Goal: Task Accomplishment & Management: Complete application form

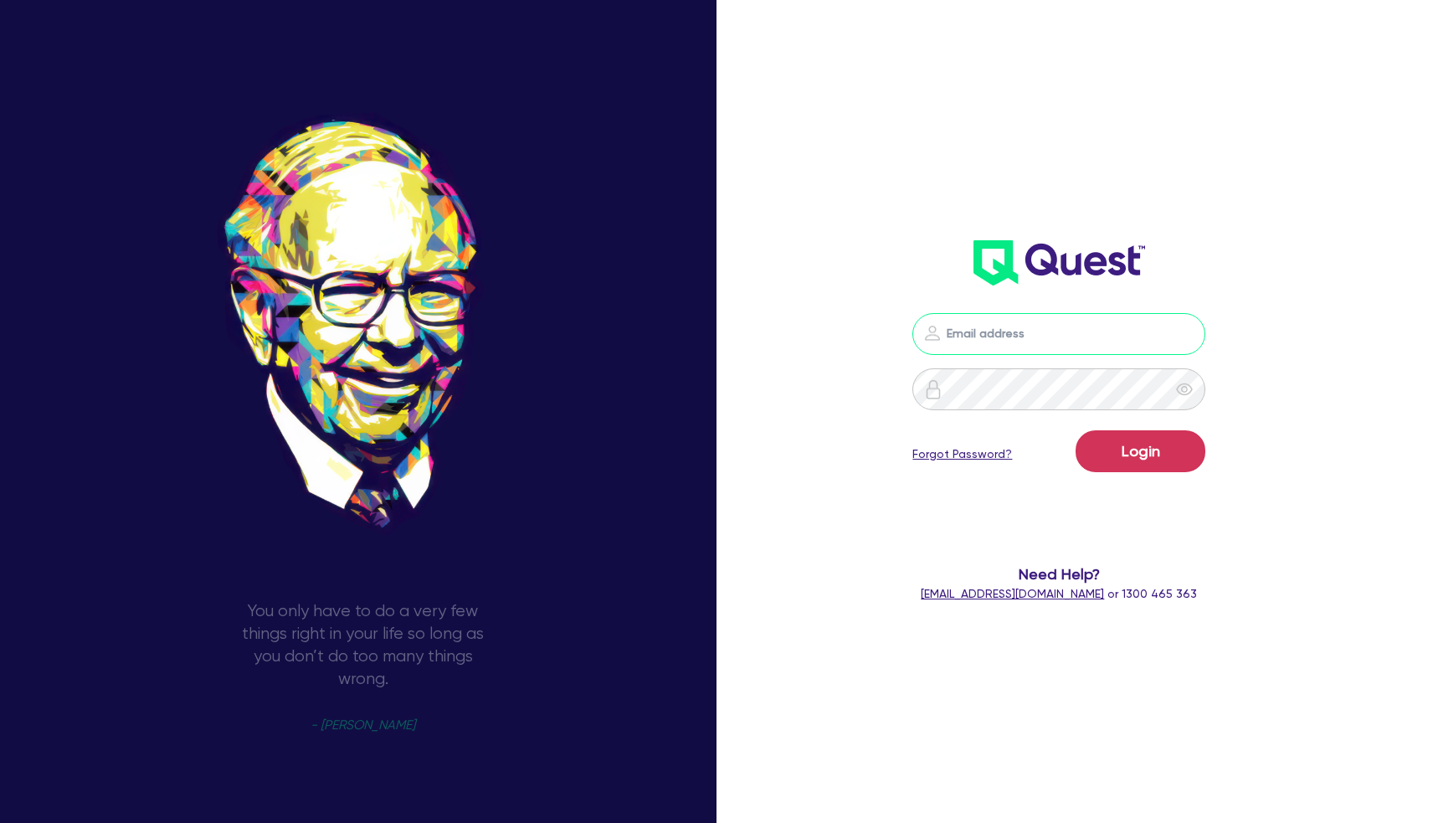
type input "andrew@commercialfinance.com.au"
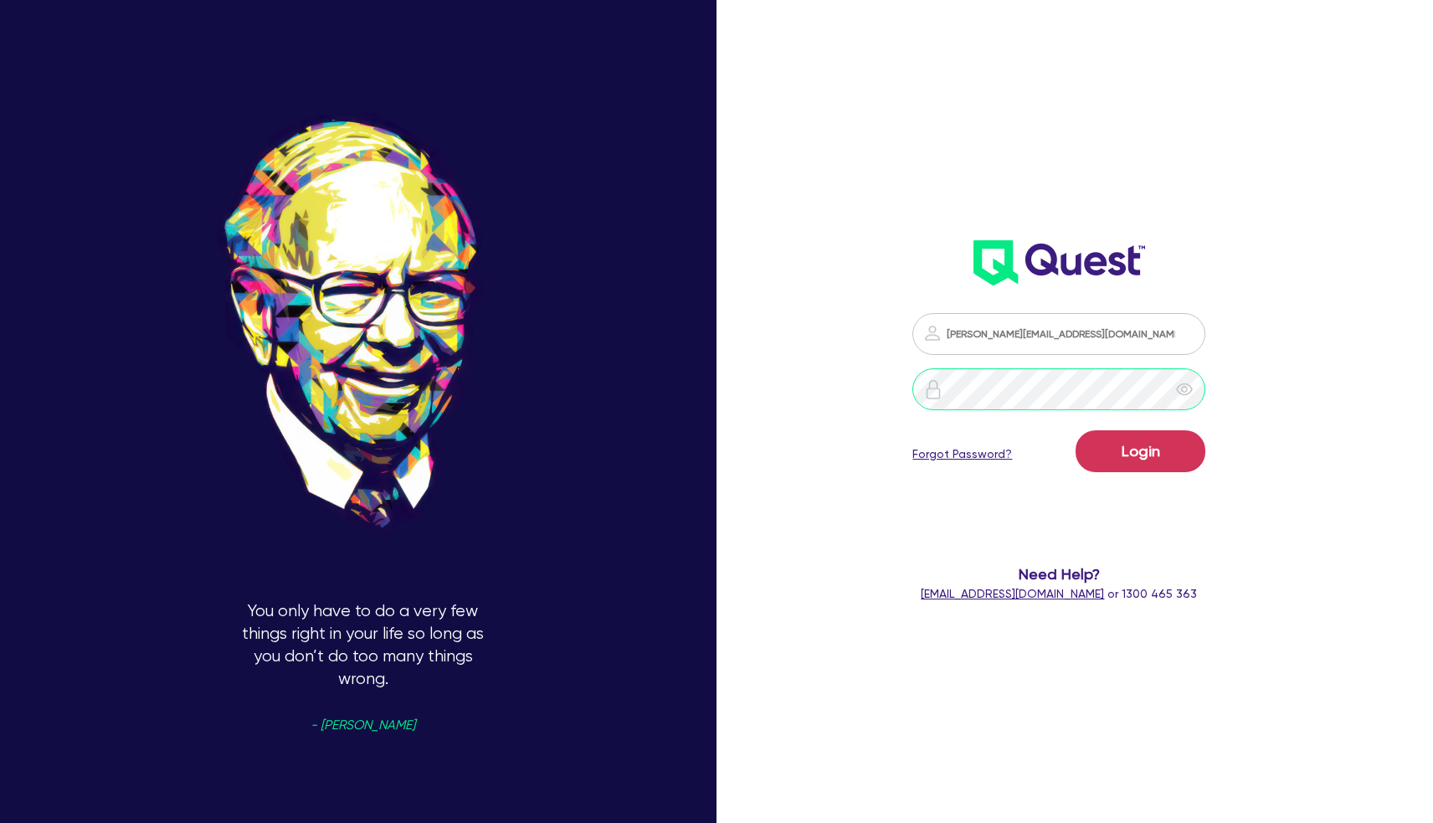
click at [1140, 450] on button "Login" at bounding box center [1140, 451] width 130 height 42
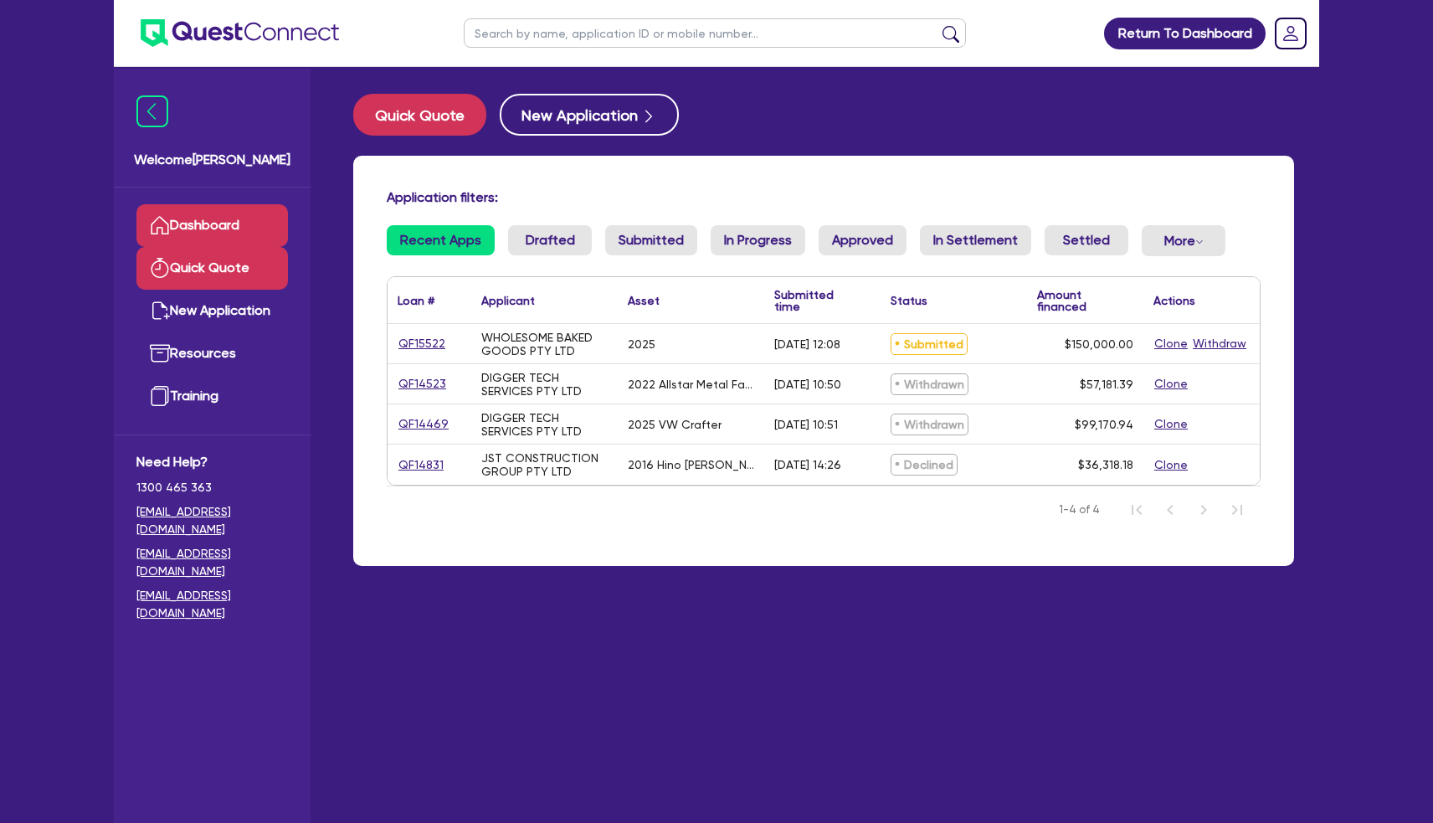
click at [259, 279] on link "Quick Quote" at bounding box center [211, 268] width 151 height 43
select select "Quest Finance - Own Book"
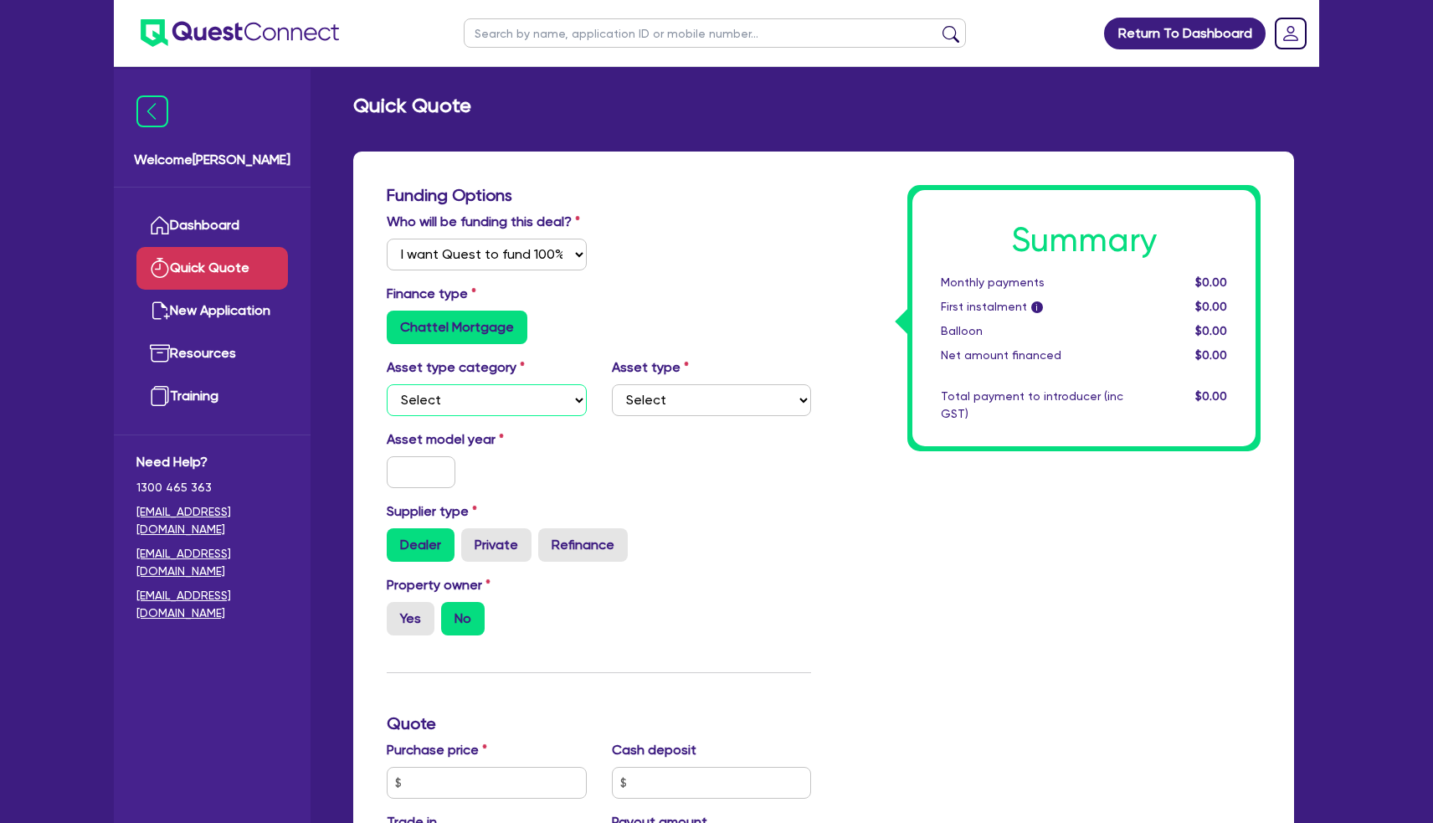
select select "CARS_AND_LIGHT_TRUCKS"
select select "VANS_AND_UTES"
click at [413, 477] on input "text" at bounding box center [421, 472] width 69 height 32
type input "2025"
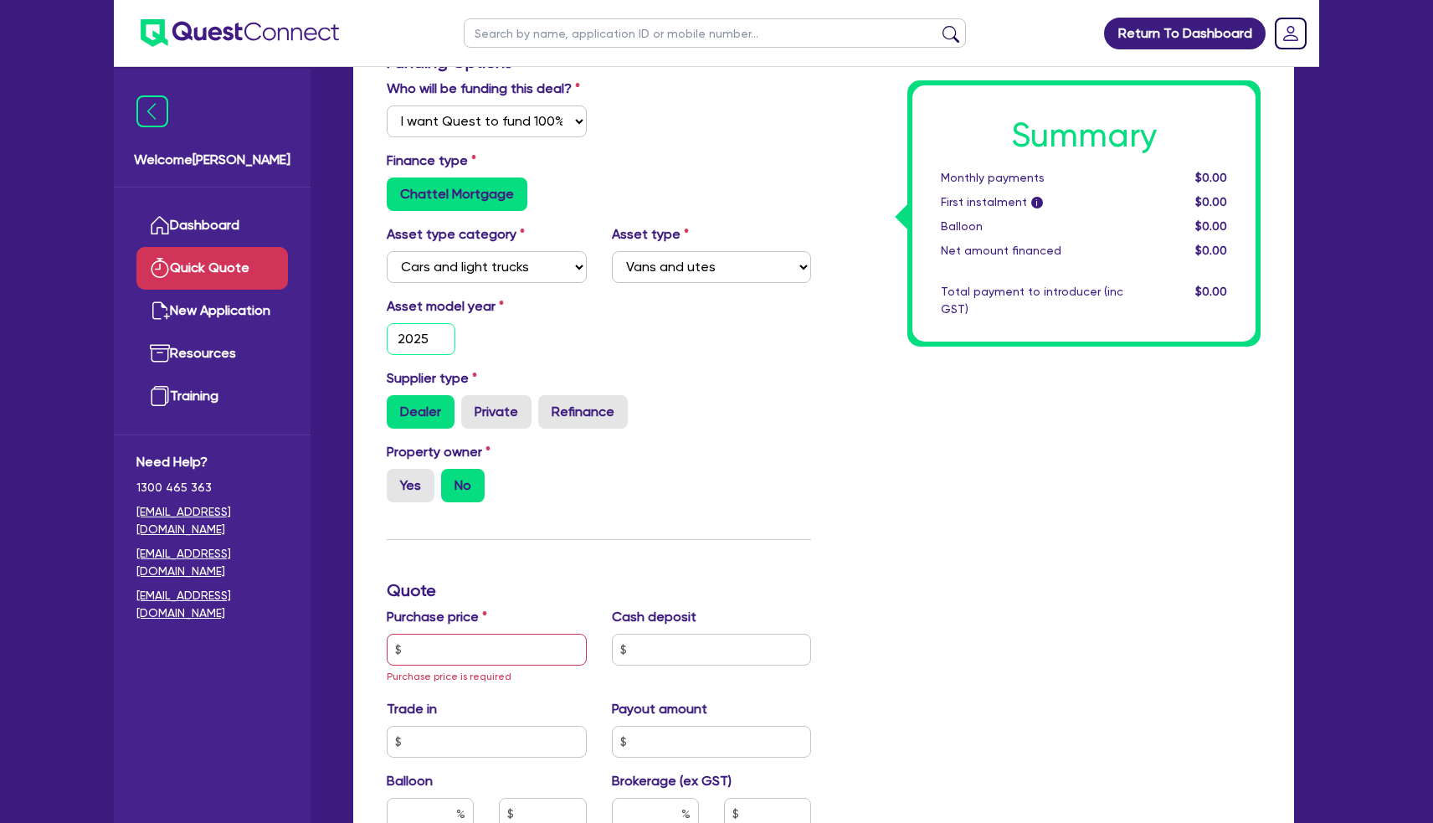
scroll to position [135, 0]
click at [394, 497] on label "Yes" at bounding box center [411, 483] width 48 height 33
click at [394, 478] on input "Yes" at bounding box center [392, 472] width 11 height 11
radio input "true"
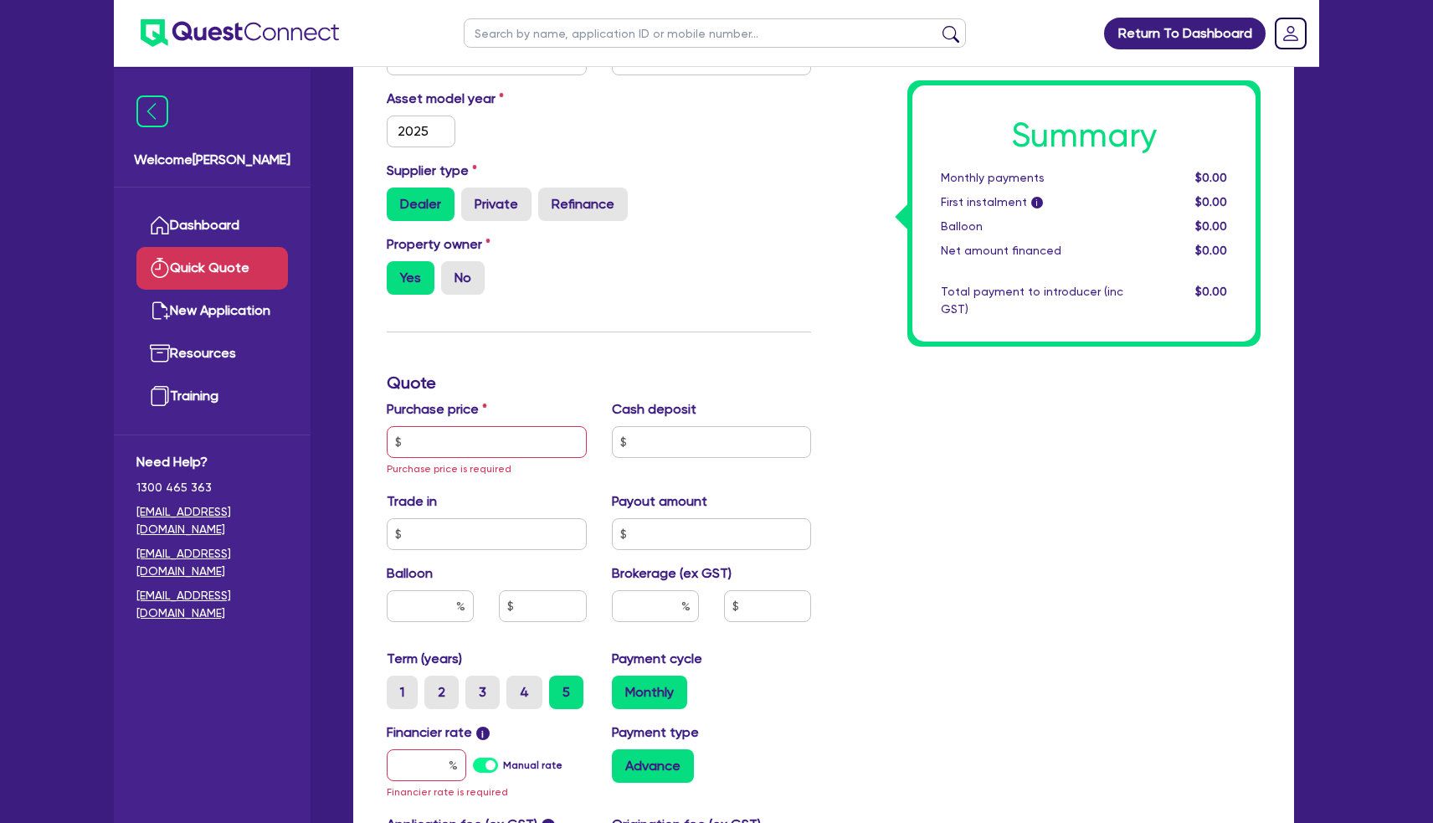
scroll to position [375, 0]
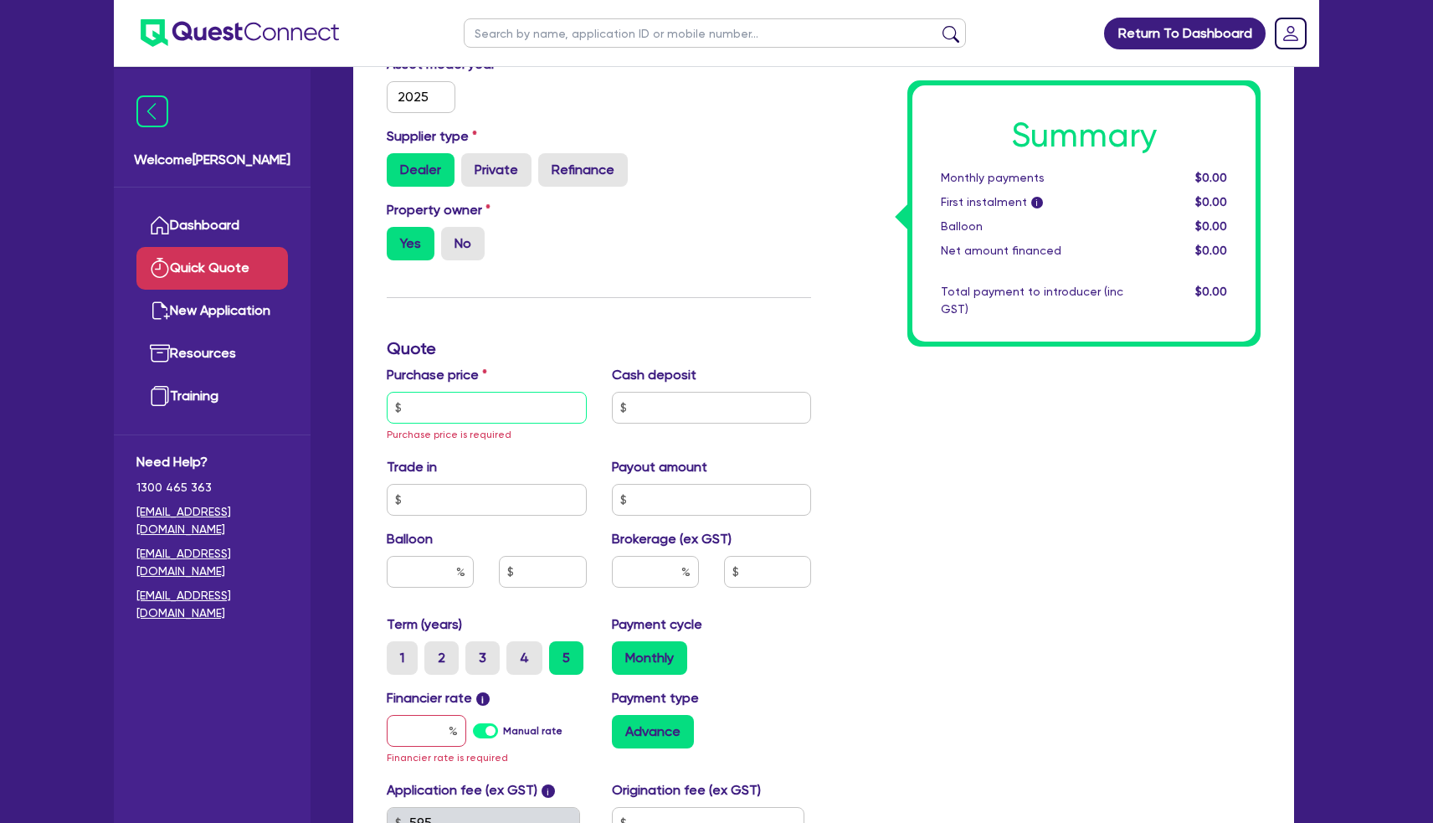
click at [449, 423] on input "text" at bounding box center [487, 408] width 200 height 32
type input "78,490"
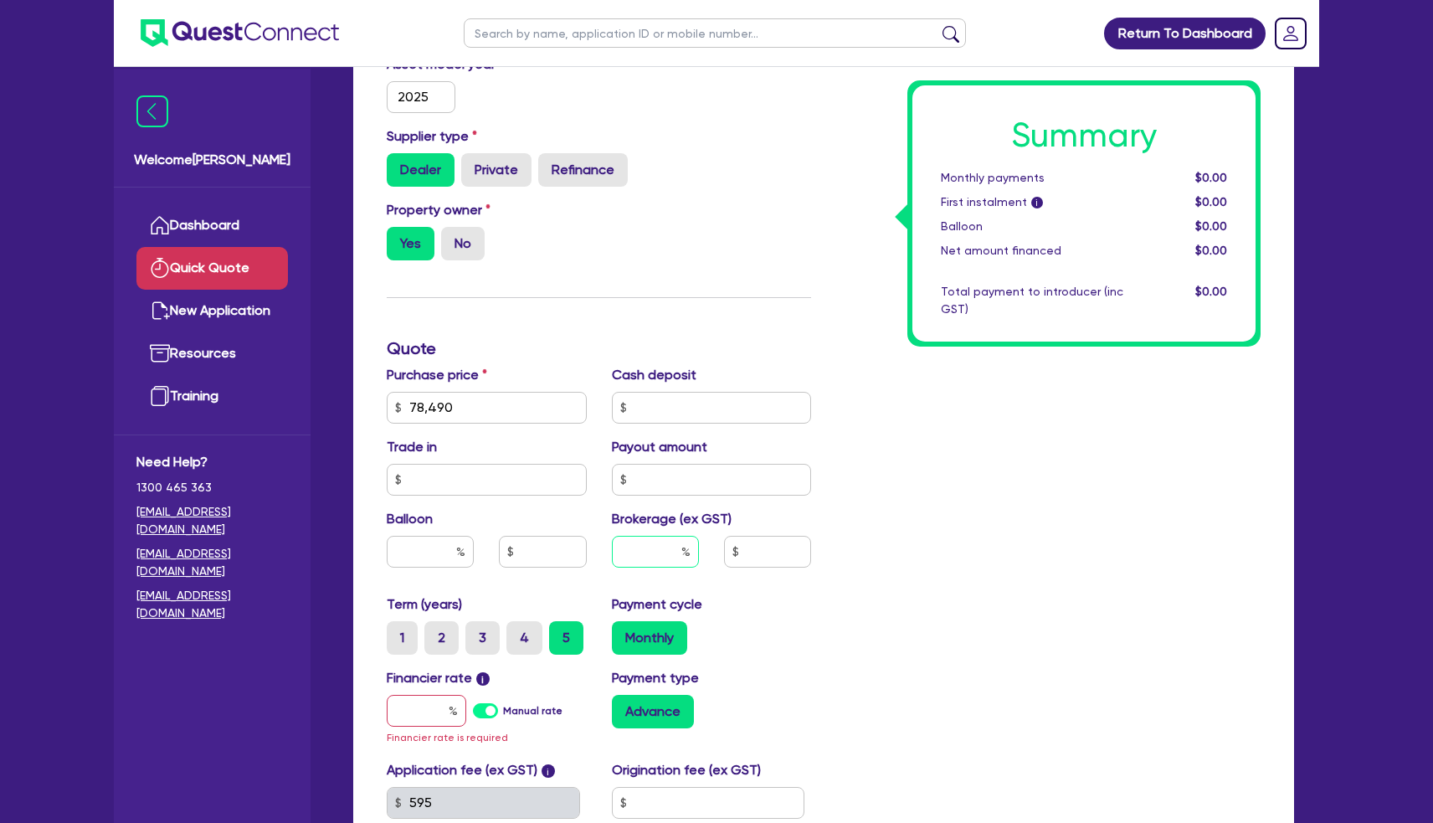
click at [661, 567] on input "text" at bounding box center [655, 552] width 87 height 32
type input "5"
click at [797, 654] on div "Monthly" at bounding box center [712, 637] width 200 height 33
click at [792, 564] on input "text" at bounding box center [767, 552] width 87 height 32
click at [795, 668] on div "Term (years) 1 2 3 4 5 Payment cycle Monthly" at bounding box center [598, 631] width 449 height 74
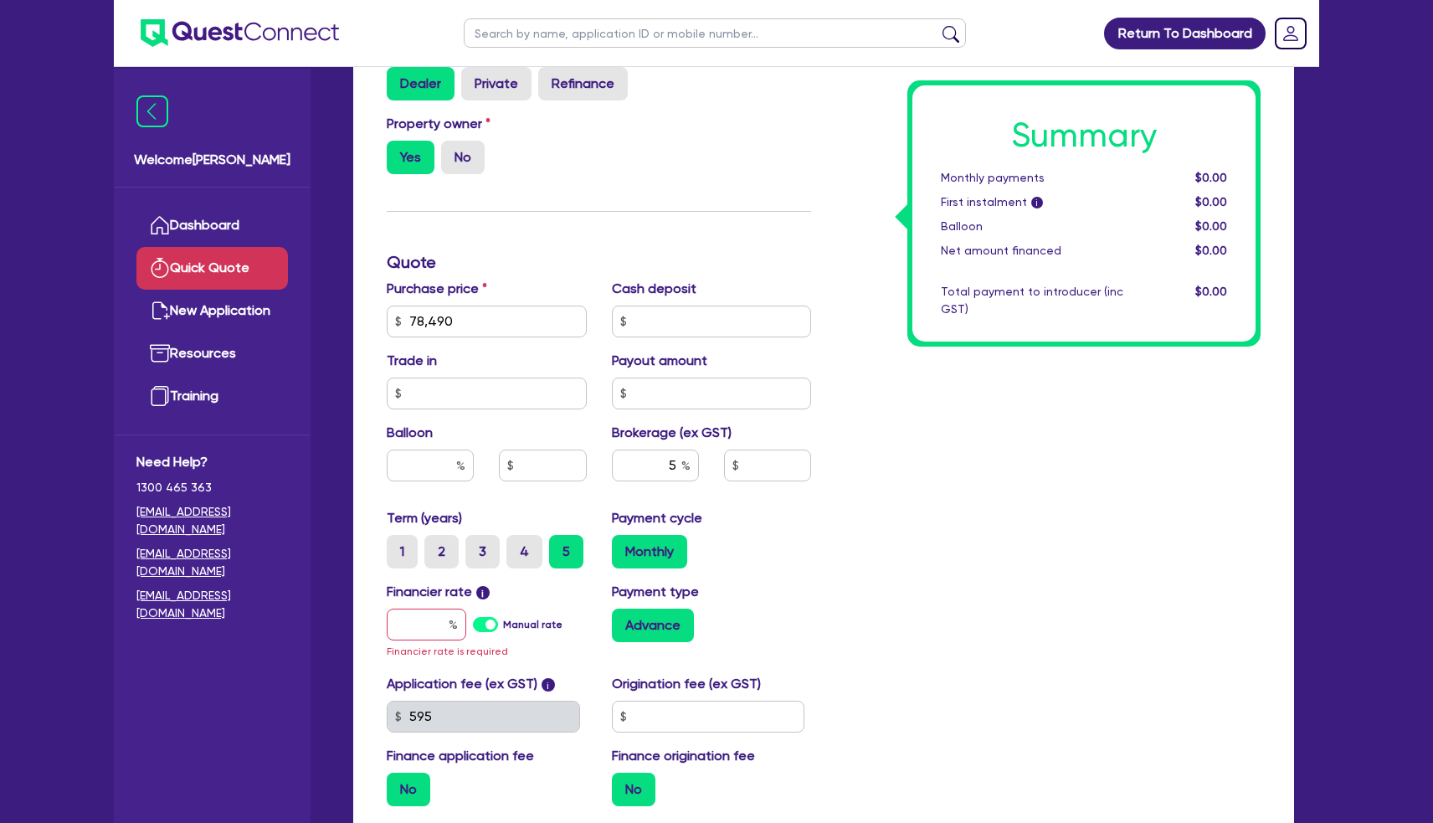
scroll to position [483, 0]
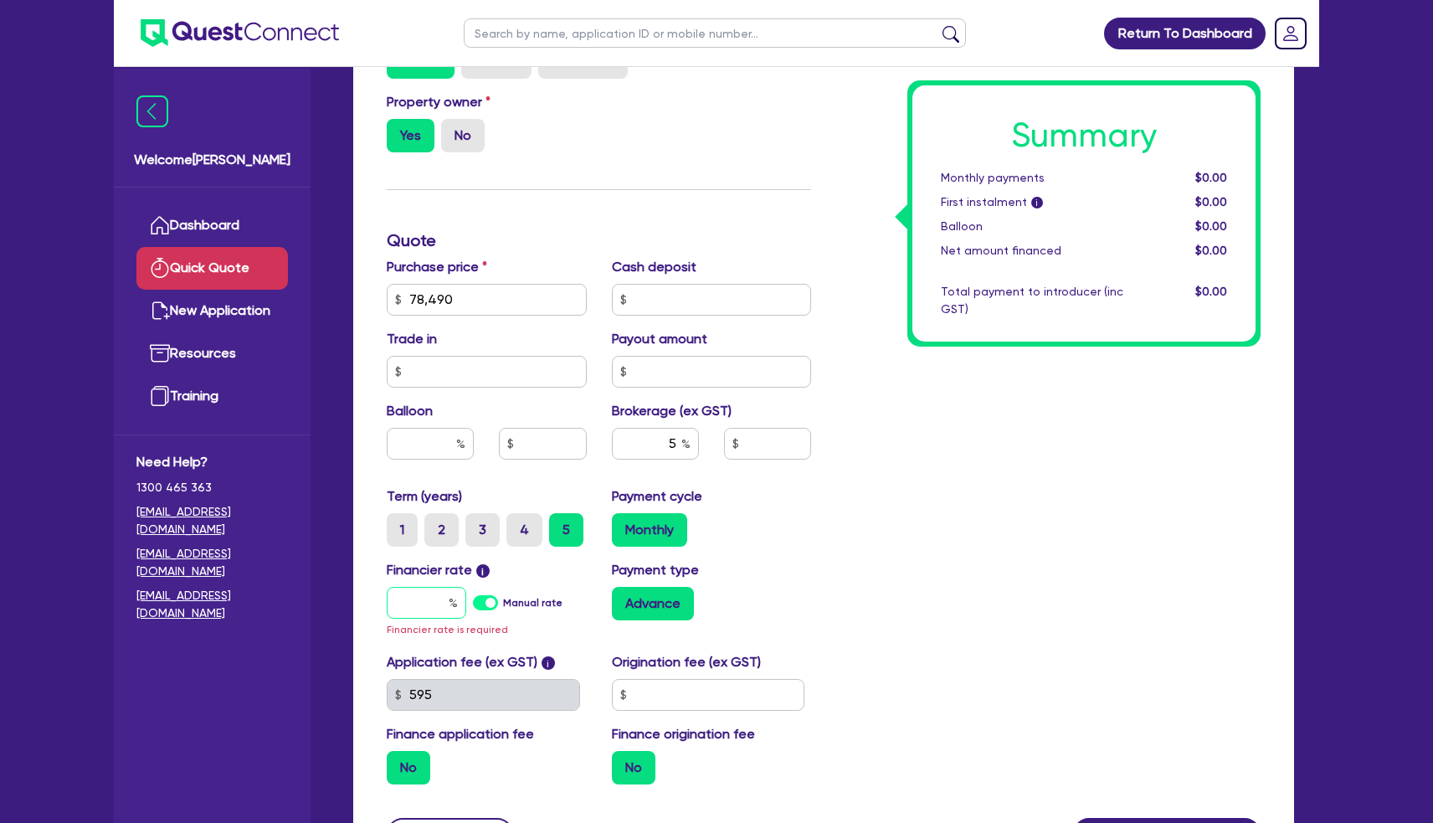
click at [403, 618] on input "text" at bounding box center [426, 603] width 79 height 32
click at [503, 610] on label "Manual rate" at bounding box center [532, 602] width 59 height 15
click at [0, 0] on input "Manual rate" at bounding box center [0, 0] width 0 height 0
type input "3,924.5"
type input "17.95"
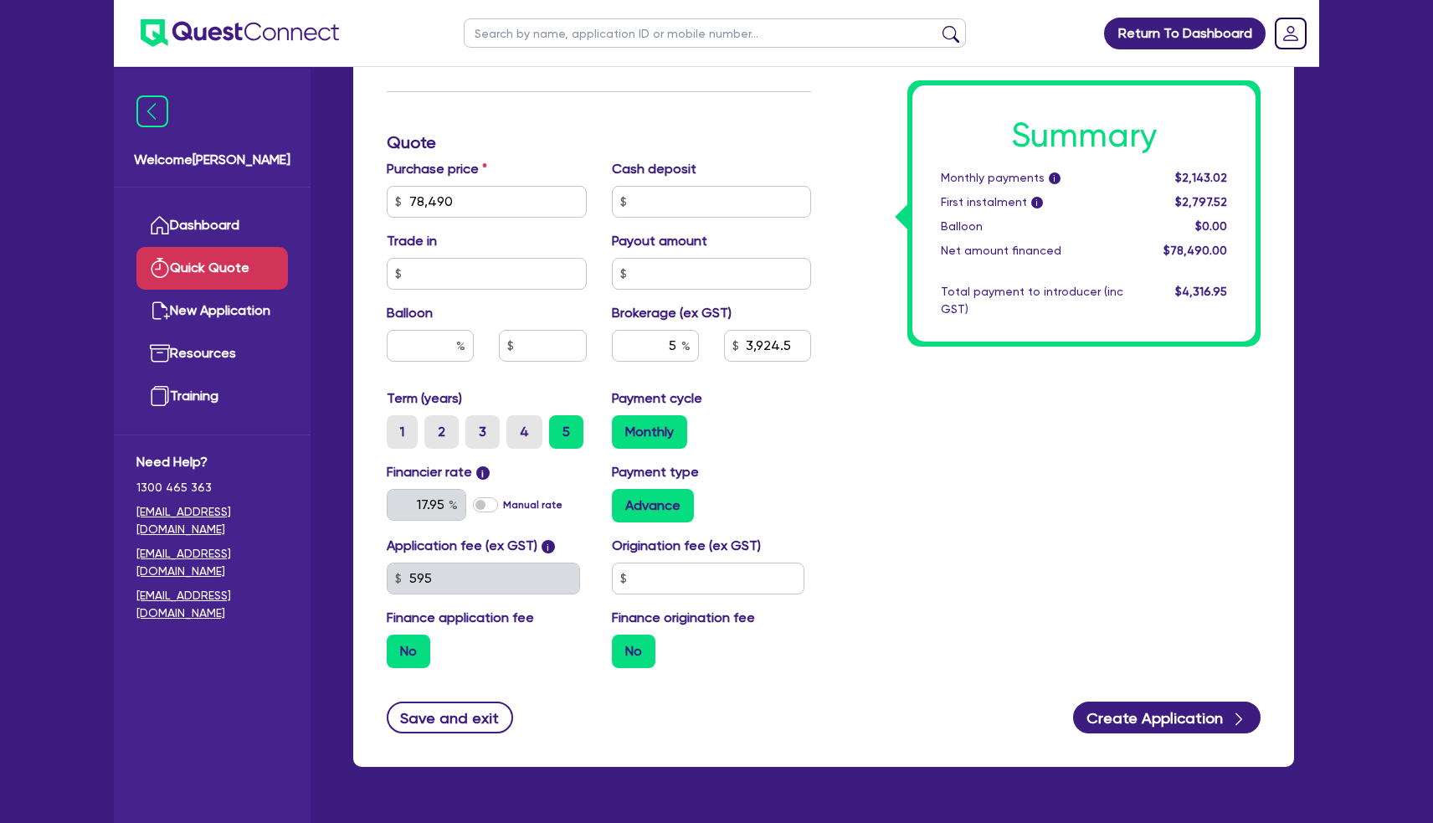
scroll to position [580, 0]
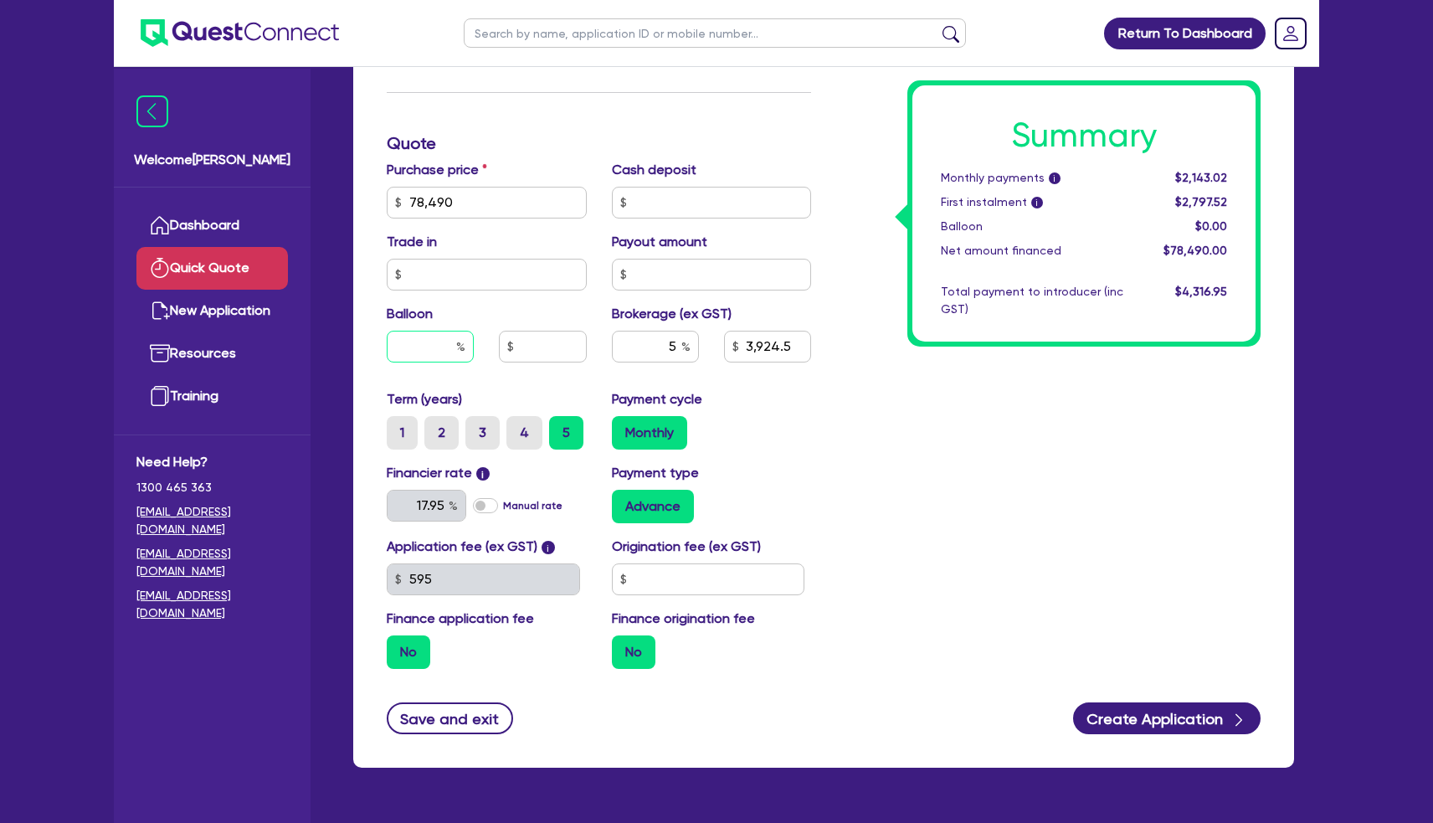
click at [423, 356] on input "text" at bounding box center [430, 347] width 87 height 32
type input "3"
type input "3,924.5"
type input "30"
type input "3,924.5"
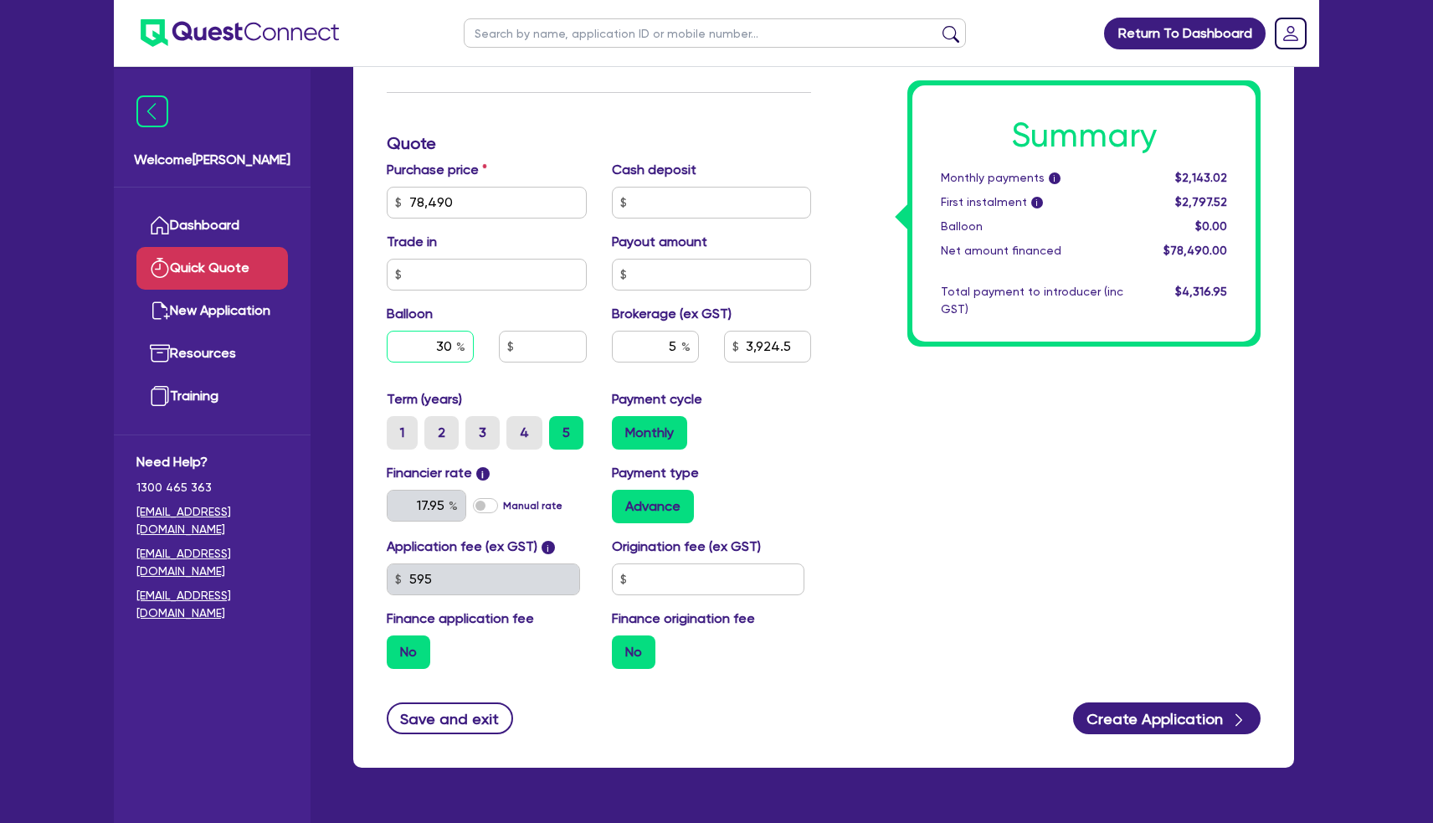
type input "30"
type input "3,924.5"
type input "23,547"
type input "3,924.5"
click at [974, 460] on div "Summary Monthly payments i $2,143.02 First instalment i $2,797.52 Balloon $0.00…" at bounding box center [1047, 143] width 449 height 1077
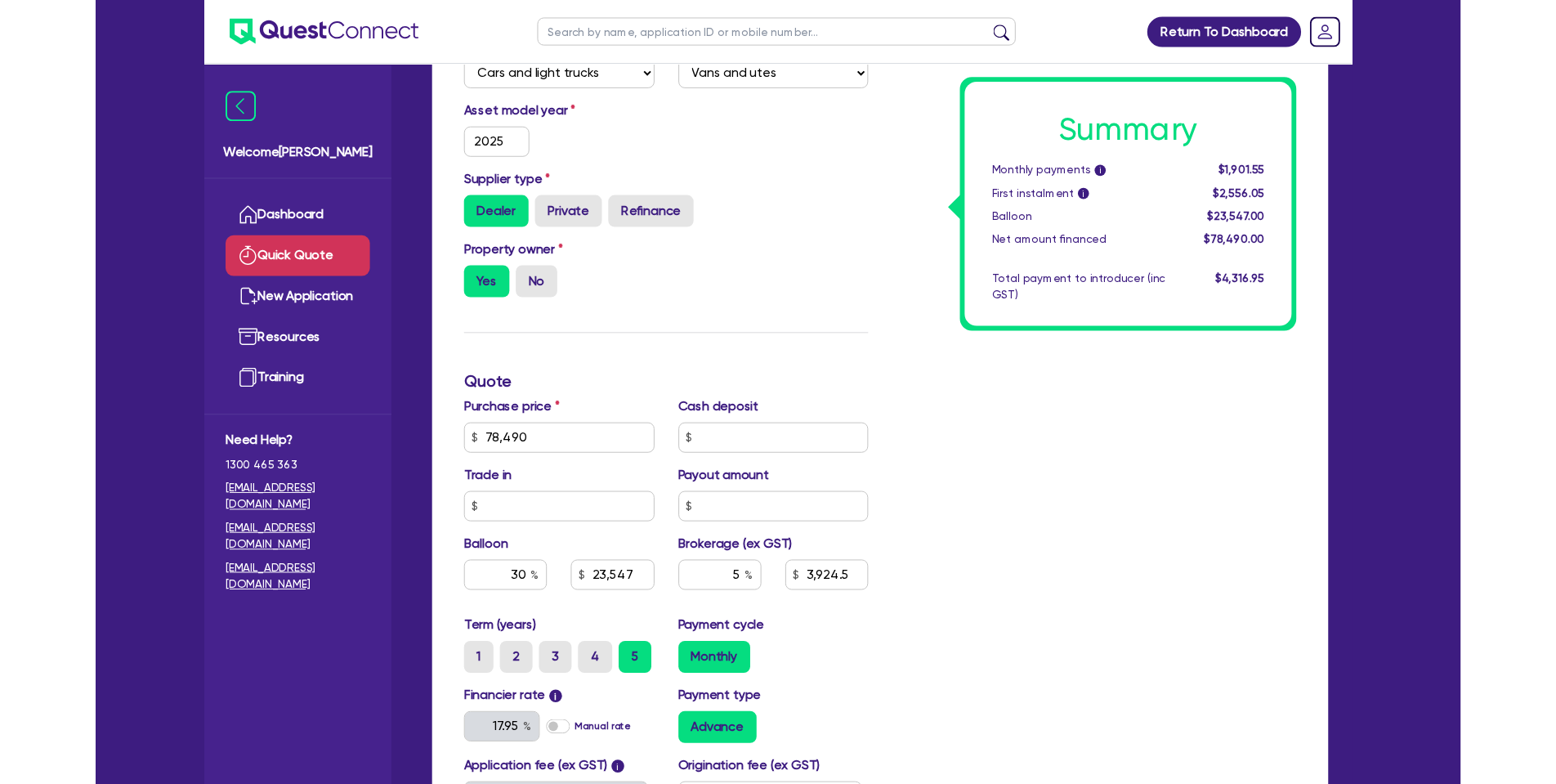
scroll to position [316, 0]
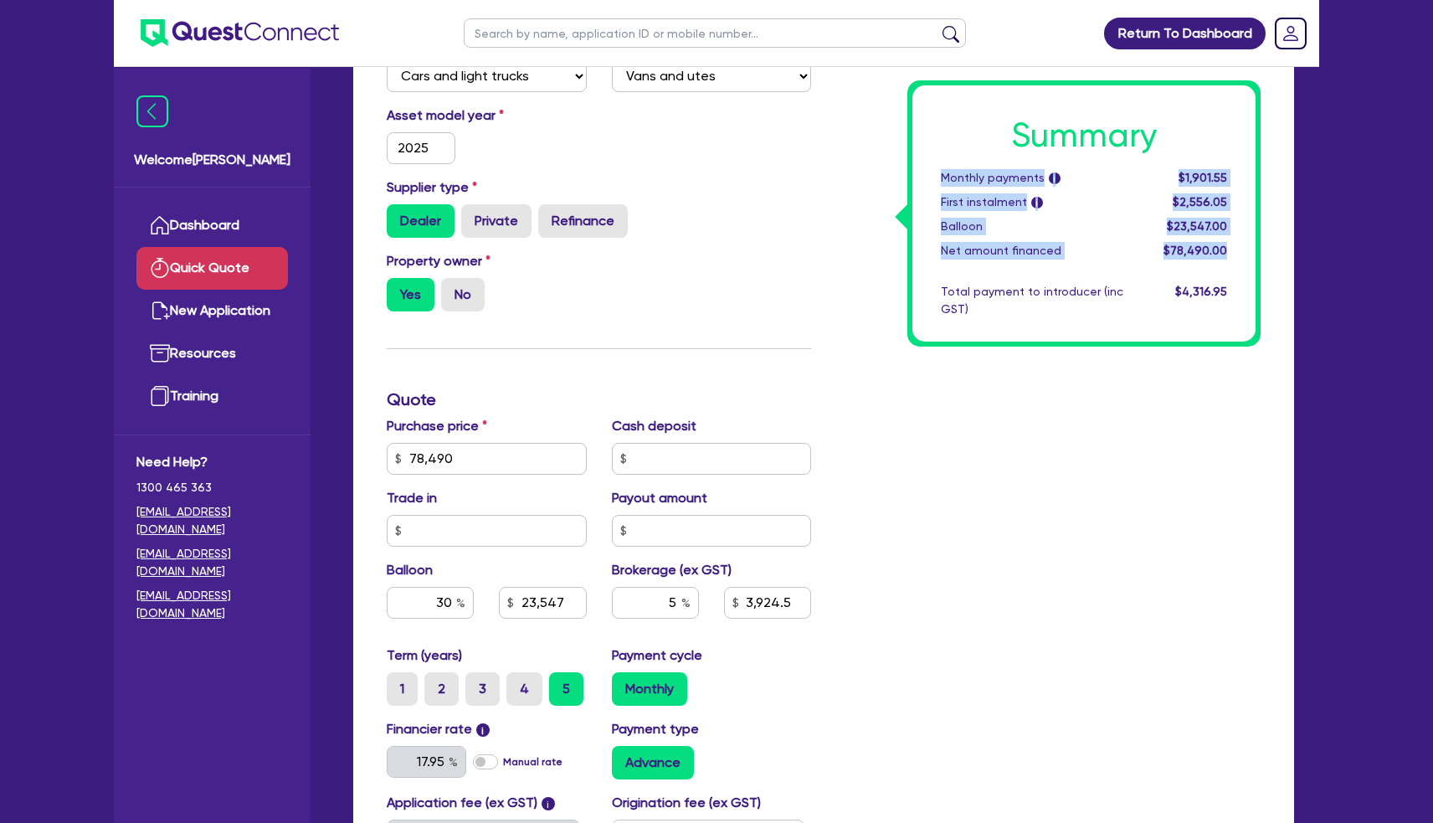
drag, startPoint x: 1238, startPoint y: 249, endPoint x: 944, endPoint y: 169, distance: 304.3
click at [944, 169] on div "Summary Monthly payments i $1,901.55 First instalment i $2,556.05 Balloon $23,5…" at bounding box center [1083, 213] width 343 height 256
click at [943, 141] on h1 "Summary" at bounding box center [1084, 135] width 286 height 40
drag, startPoint x: 1229, startPoint y: 252, endPoint x: 933, endPoint y: 177, distance: 305.7
click at [933, 177] on div "Summary Monthly payments i $1,901.55 First instalment i $2,556.05 Balloon $23,5…" at bounding box center [1083, 213] width 343 height 256
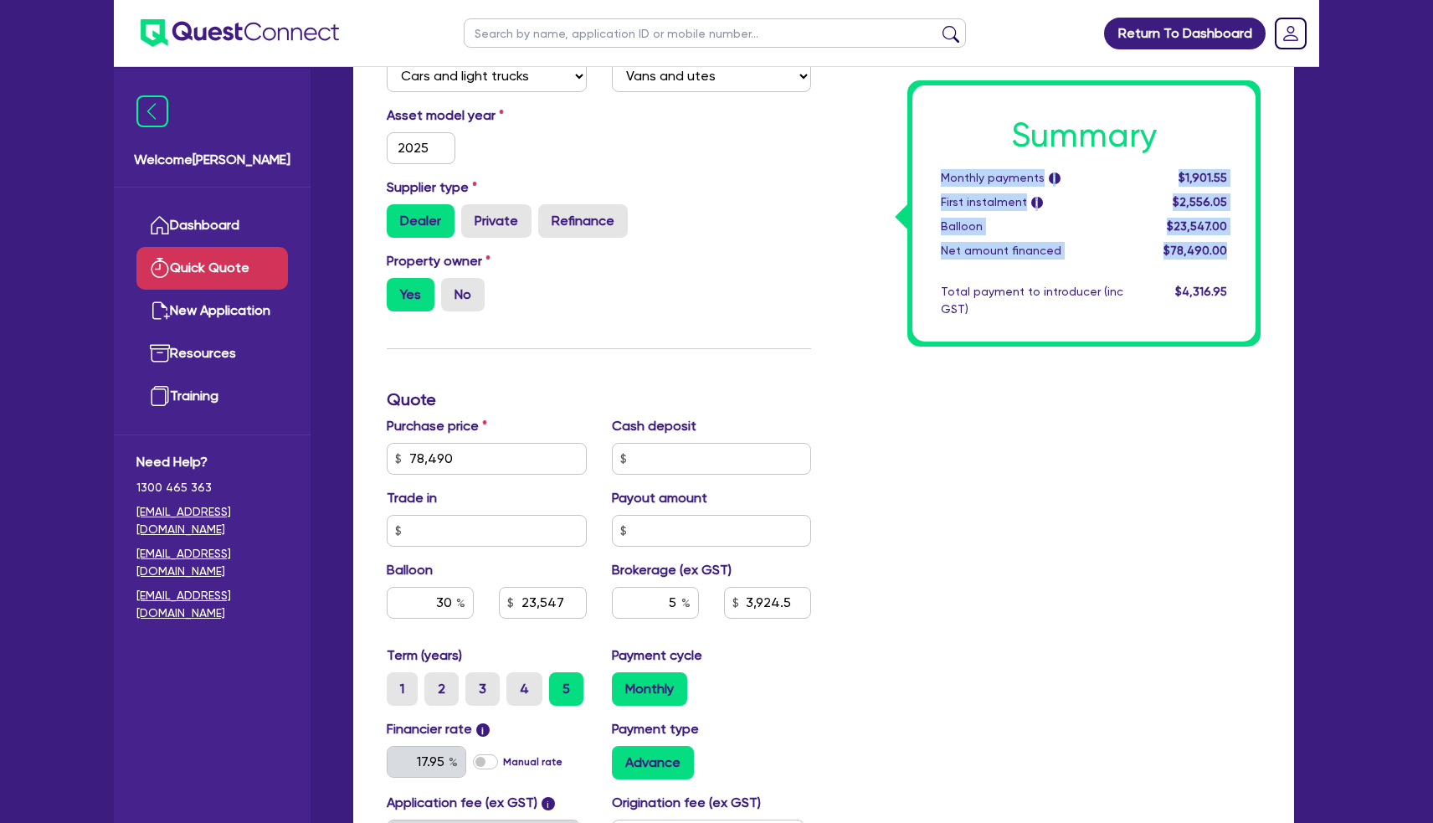
copy div "Monthly payments i $1,901.55 First instalment i $2,556.05 Balloon $23,547.00 Ne…"
click at [1191, 261] on div "Summary Monthly payments i $1,901.55 First instalment i $2,556.05 Balloon $23,5…" at bounding box center [1083, 213] width 343 height 256
drag, startPoint x: 1233, startPoint y: 229, endPoint x: 932, endPoint y: 178, distance: 304.7
click at [932, 178] on div "Summary Monthly payments i $1,901.55 First instalment i $2,556.05 Balloon $23,5…" at bounding box center [1083, 213] width 343 height 256
copy div "Monthly payments i $1,901.55 First instalment i $2,556.05 Balloon $23,547.00"
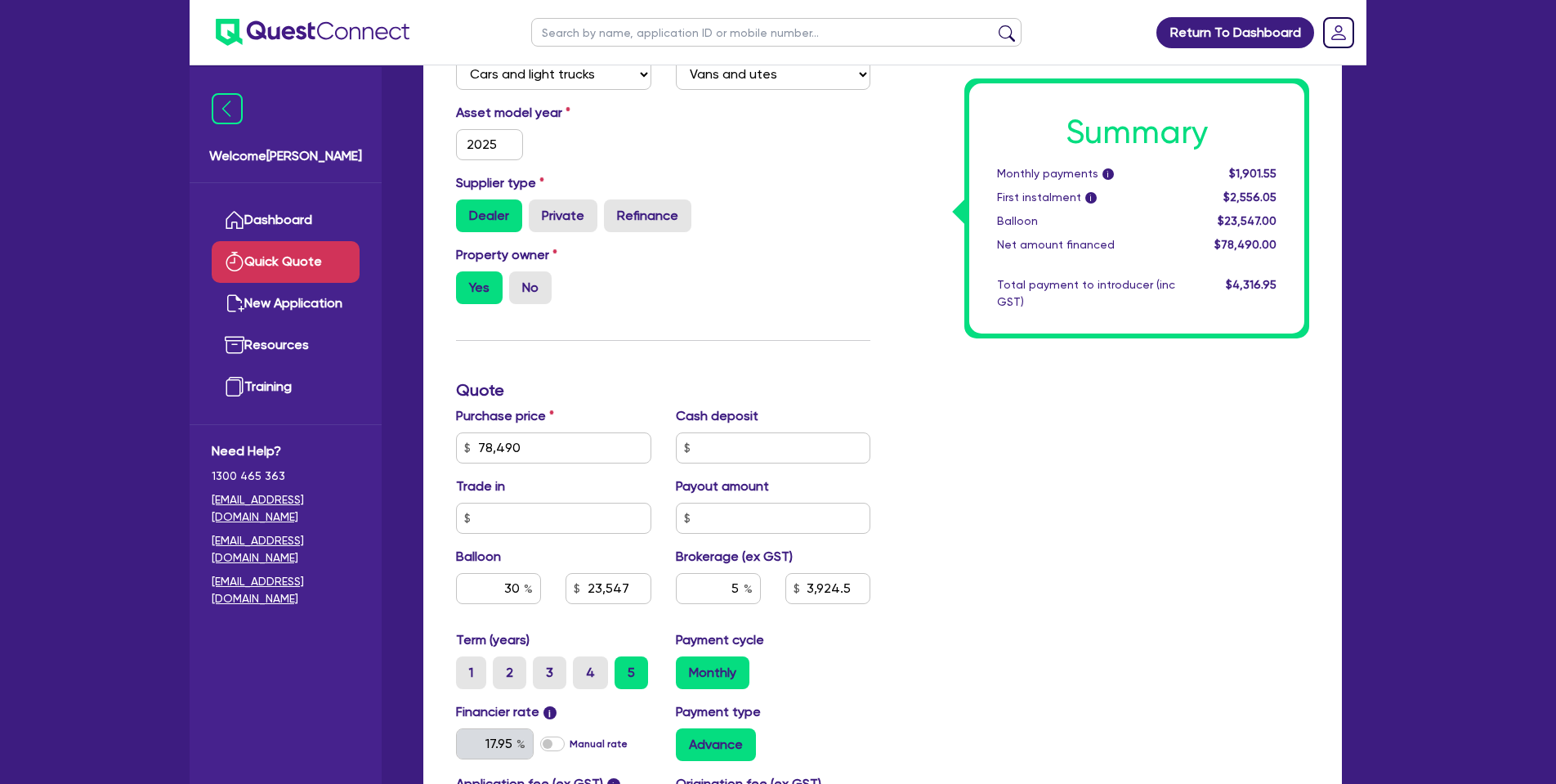
click at [1034, 360] on div "Summary Monthly payments i $1,901.55 First instalment i $2,556.05 Balloon $23,5…" at bounding box center [1102, 390] width 439 height 1052
click at [517, 596] on input "30" at bounding box center [498, 589] width 85 height 31
type input "0"
type input "23,547"
type input "3,924.5"
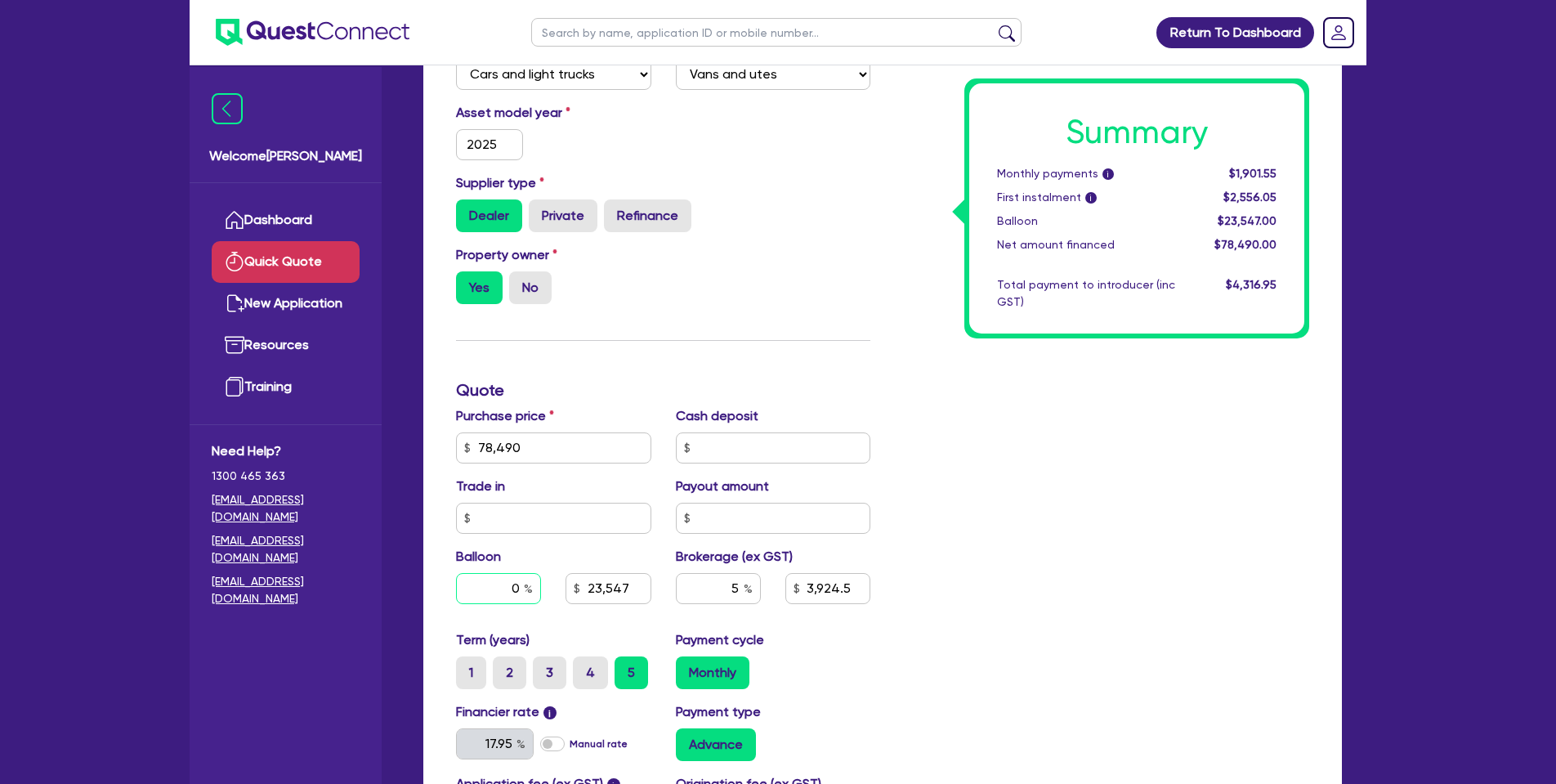
type input "20"
type input "23,547"
type input "3,924.5"
type input "20"
type input "23,547"
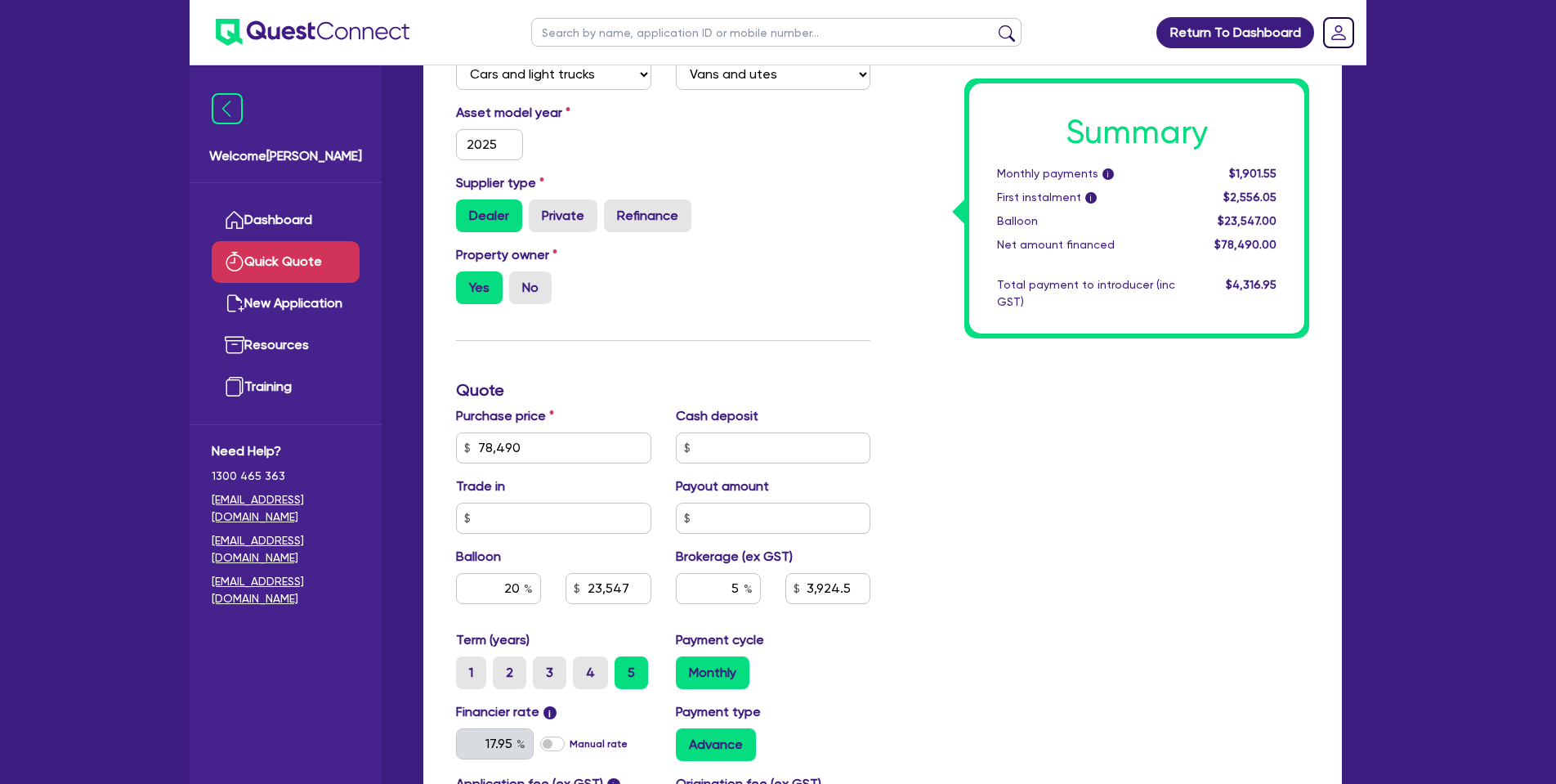
type input "3,924.5"
type input "15,698"
type input "3,924.5"
click at [829, 674] on div "Payment cycle Monthly" at bounding box center [773, 659] width 220 height 59
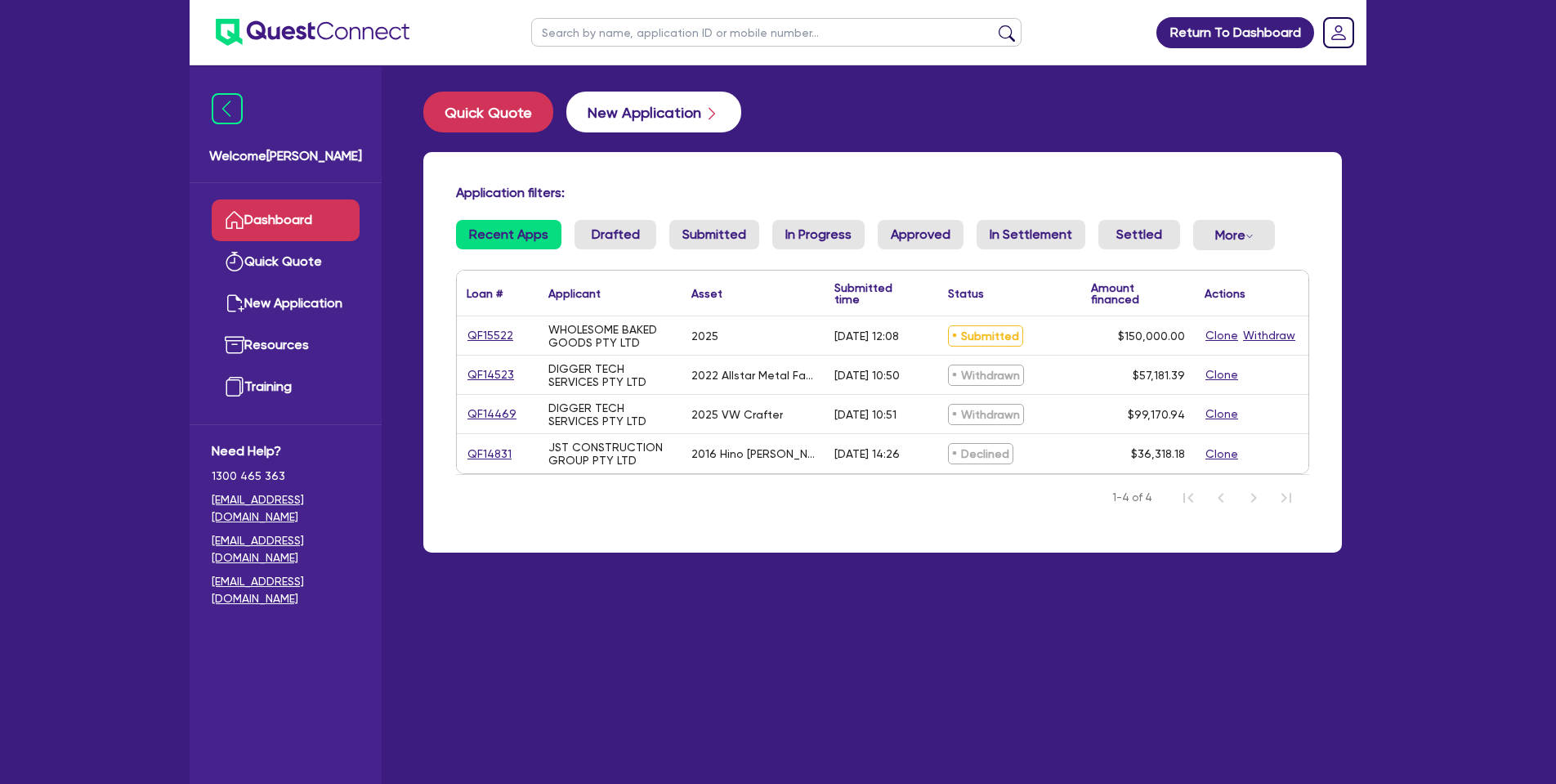
click at [678, 120] on button "New Application" at bounding box center [653, 112] width 175 height 41
select select "Quest Finance - Own Book"
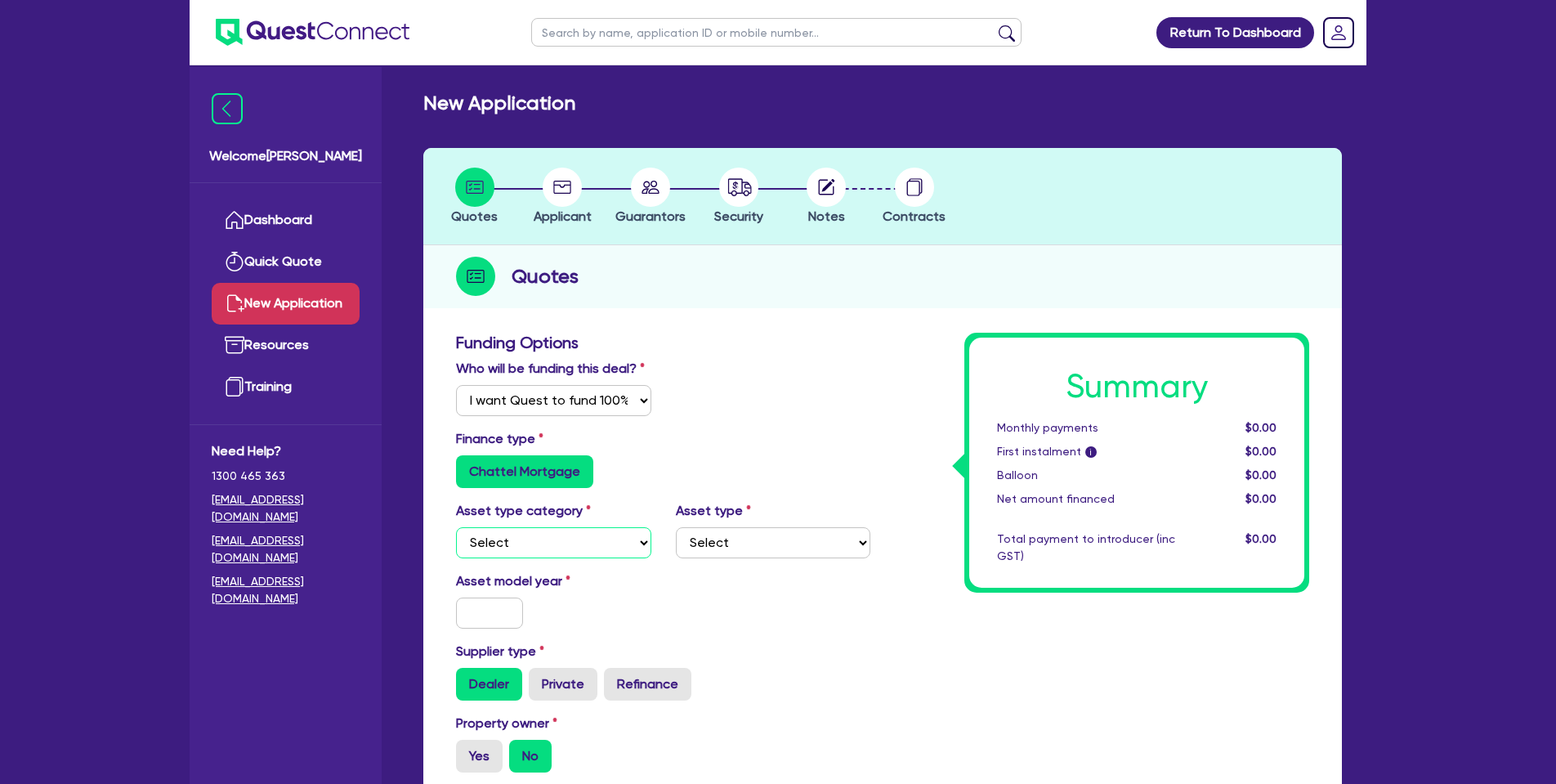
select select "CARS_AND_LIGHT_TRUCKS"
select select "VANS_AND_UTES"
click at [508, 629] on input "text" at bounding box center [489, 613] width 67 height 31
type input "2025"
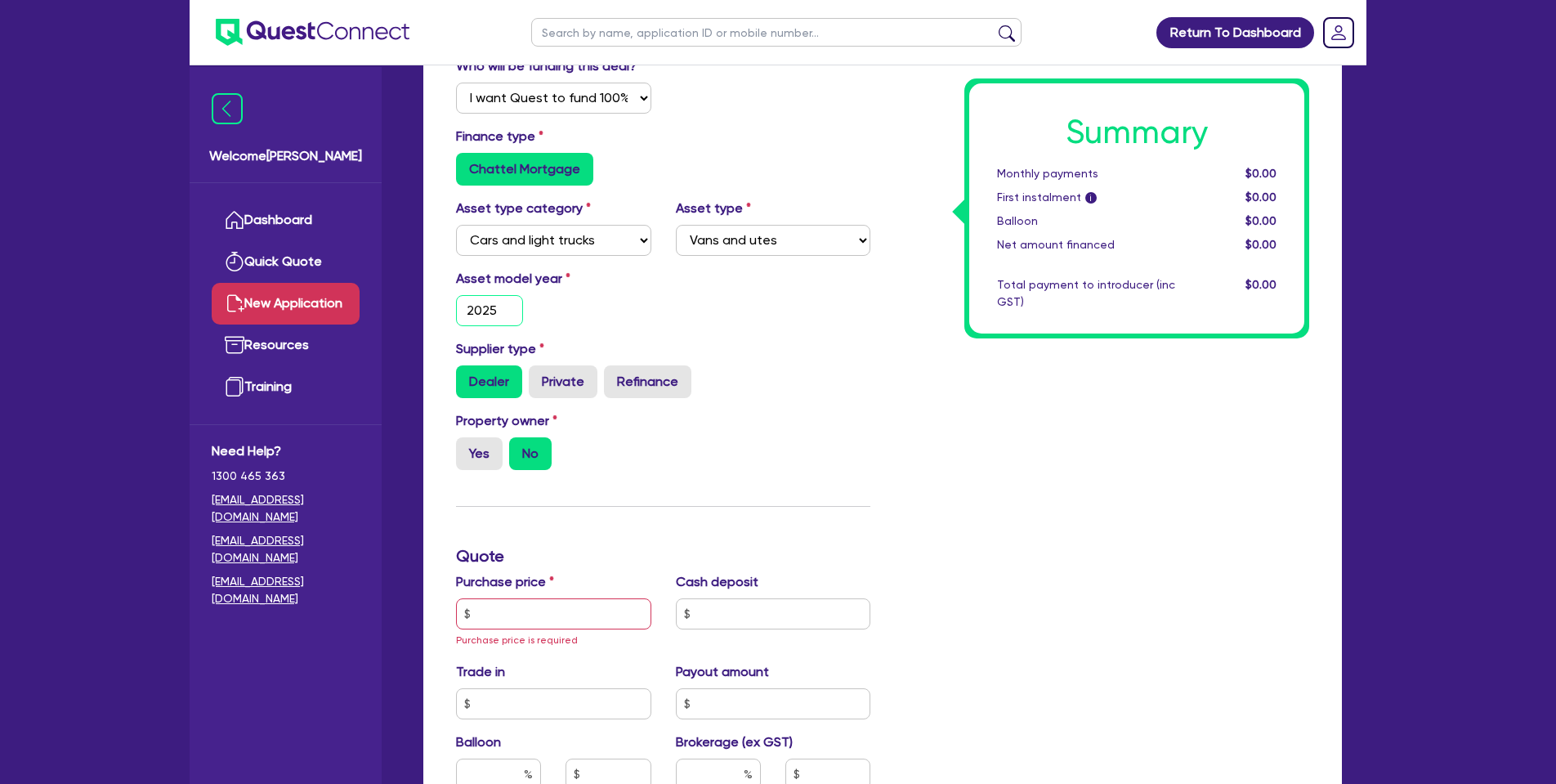
scroll to position [388, 0]
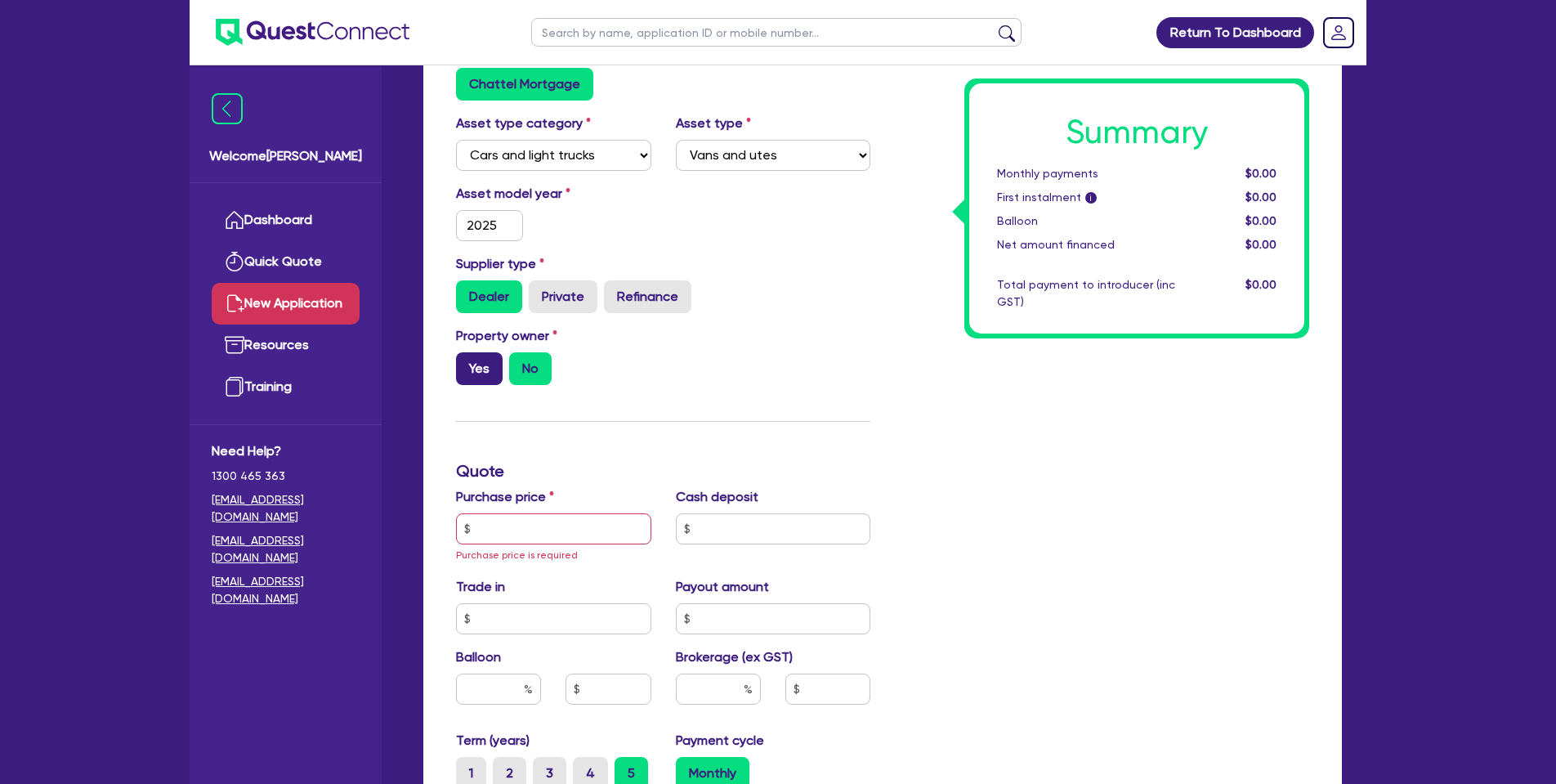
click at [467, 385] on label "Yes" at bounding box center [480, 368] width 47 height 32
click at [467, 363] on input "Yes" at bounding box center [461, 357] width 11 height 11
radio input "true"
click at [542, 544] on input "text" at bounding box center [554, 529] width 195 height 31
type input "78,490"
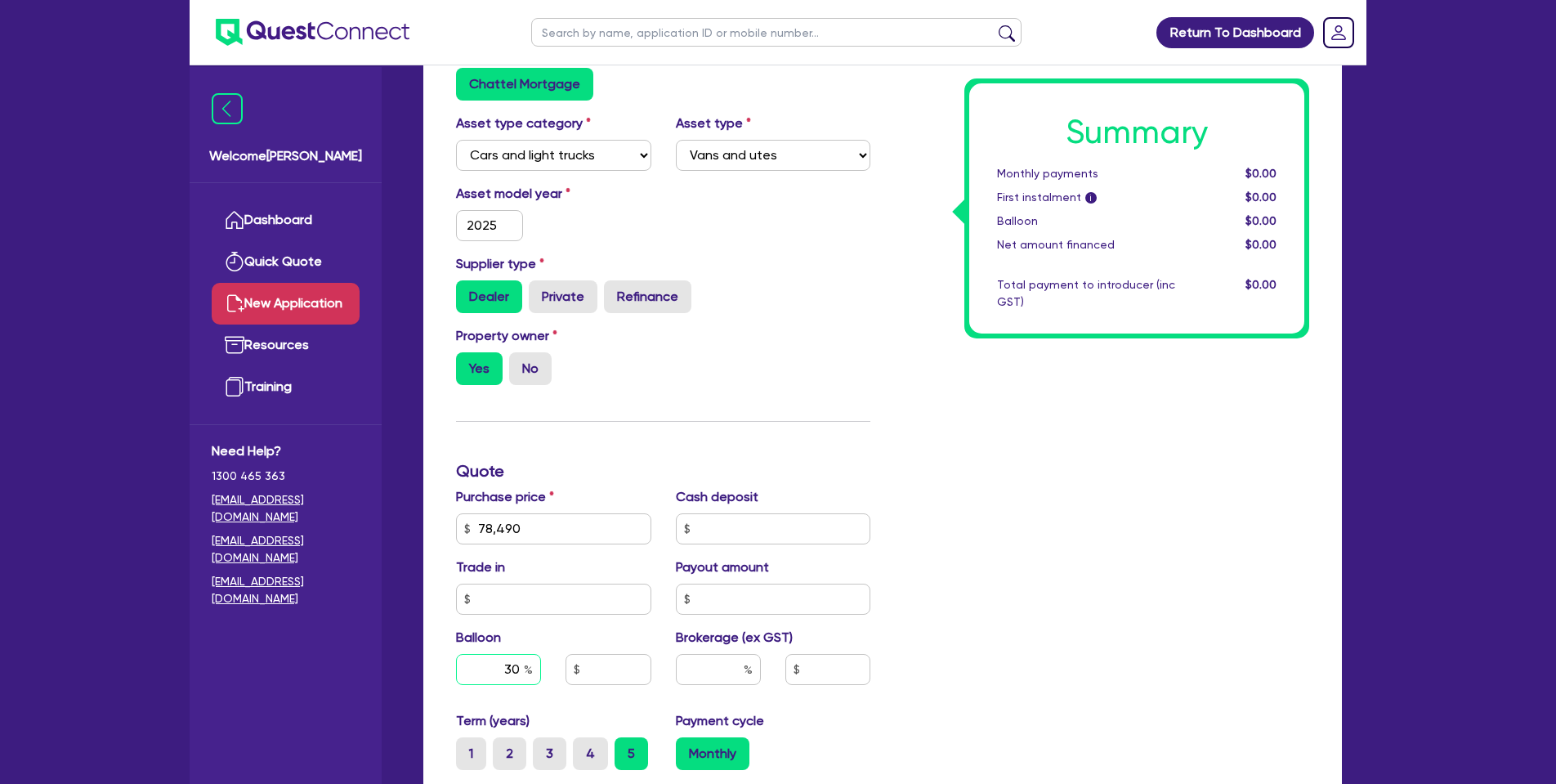
type input "30"
type input "5"
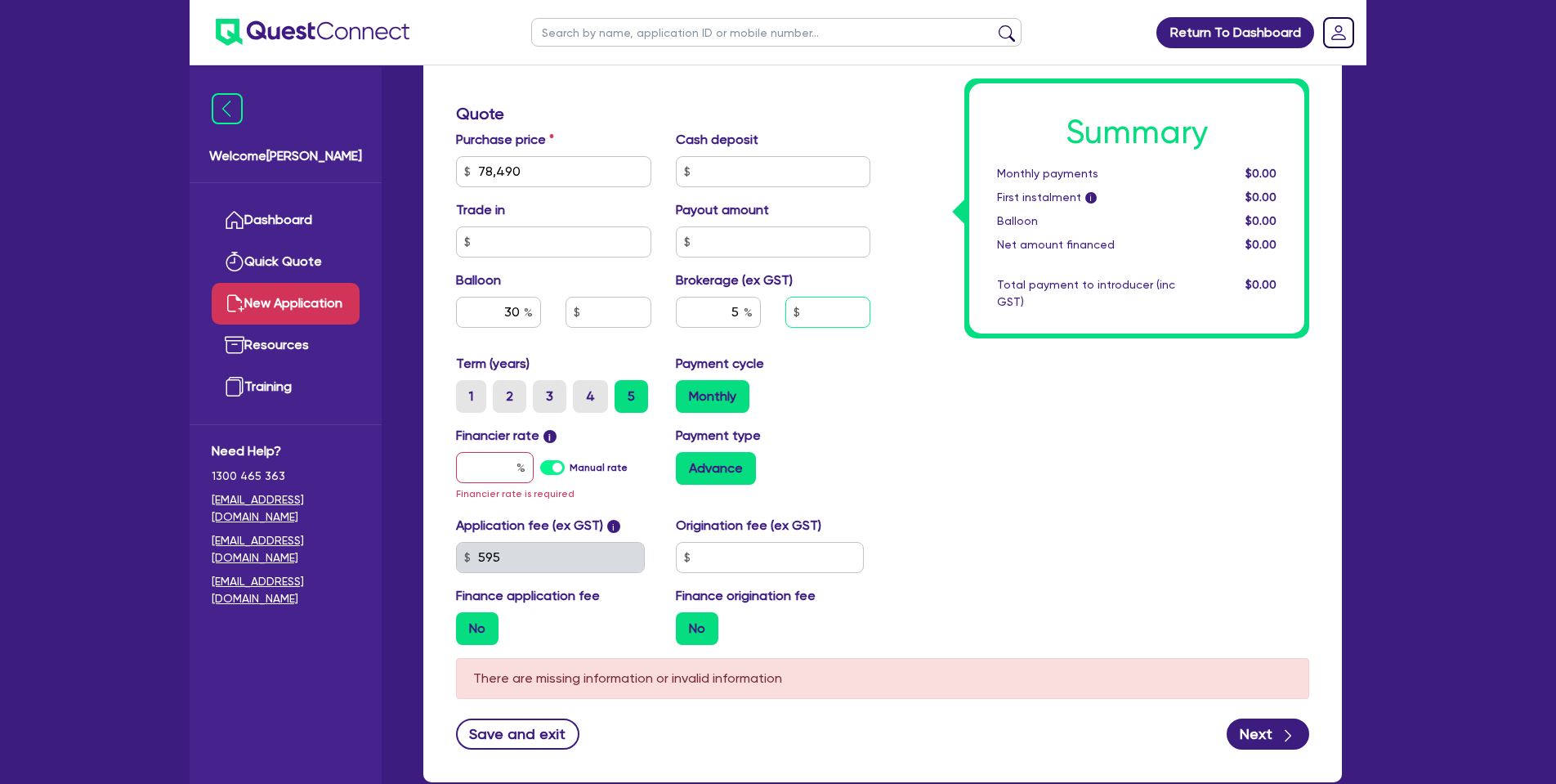
scroll to position [821, 0]
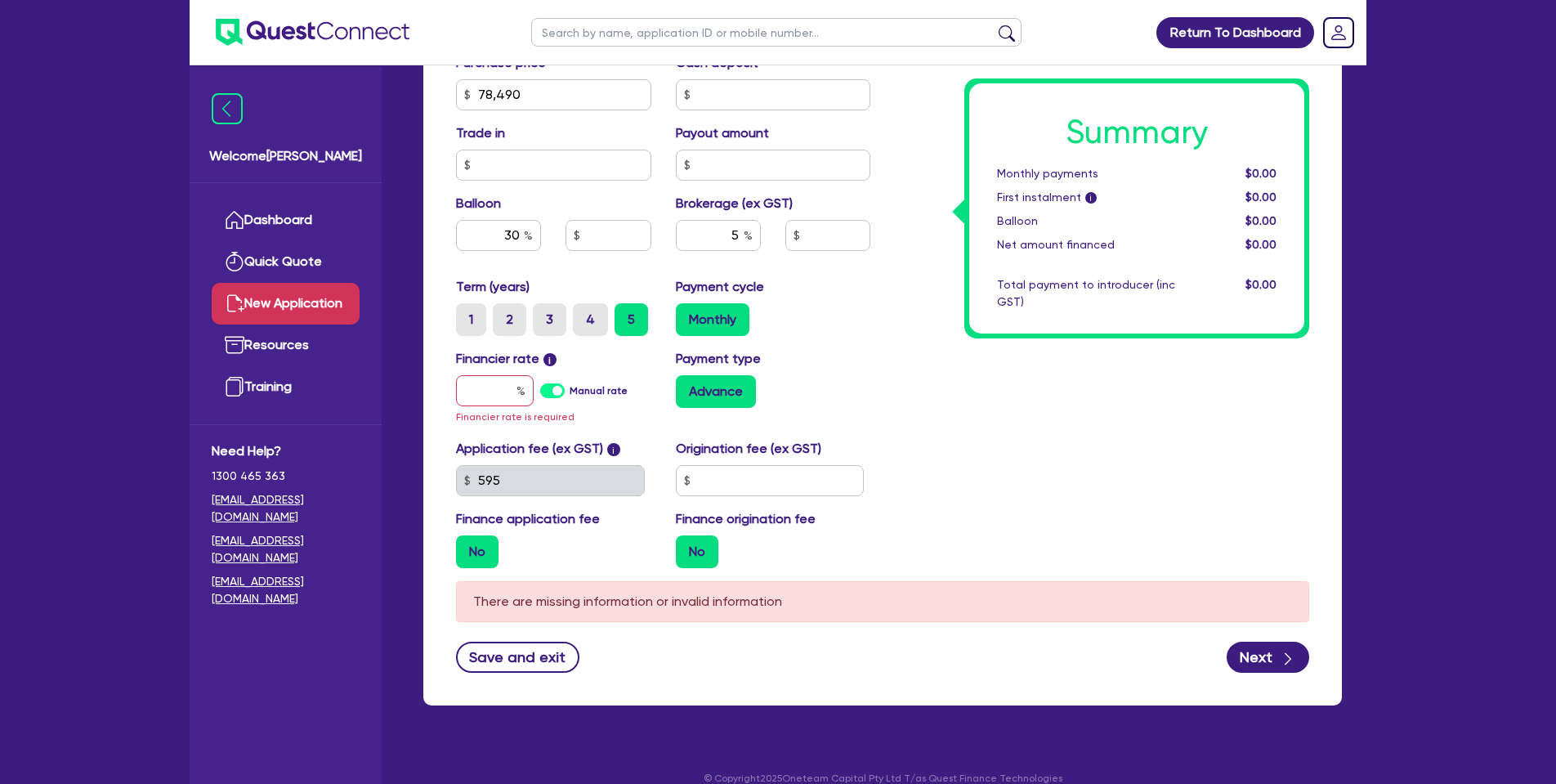
click at [569, 398] on label "Manual rate" at bounding box center [598, 390] width 58 height 15
click at [0, 0] on input "Manual rate" at bounding box center [0, 0] width 0 height 0
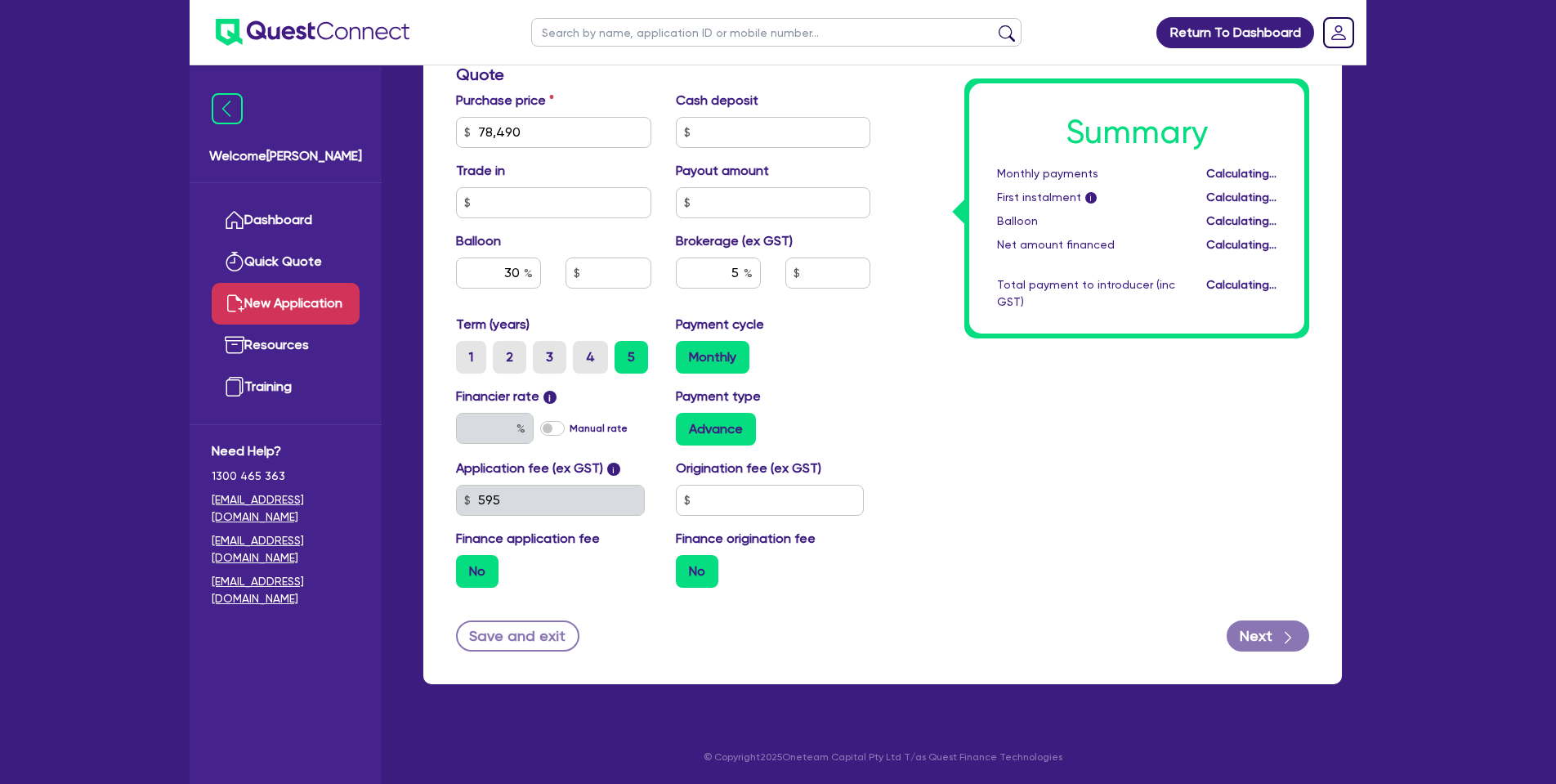
type input "23,547"
type input "3,924.5"
type input "17.95"
click at [759, 503] on input "text" at bounding box center [770, 500] width 189 height 31
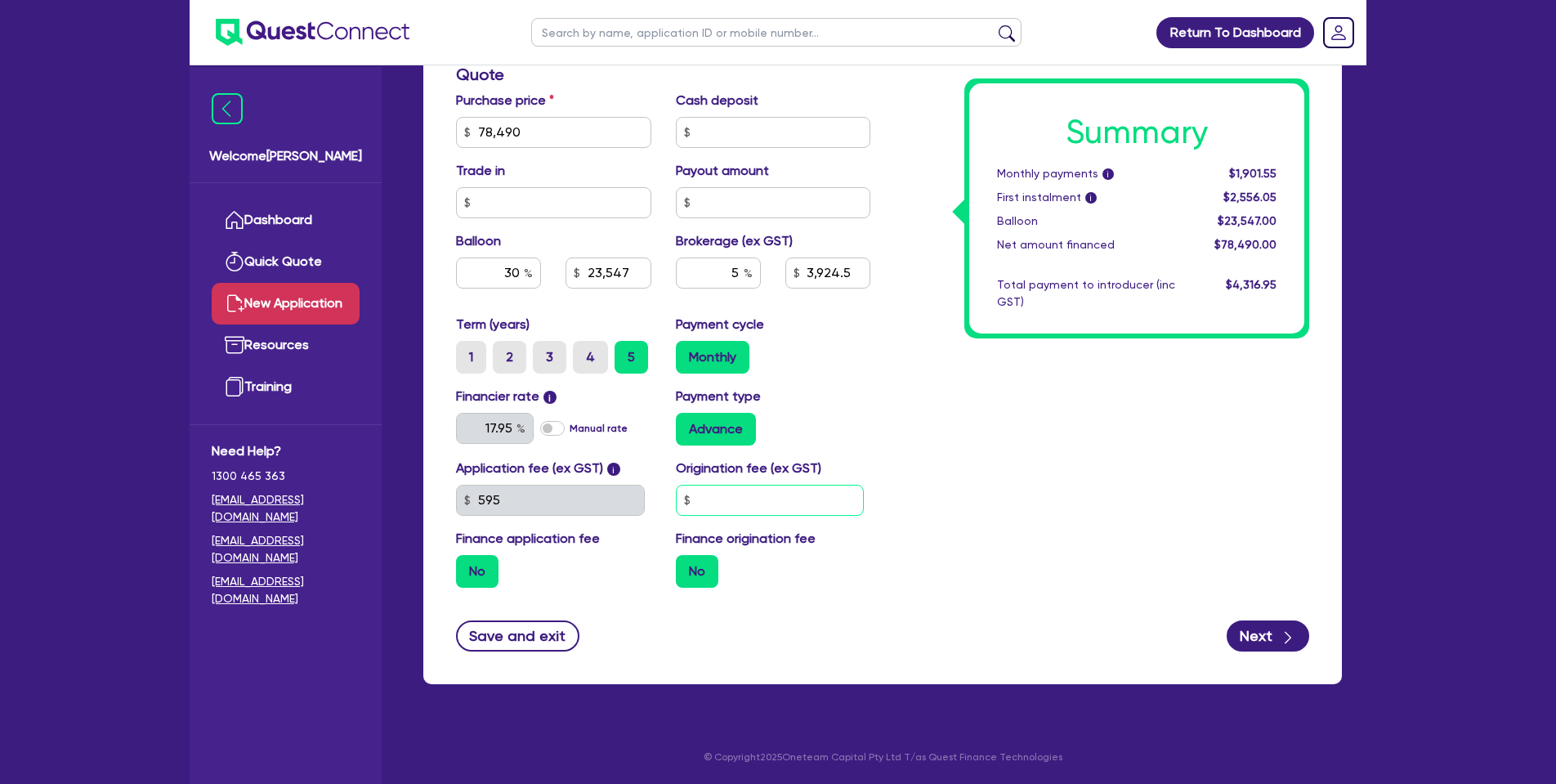
type input "23,547"
type input "3,924.5"
type input "9"
type input "23,547"
type input "3,924.5"
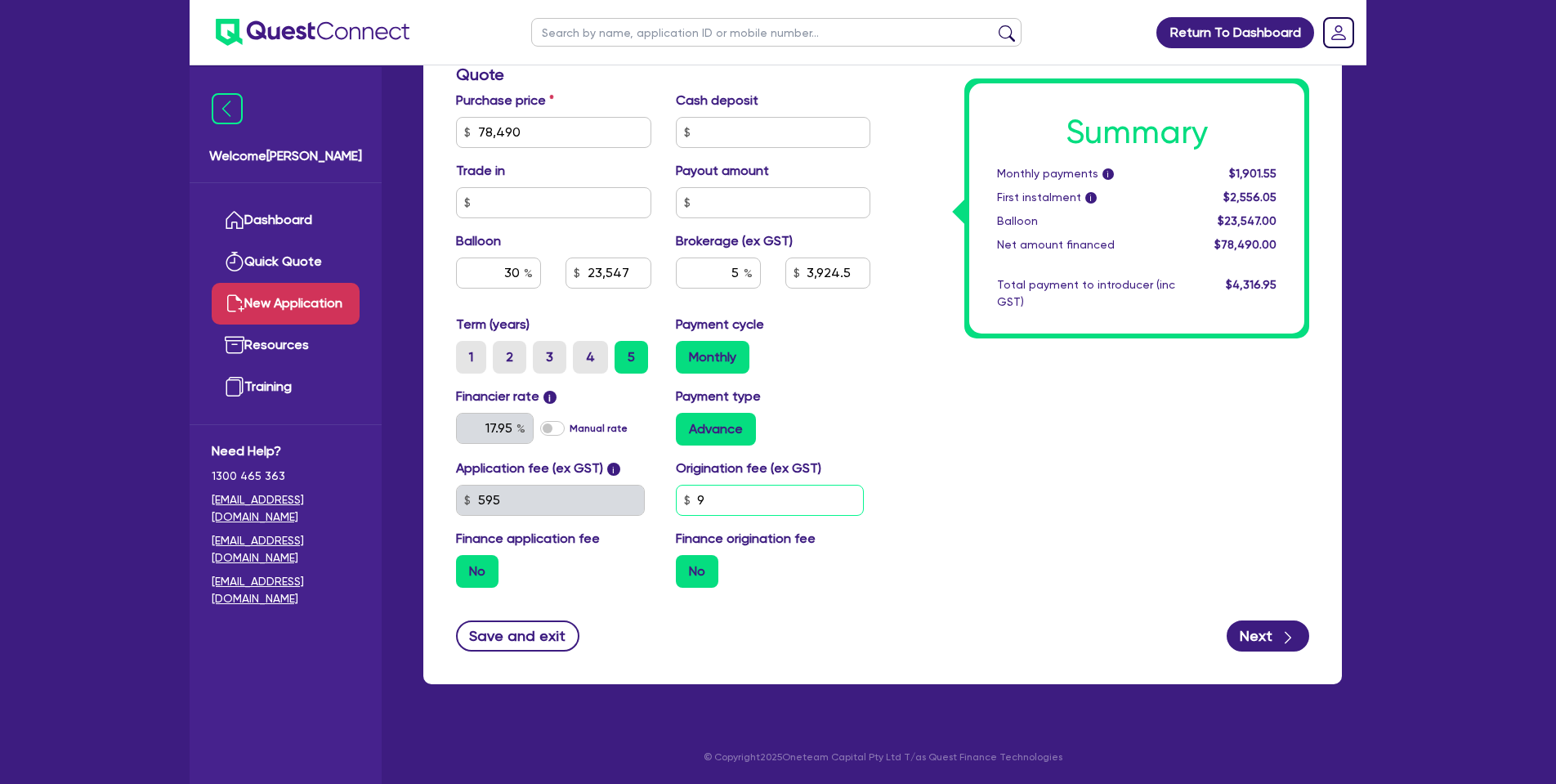
type input "99"
type input "23,547"
type input "3,924.5"
type input "990"
type input "23,547"
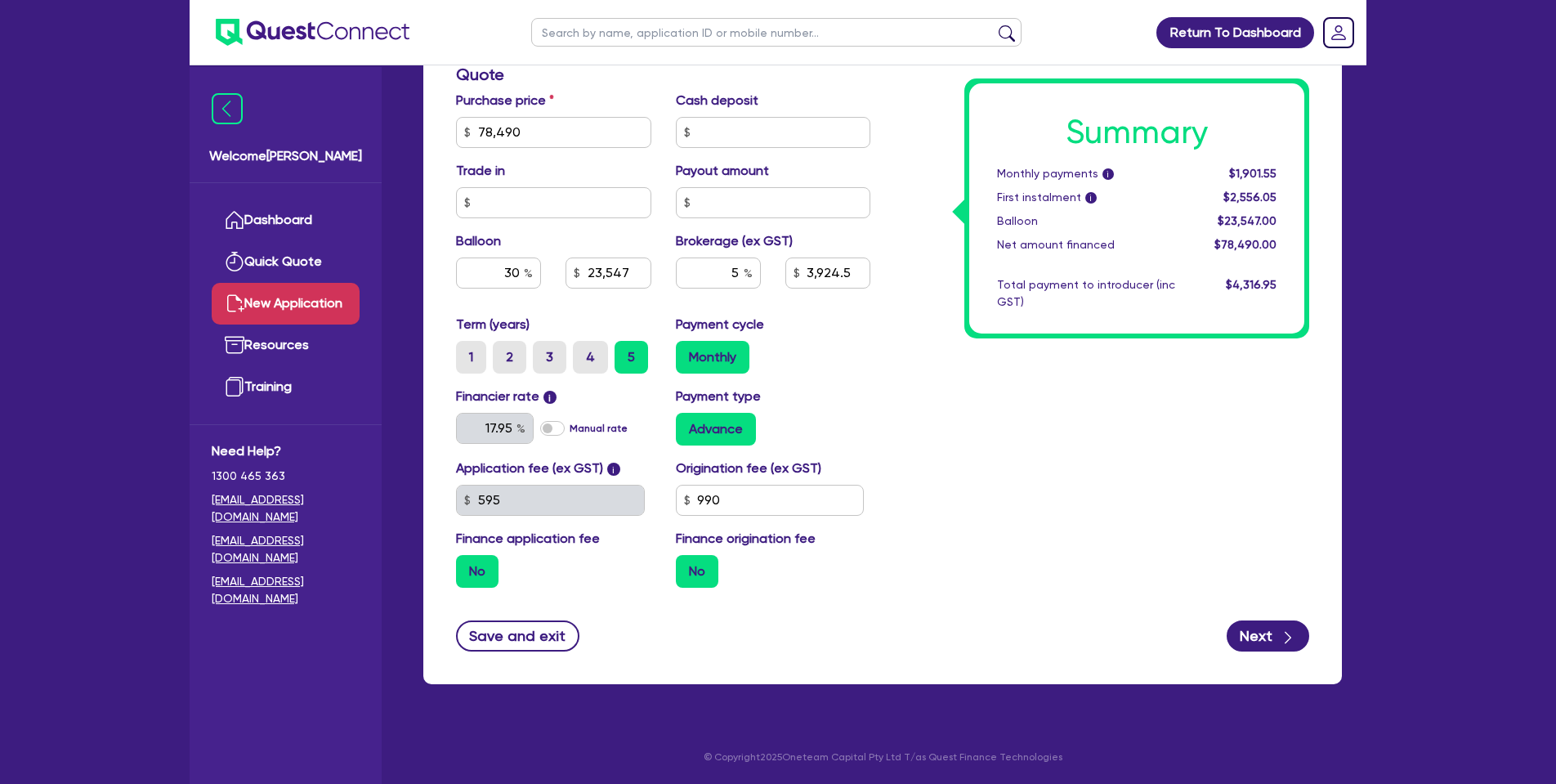
type input "3,924.5"
type input "23,547"
type input "3,924.5"
click at [909, 561] on div "Summary Monthly payments i $1,901.55 First instalment i $2,556.05 Balloon $23,5…" at bounding box center [1102, 74] width 439 height 1052
click at [798, 499] on input "990" at bounding box center [770, 500] width 189 height 31
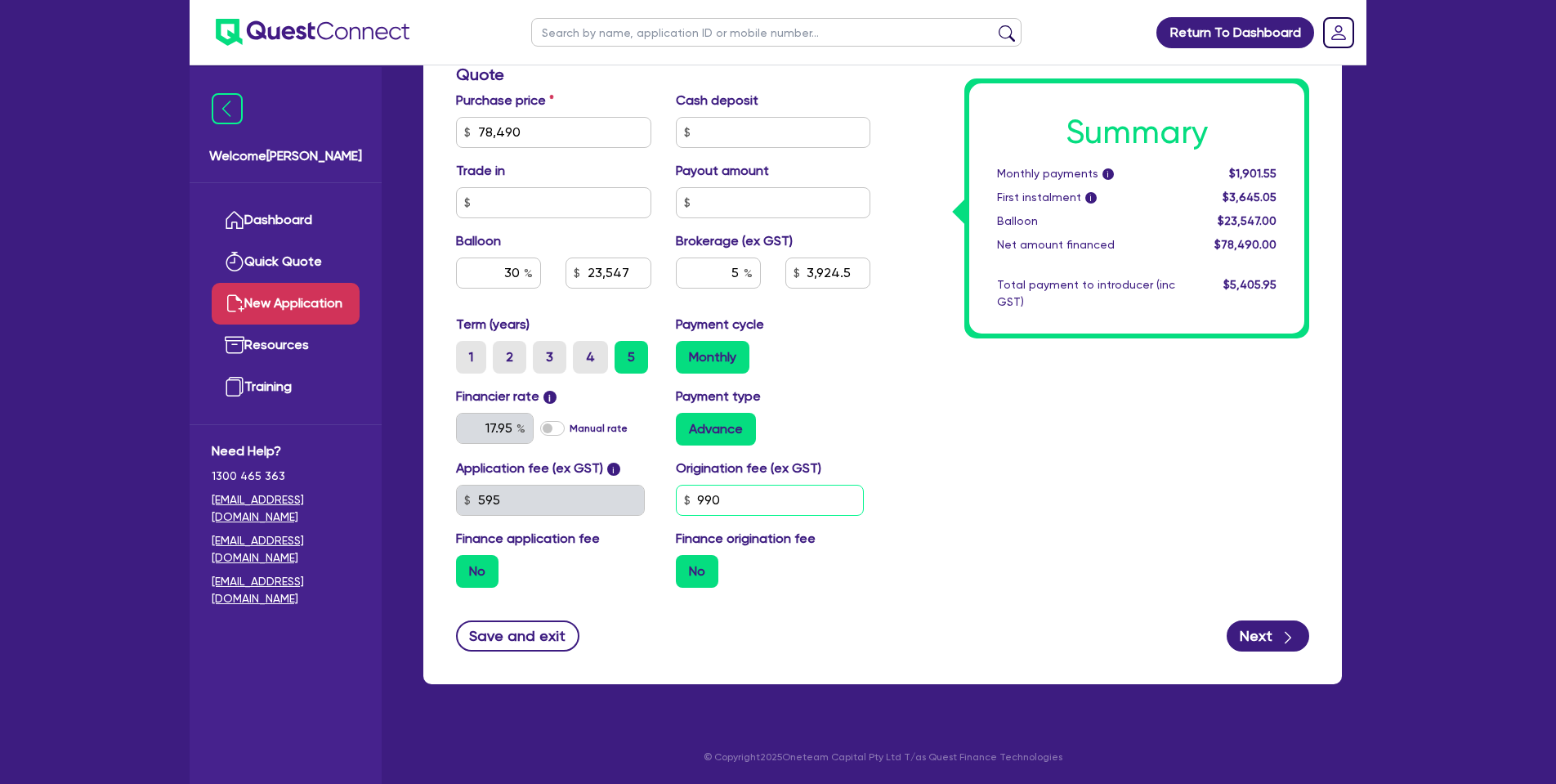
click at [798, 499] on input "990" at bounding box center [770, 500] width 189 height 31
type input "23,547"
type input "3,924.5"
type input "23,547"
type input "3,924.5"
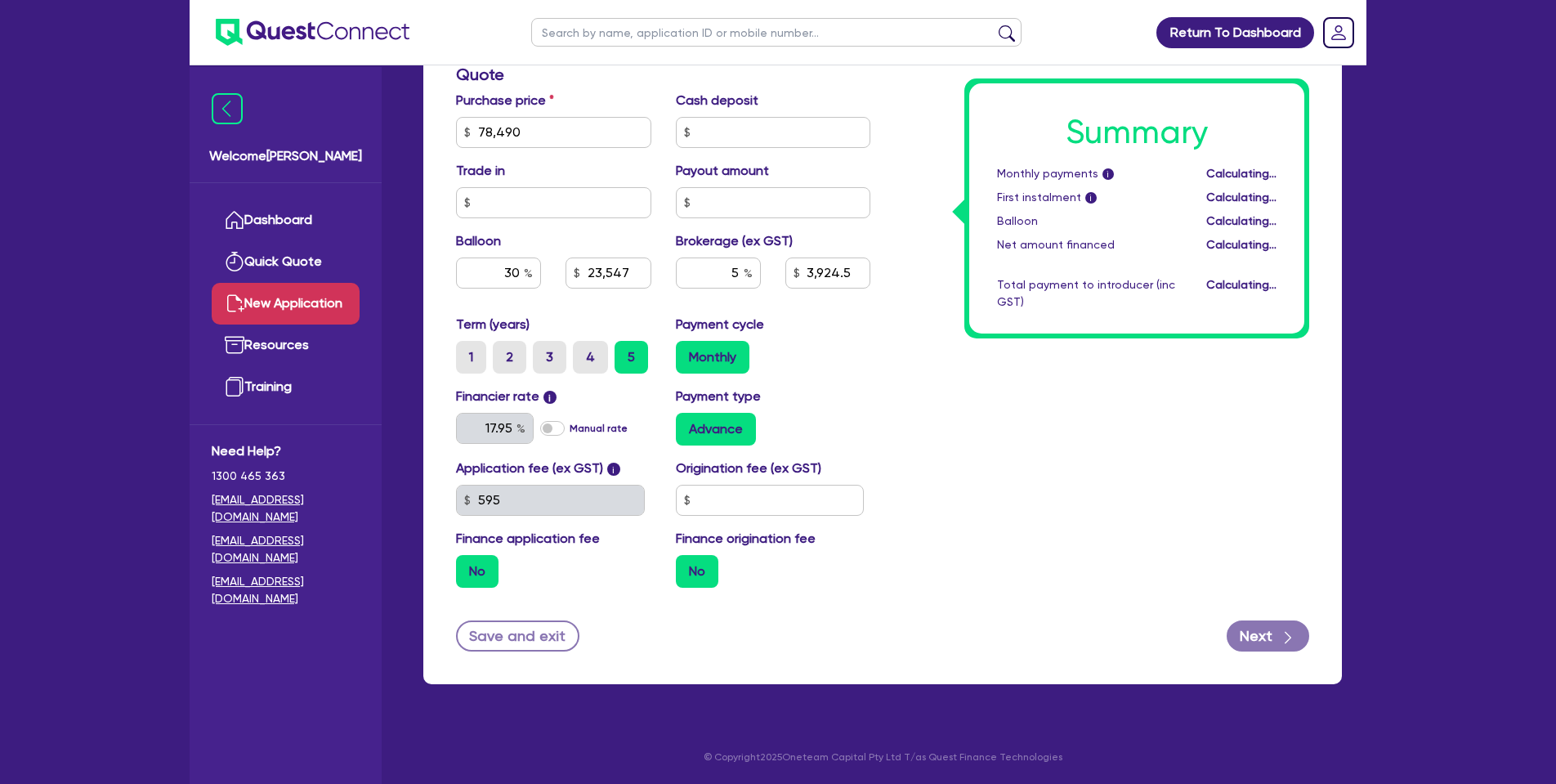
click at [853, 538] on div "Finance origination fee No" at bounding box center [773, 557] width 220 height 59
type input "23,547"
type input "3,924.5"
click at [1275, 638] on button "Next" at bounding box center [1268, 636] width 83 height 31
type input "23,547"
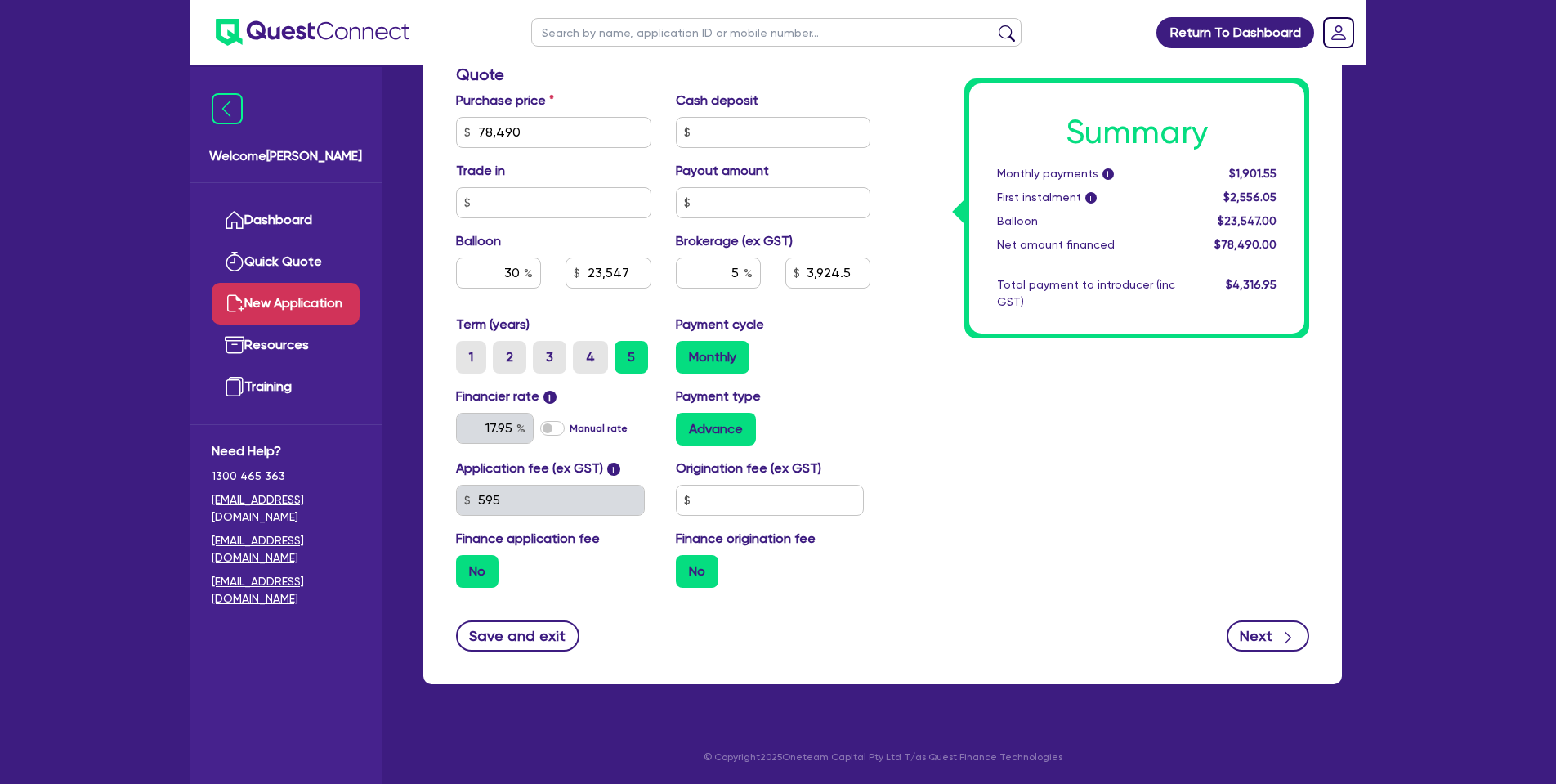
type input "3,924.5"
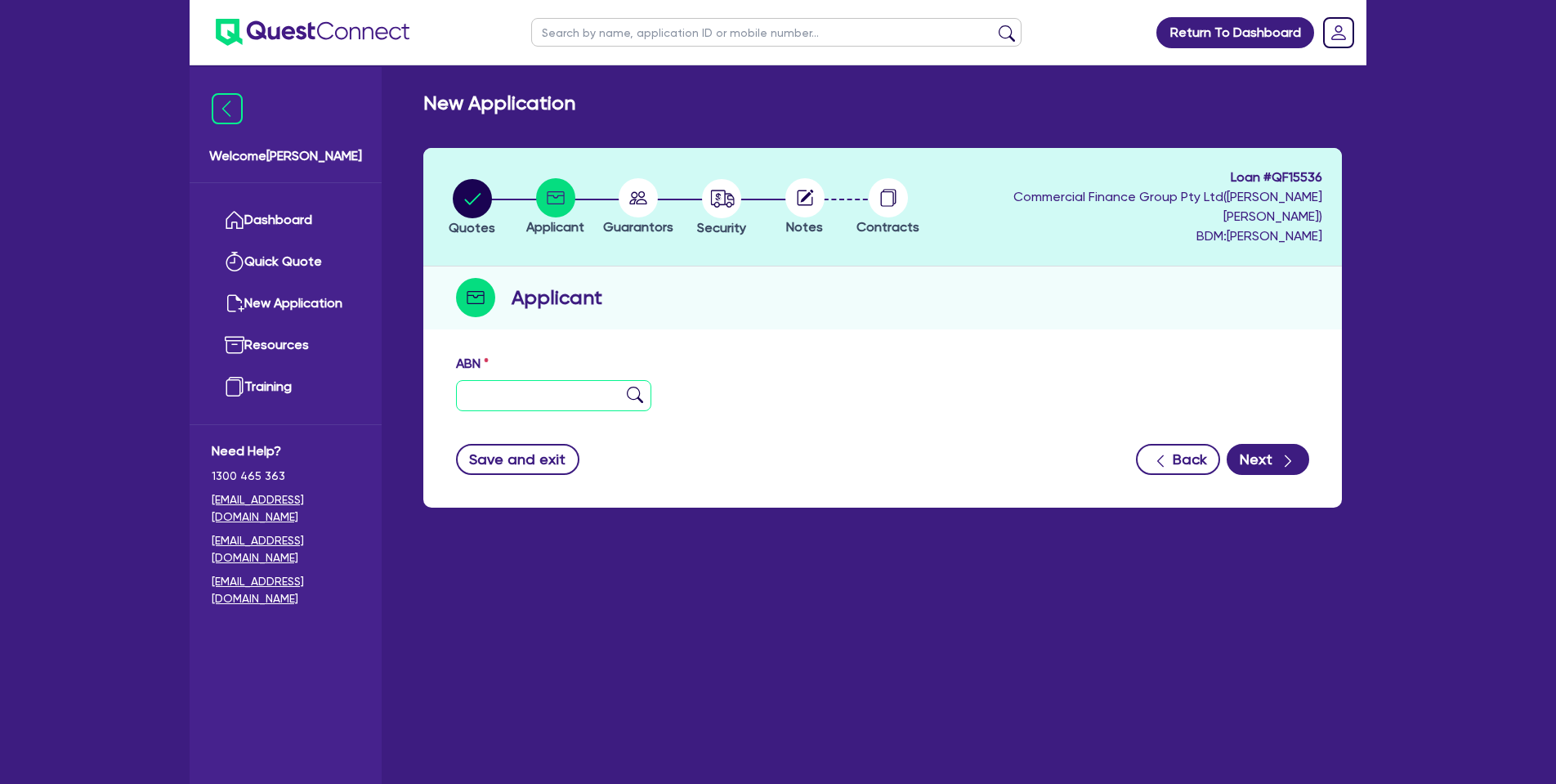
click at [603, 380] on input "text" at bounding box center [554, 395] width 195 height 31
paste input "88 129 944 038"
type input "88 129 944 038"
click at [1240, 443] on button "Next" at bounding box center [1268, 459] width 83 height 31
type input "STAR WATER SOLUTIONS PTY. LTD."
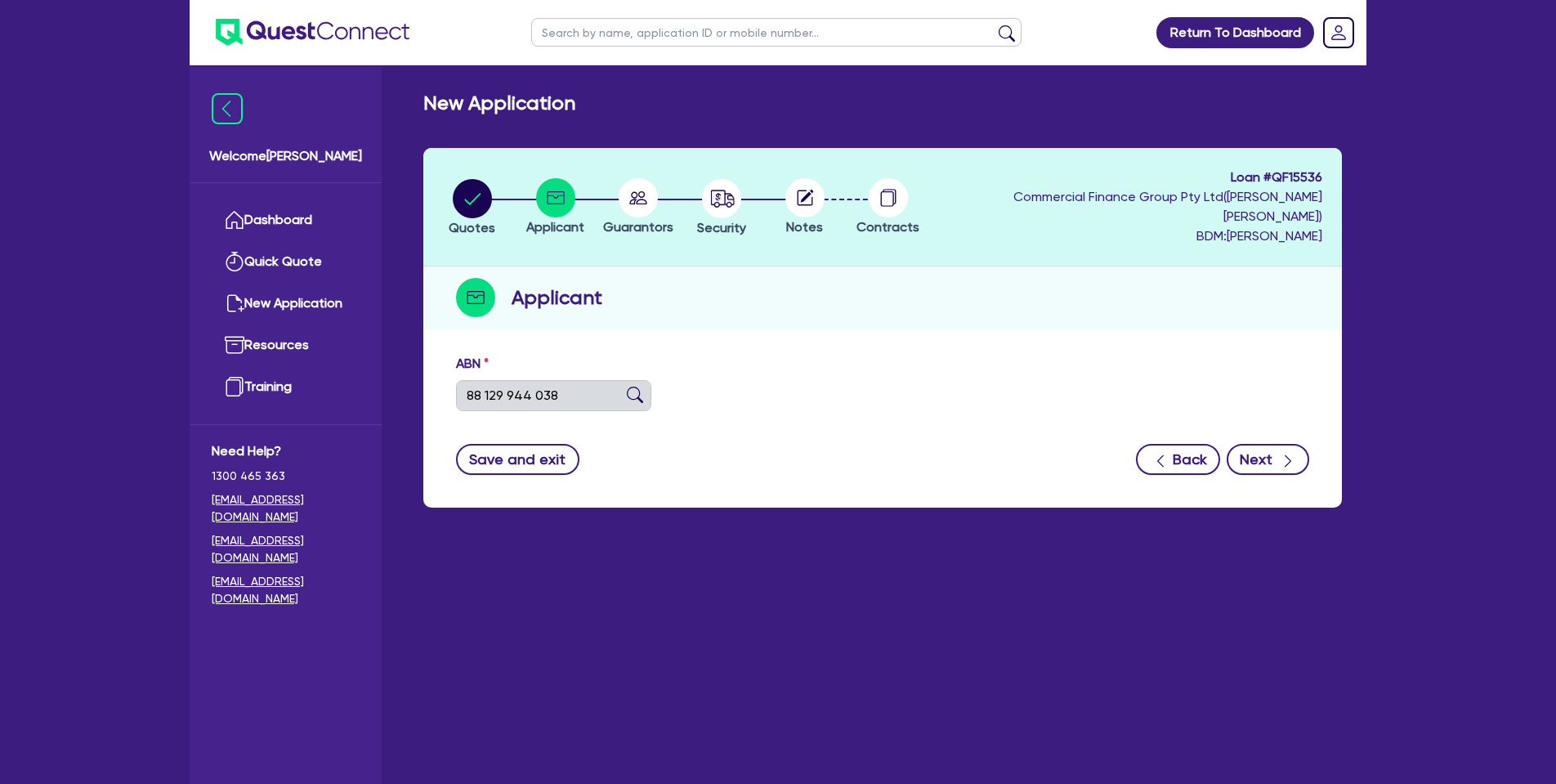
type input "ENVIROMEDIA"
select select "COMPANY"
type input "[DATE]"
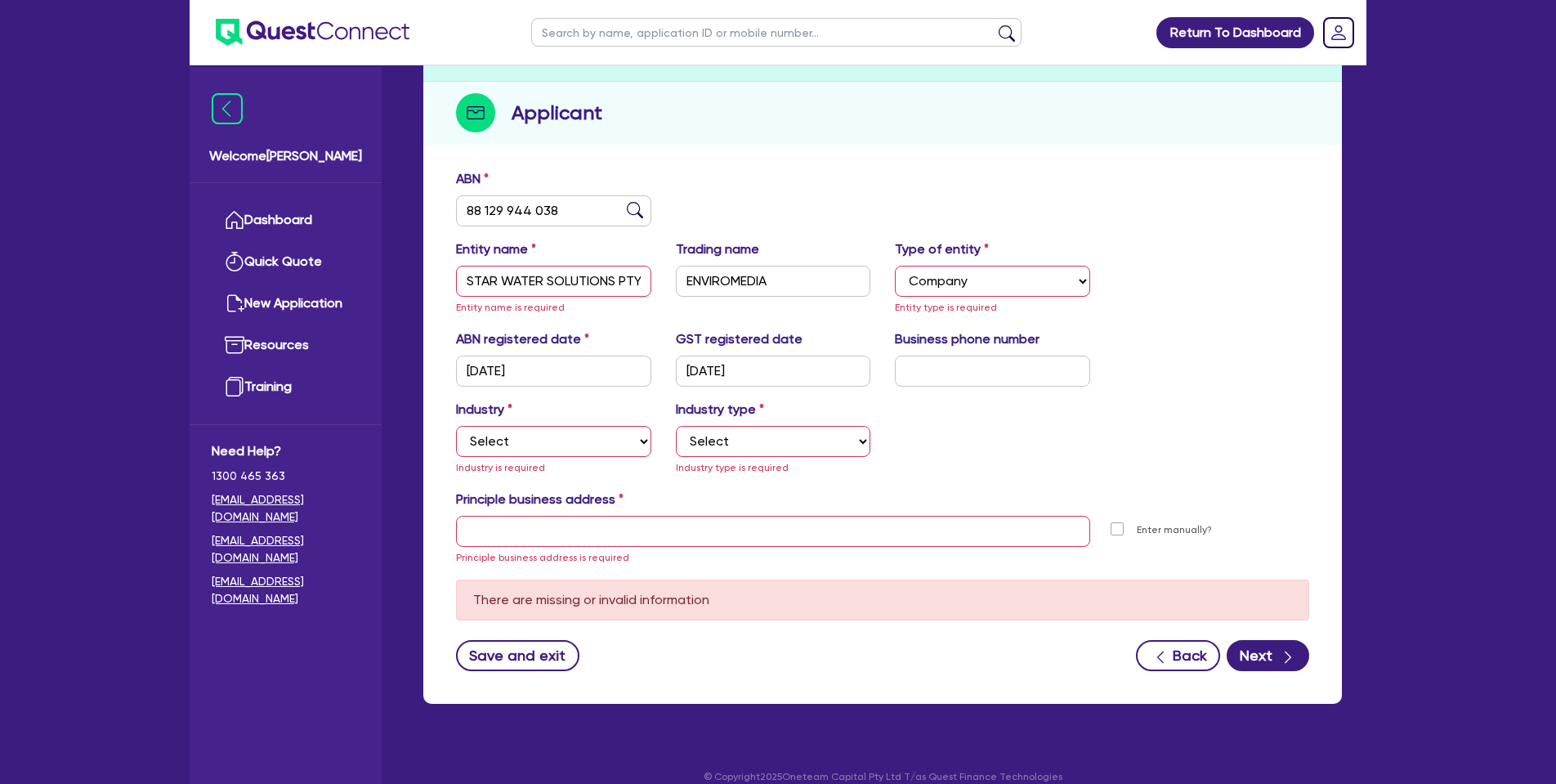
scroll to position [184, 0]
select select "BUILDING_CONSTRUCTION"
select select "TRADES_SERVICES_BUSINESSES_GOVERNMENT"
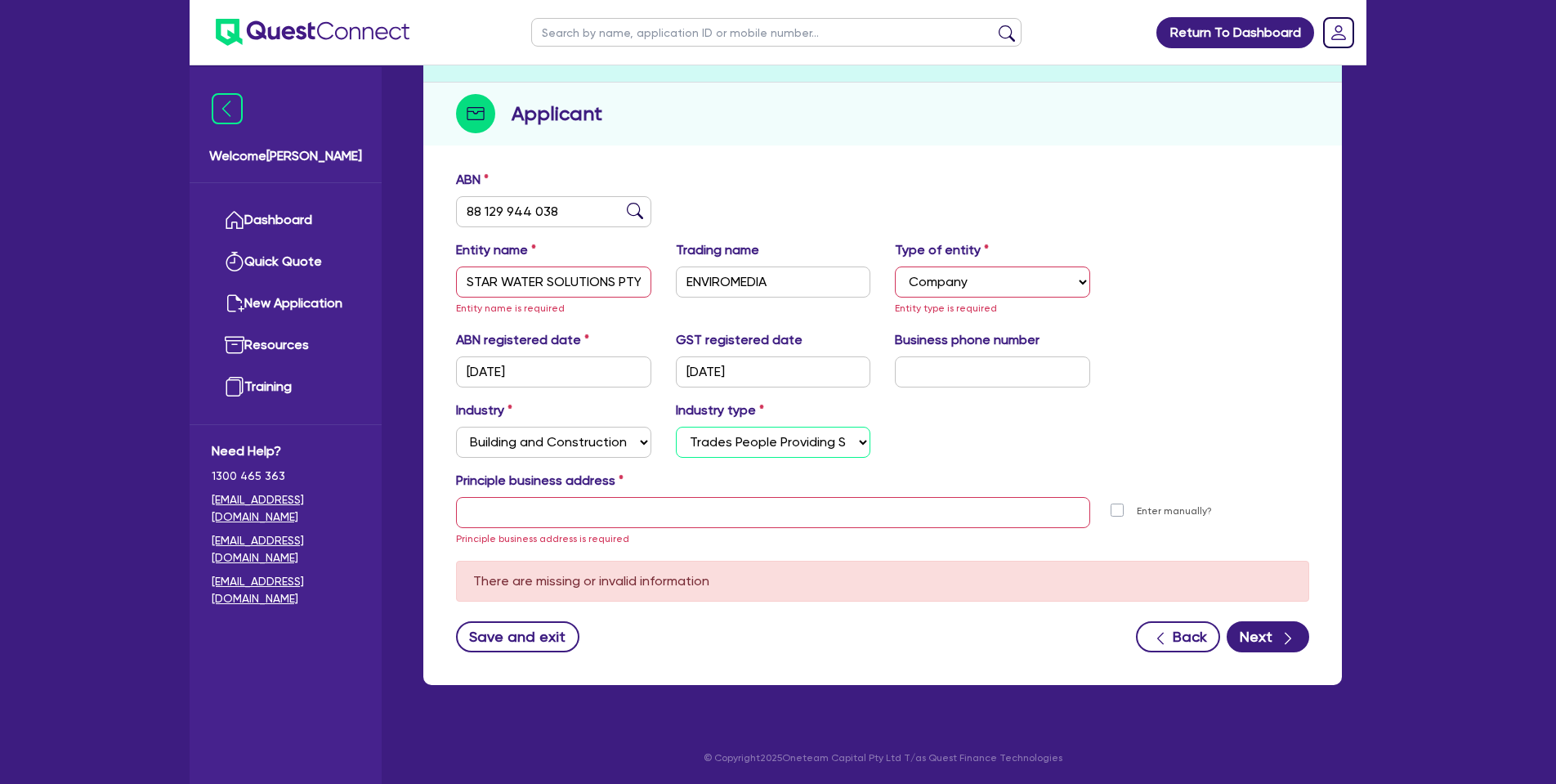
scroll to position [164, 0]
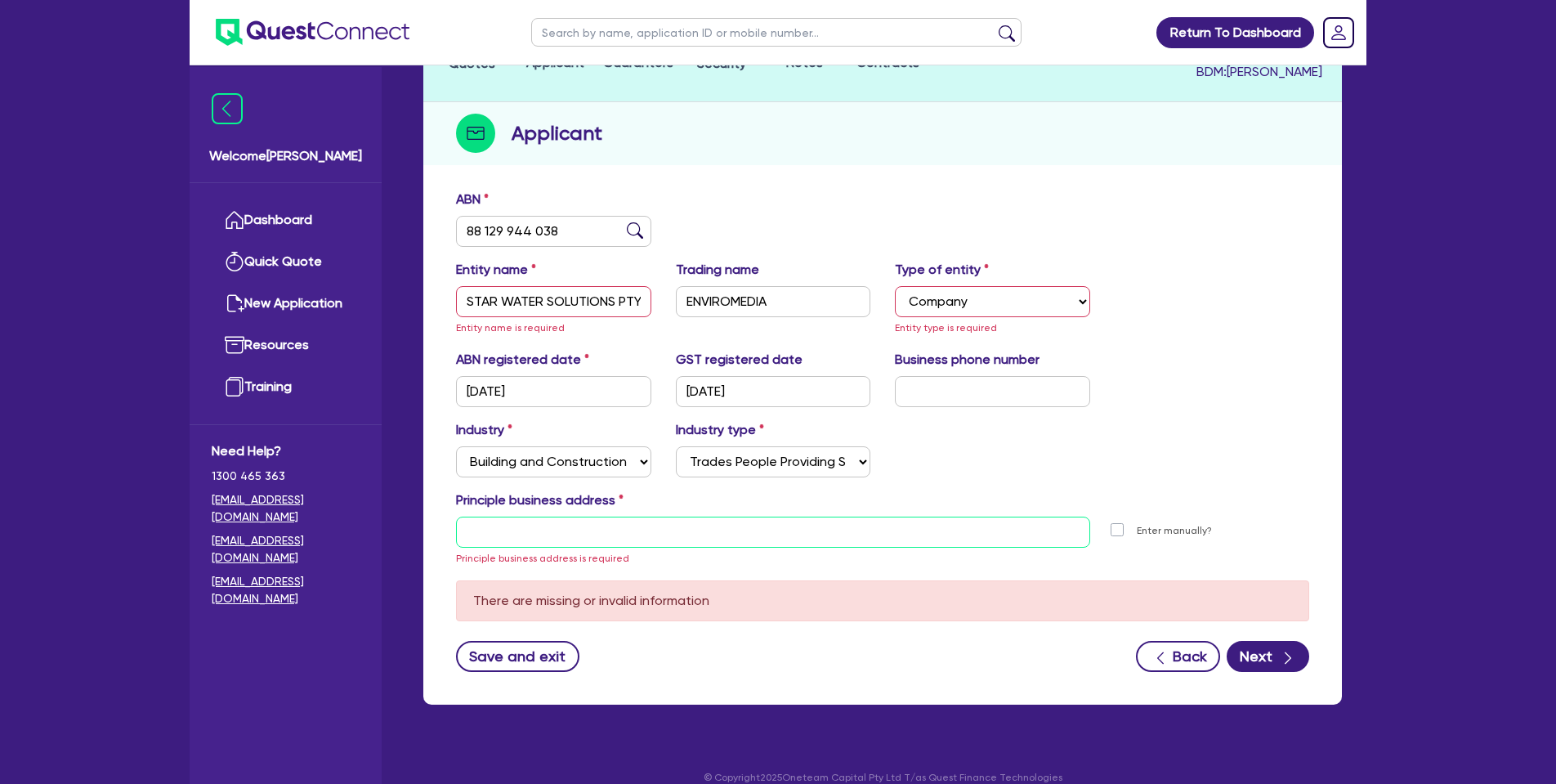
click at [785, 516] on input "text" at bounding box center [773, 532] width 634 height 31
click at [764, 516] on input "text" at bounding box center [773, 532] width 634 height 31
paste input "[STREET_ADDRESS][PERSON_NAME]"
type input "[STREET_ADDRESS][PERSON_NAME]"
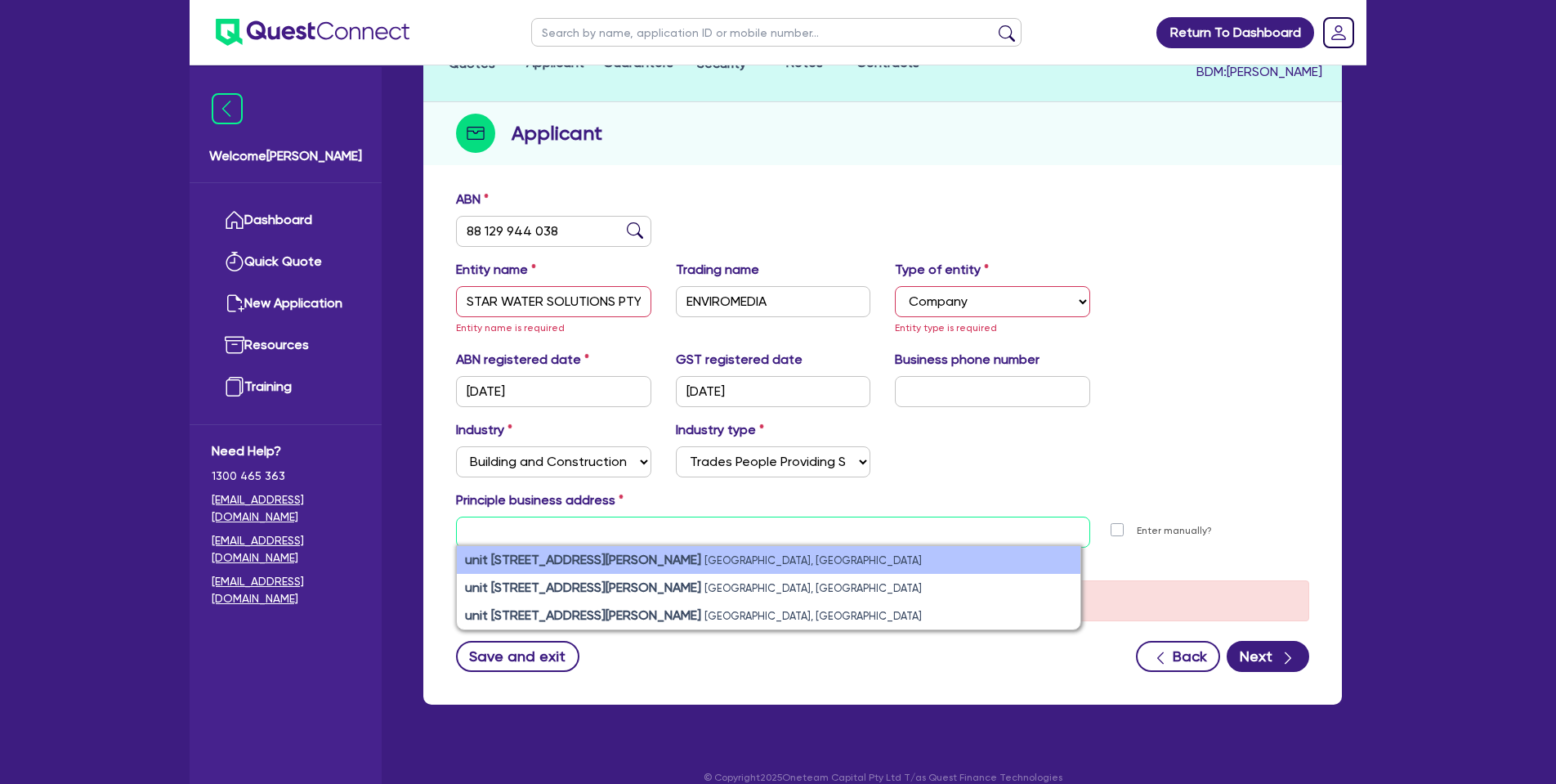
paste input "[STREET_ADDRESS][PERSON_NAME]"
click at [589, 552] on strong "unit [STREET_ADDRESS][PERSON_NAME]" at bounding box center [583, 559] width 236 height 16
type input "[STREET_ADDRESS][PERSON_NAME]"
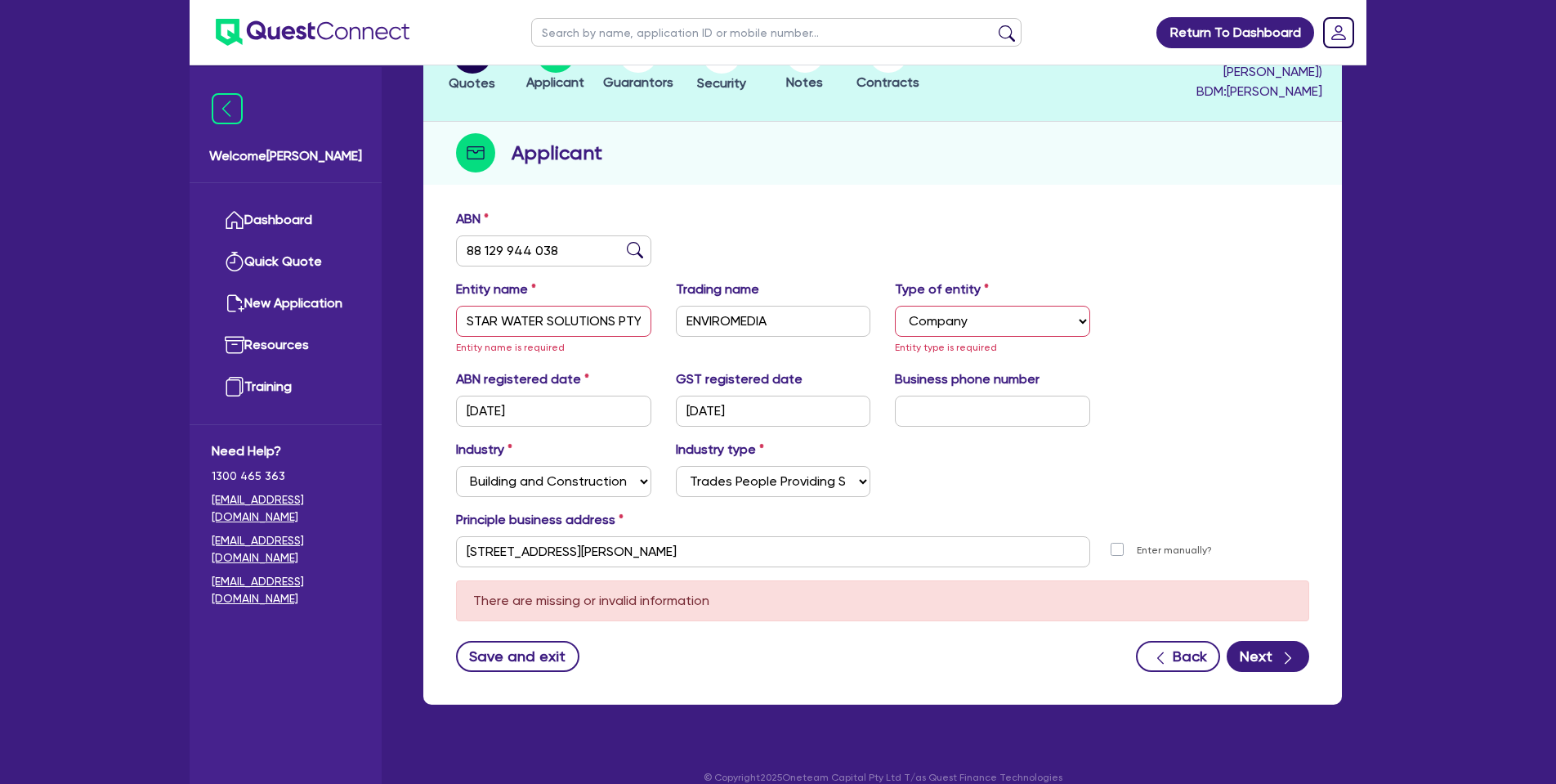
click at [1066, 334] on div "Type of entity Select Sole Trader Company Partnership Trust Entity type is requ…" at bounding box center [992, 317] width 220 height 77
click at [1276, 640] on button "Next" at bounding box center [1268, 656] width 83 height 31
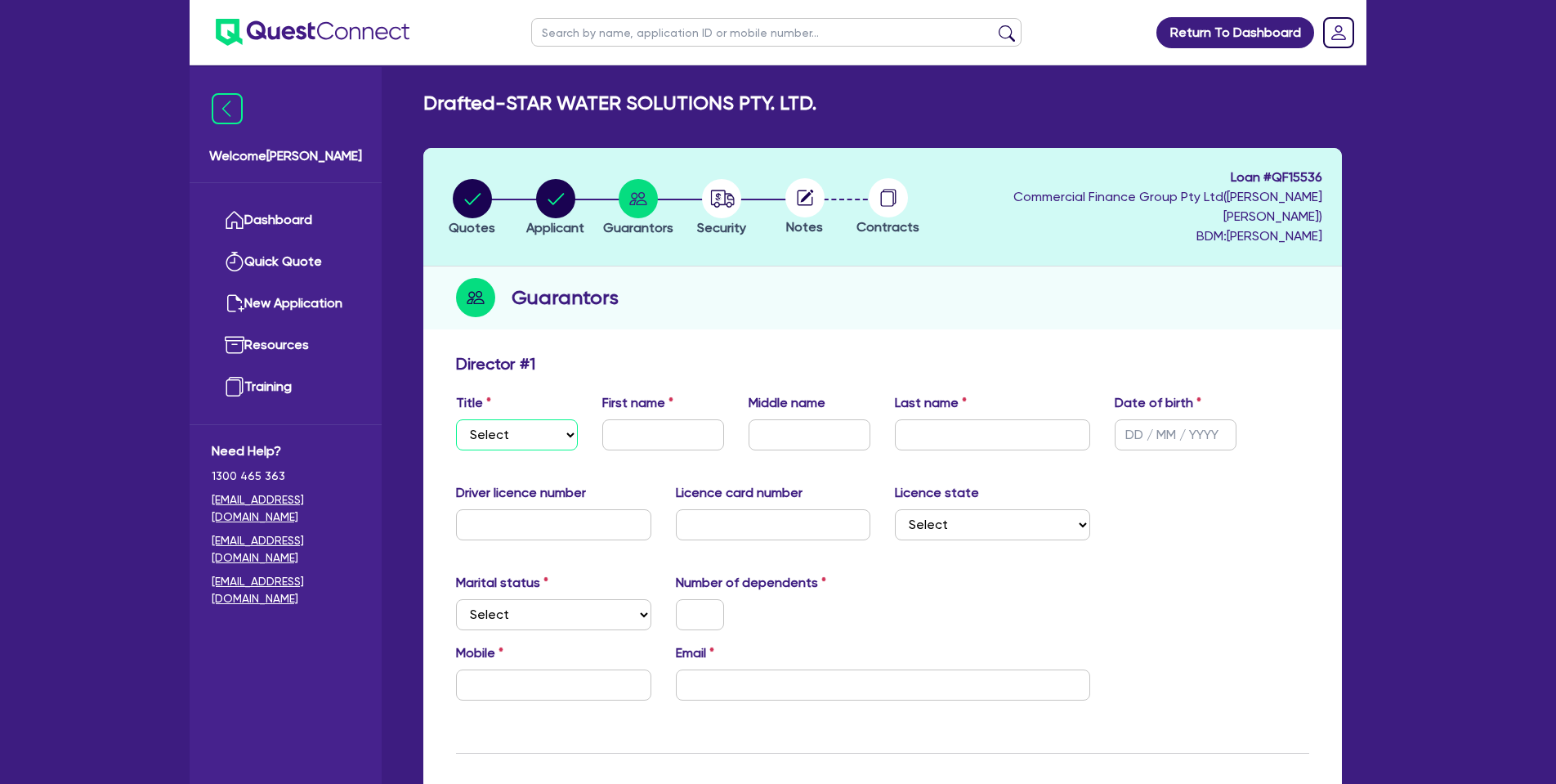
select select "MR"
type input "[PERSON_NAME]"
type input "Rochfort"
type input "[DATE]"
paste input "4005WD"
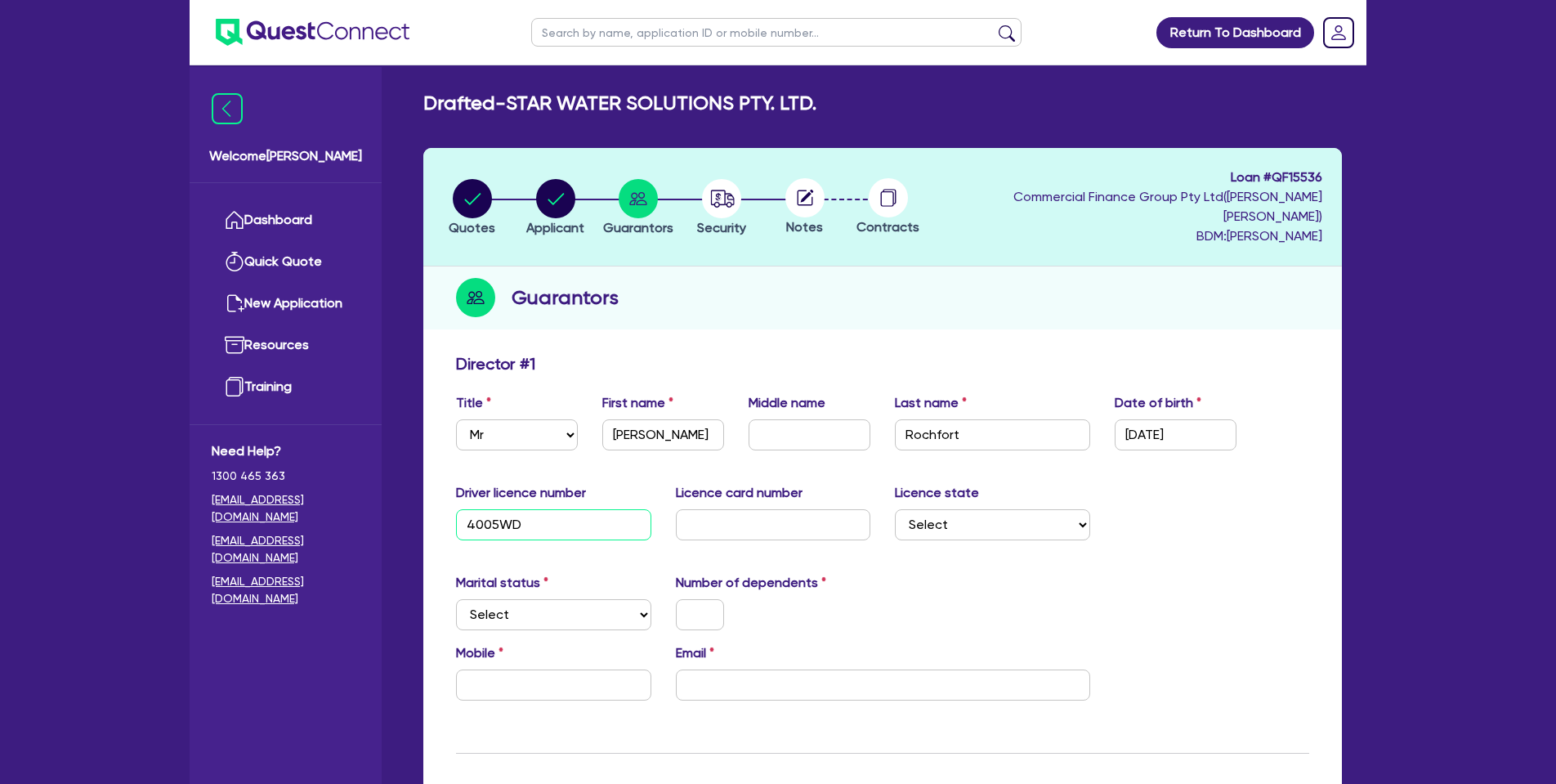
type input "4005WD"
click at [802, 509] on input "text" at bounding box center [774, 524] width 195 height 31
click at [727, 509] on input "text" at bounding box center [774, 524] width 195 height 31
paste input "2052520668"
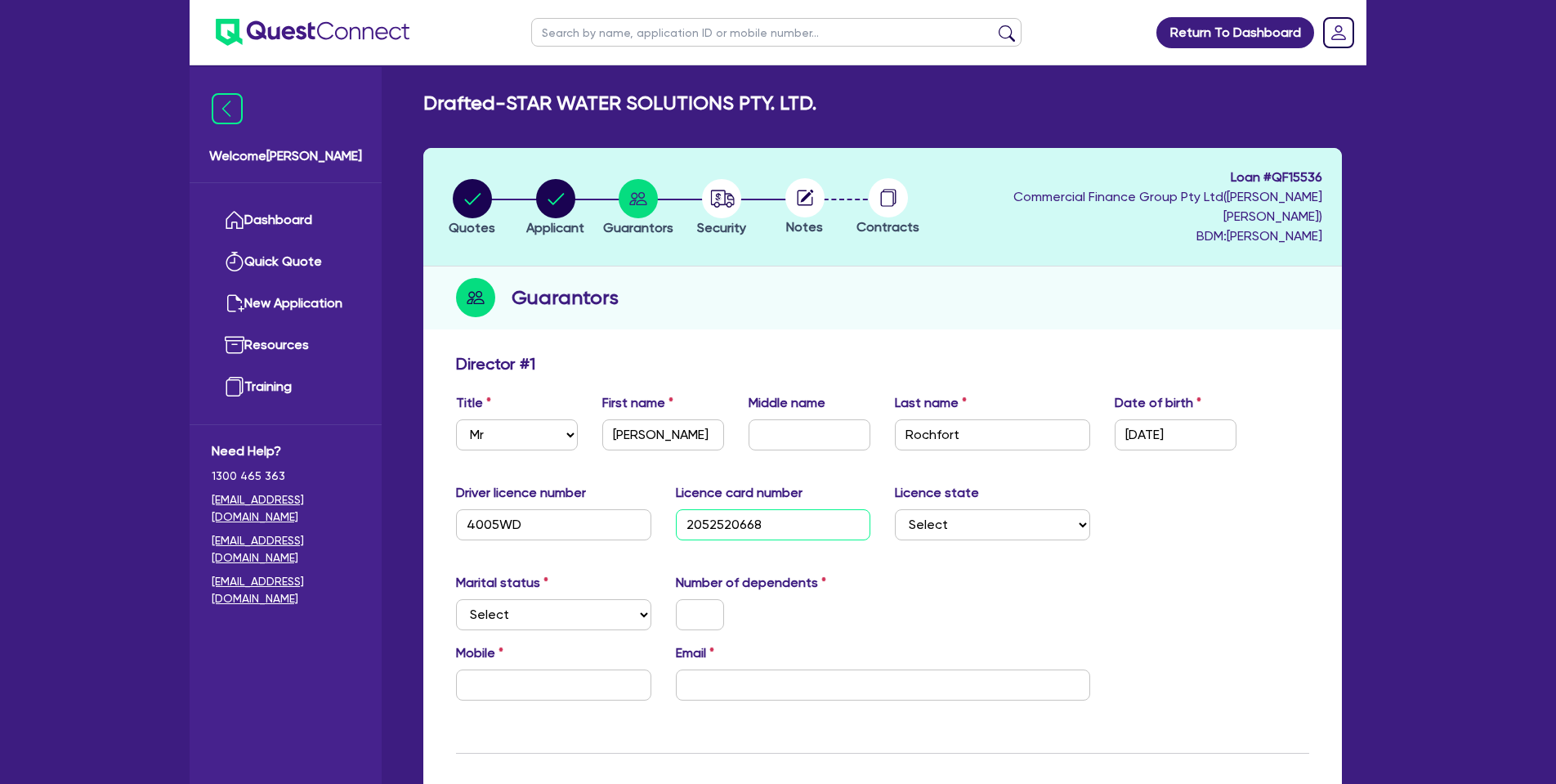
type input "2052520668"
click at [980, 573] on div "Marital status Select [DEMOGRAPHIC_DATA] Married De Facto / Partner Number of d…" at bounding box center [882, 608] width 878 height 70
select select "[GEOGRAPHIC_DATA]"
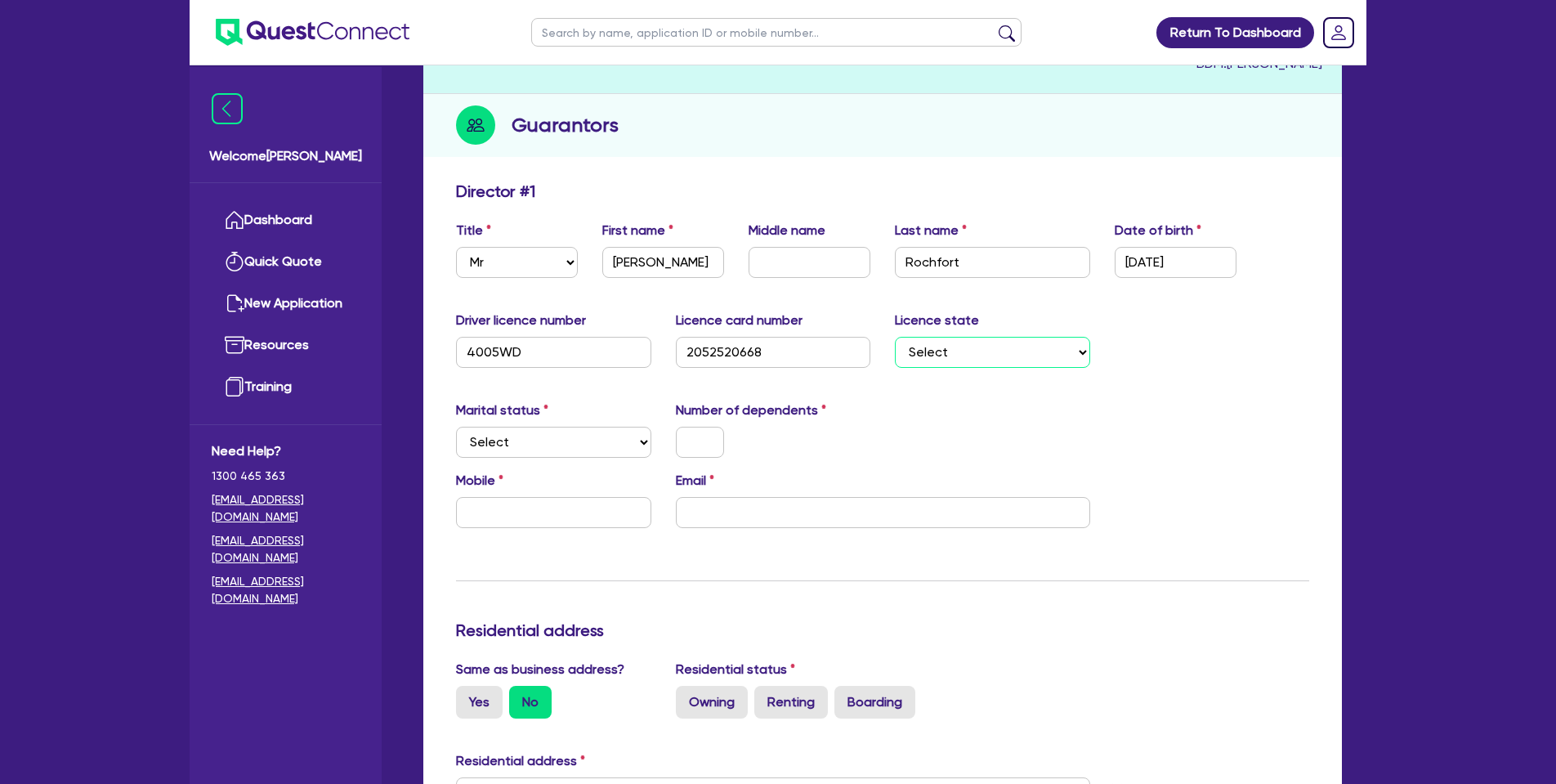
scroll to position [177, 0]
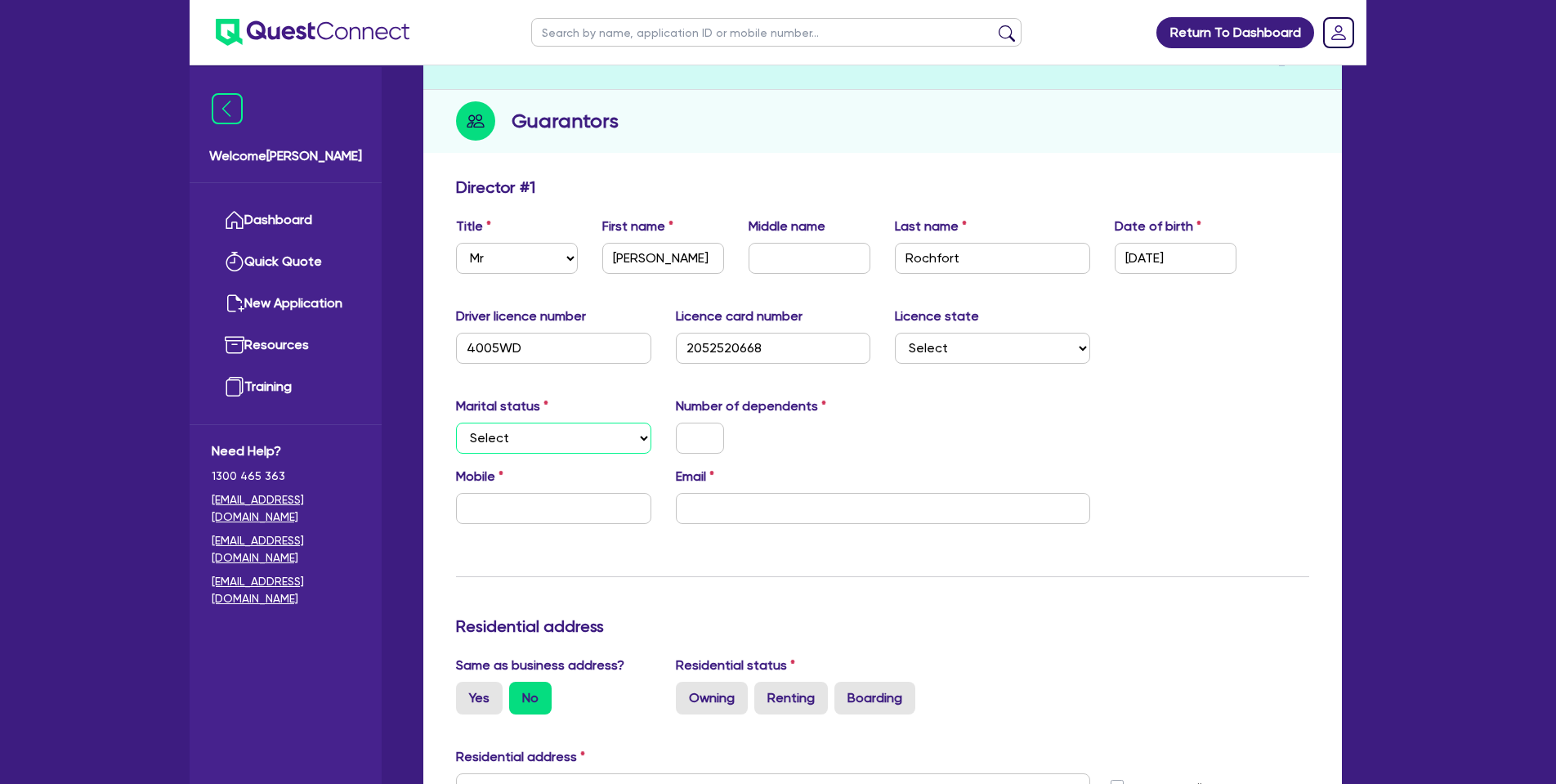
select select "MARRIED"
click at [689, 423] on input "text" at bounding box center [699, 438] width 48 height 31
click at [613, 493] on input "text" at bounding box center [554, 509] width 195 height 31
paste input "0419 621 258"
type input "1"
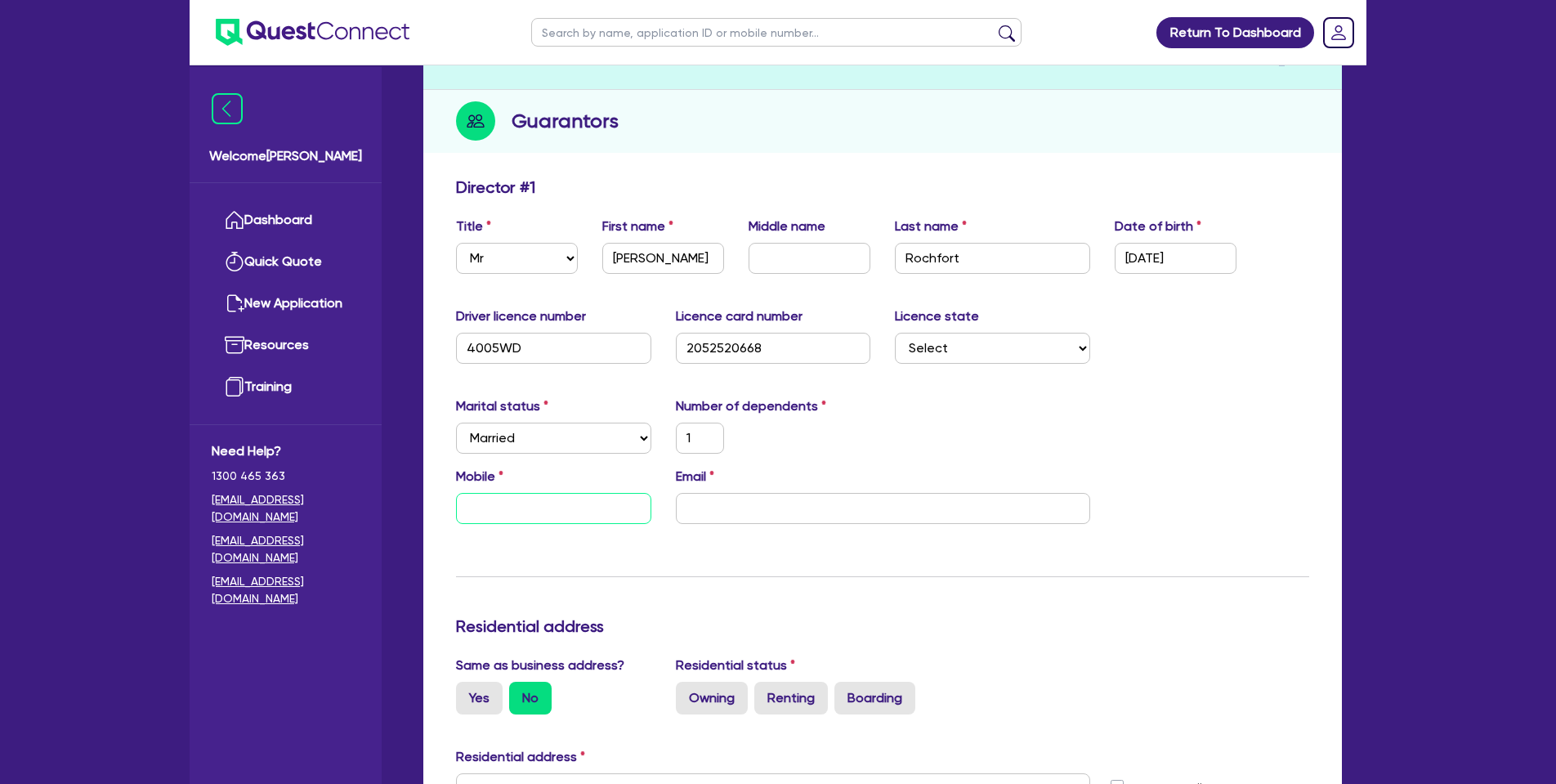
type input "0419 621 258"
paste input "[PERSON_NAME][EMAIL_ADDRESS][PERSON_NAME][DOMAIN_NAME]"
type input "1"
type input "0419 621 258"
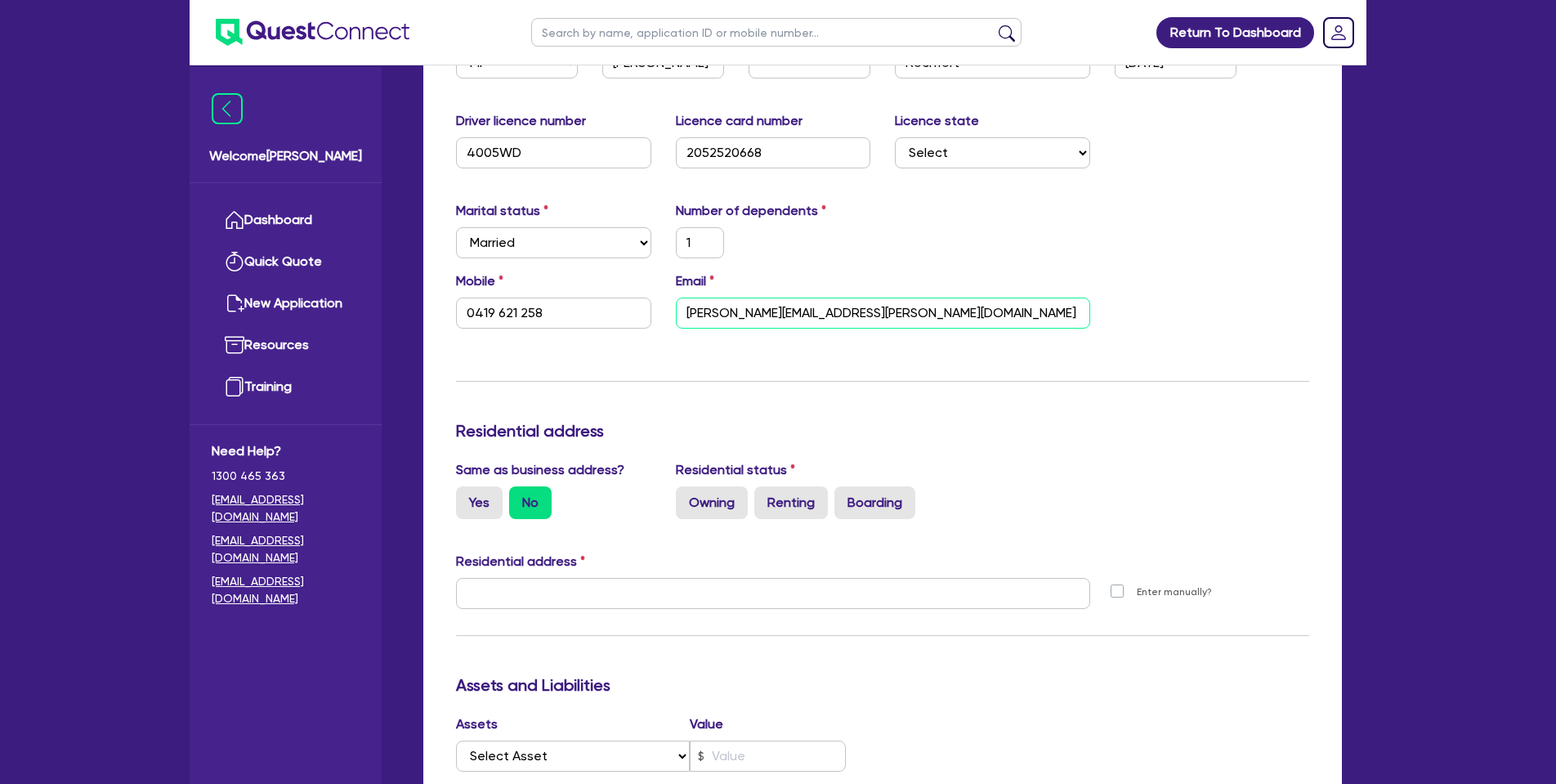
scroll to position [378, 0]
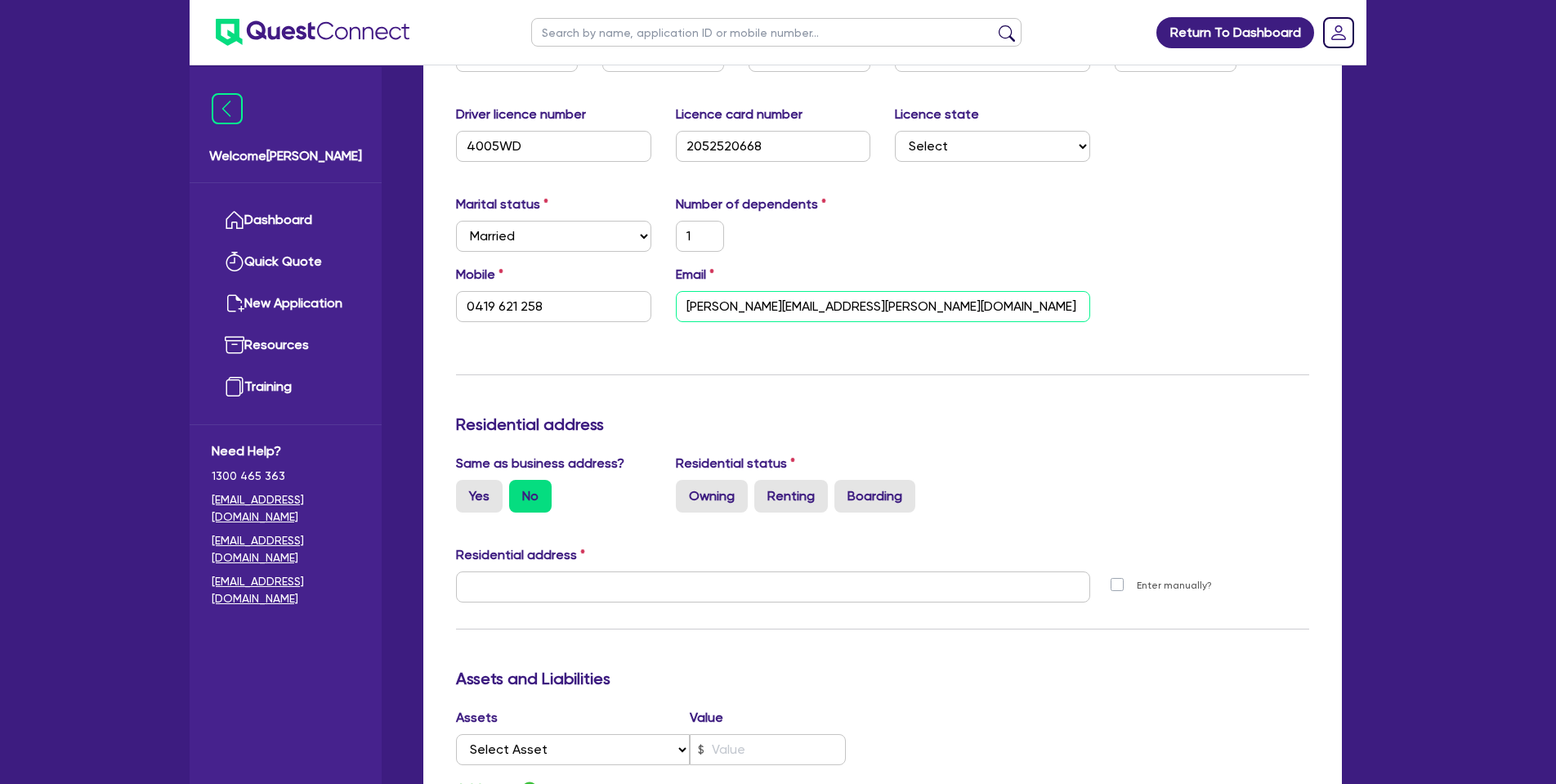
type input "[PERSON_NAME][EMAIL_ADDRESS][PERSON_NAME][DOMAIN_NAME]"
click at [569, 571] on input "text" at bounding box center [773, 587] width 634 height 31
paste input "[STREET_ADDRESS]"
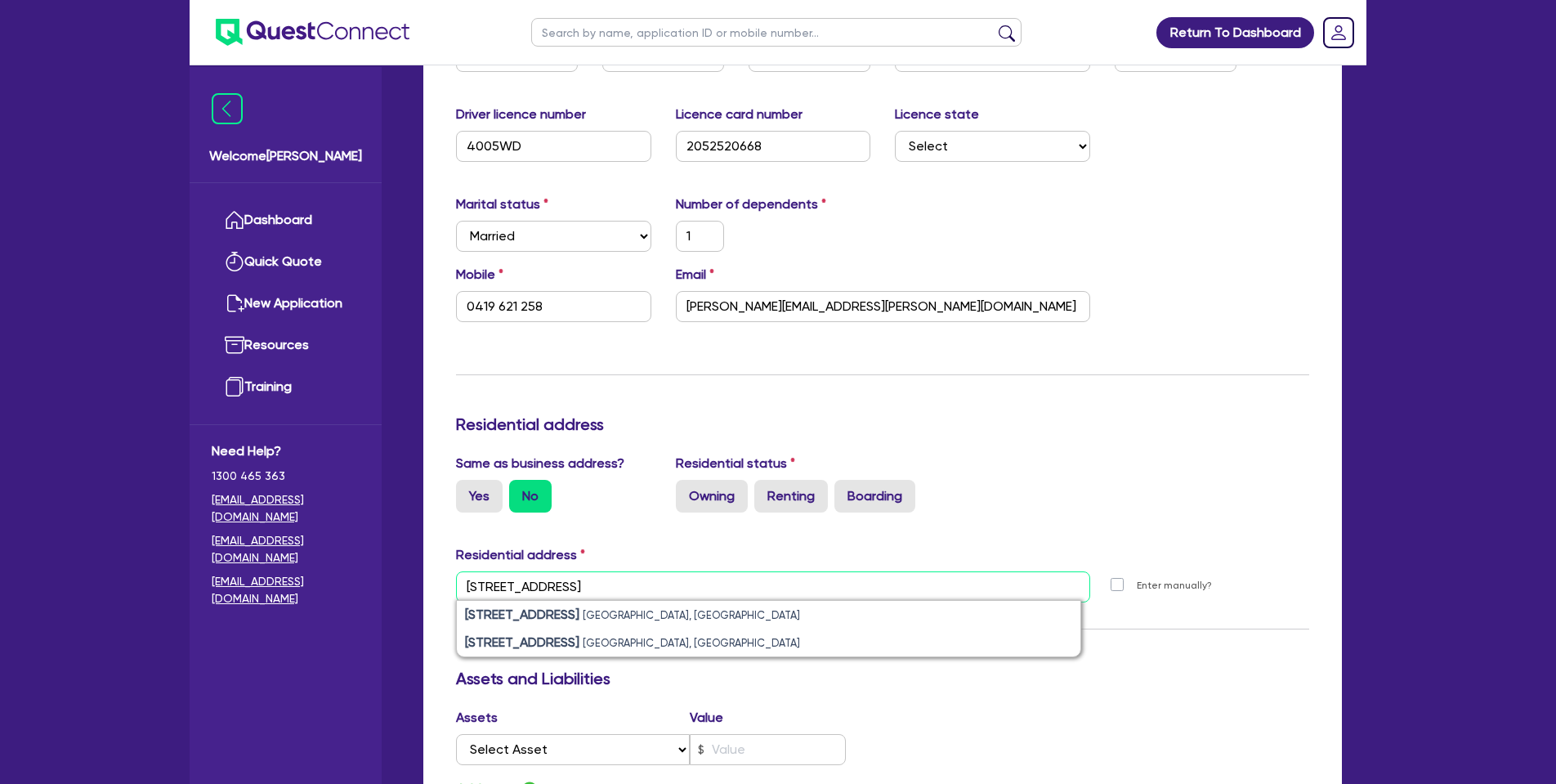
type input "[STREET_ADDRESS]"
click at [910, 453] on div "Residential status Owning Renting Boarding" at bounding box center [882, 482] width 439 height 59
click at [703, 481] on label "Owning" at bounding box center [712, 495] width 72 height 32
click at [687, 481] on input "Owning" at bounding box center [681, 484] width 11 height 11
radio input "true"
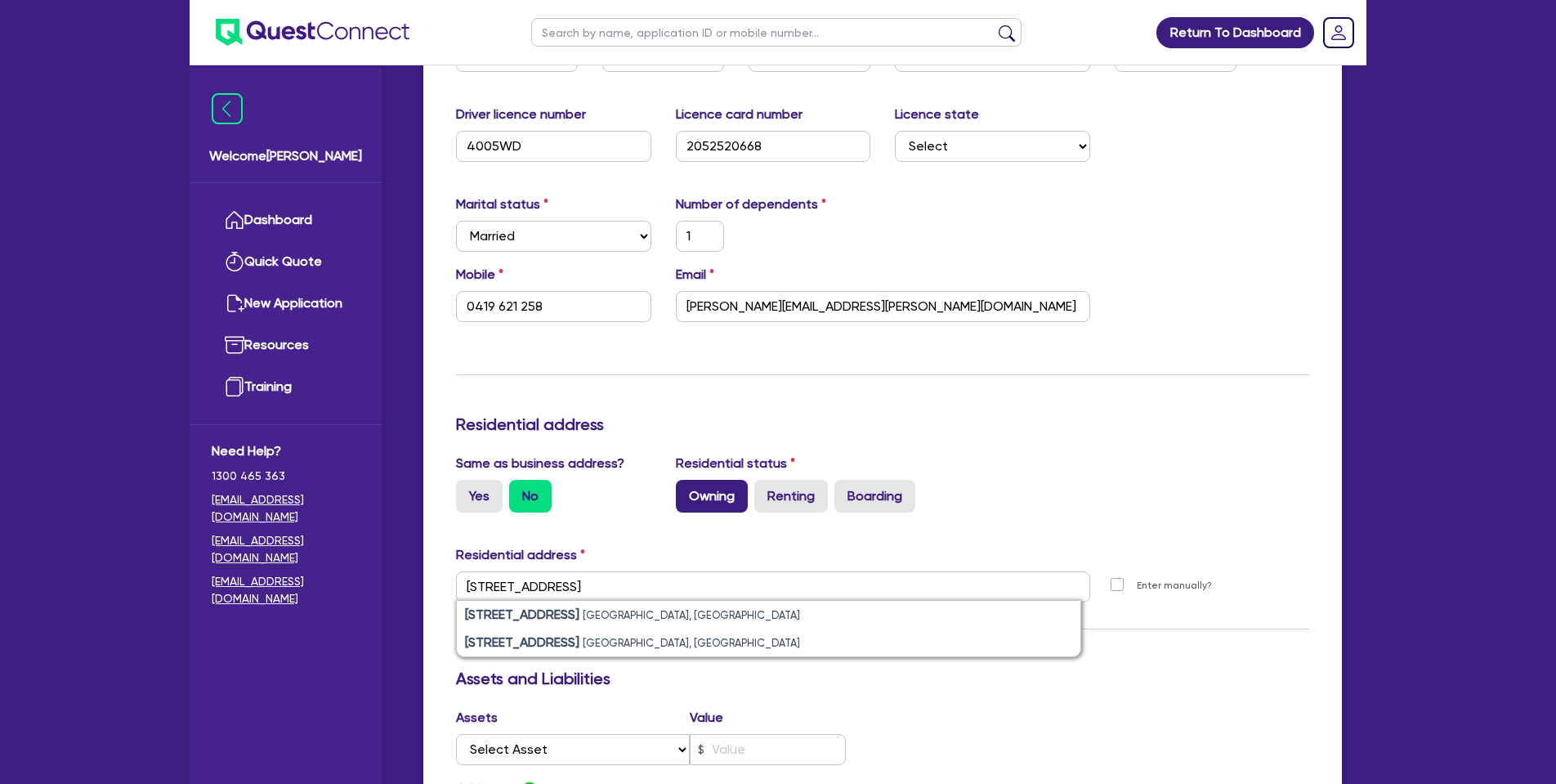
type input "1"
type input "0419 621 258"
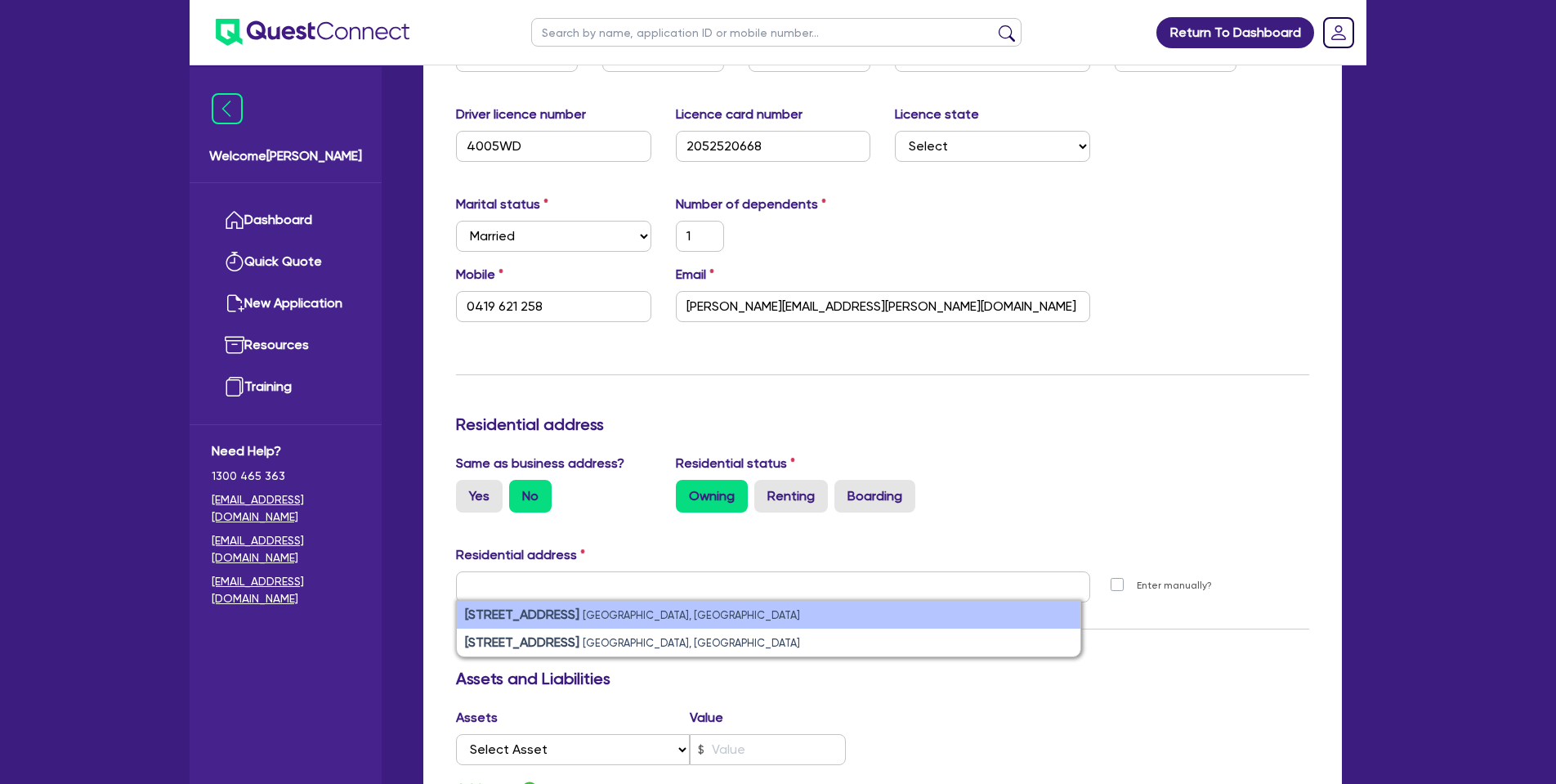
click at [691, 608] on small "[GEOGRAPHIC_DATA], [GEOGRAPHIC_DATA]" at bounding box center [692, 614] width 218 height 13
type input "1"
type input "0419 621 258"
type input "[STREET_ADDRESS]"
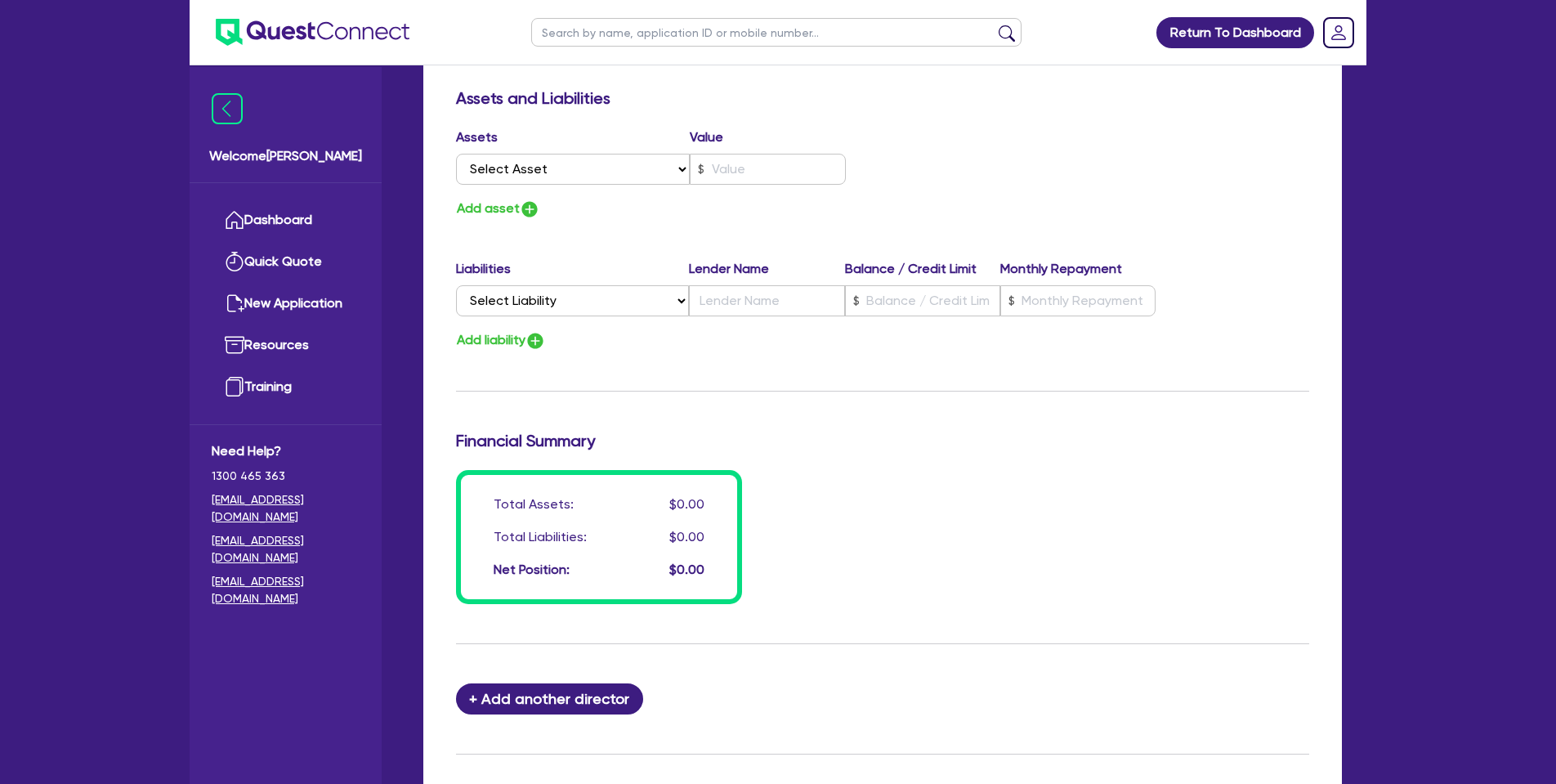
scroll to position [956, 0]
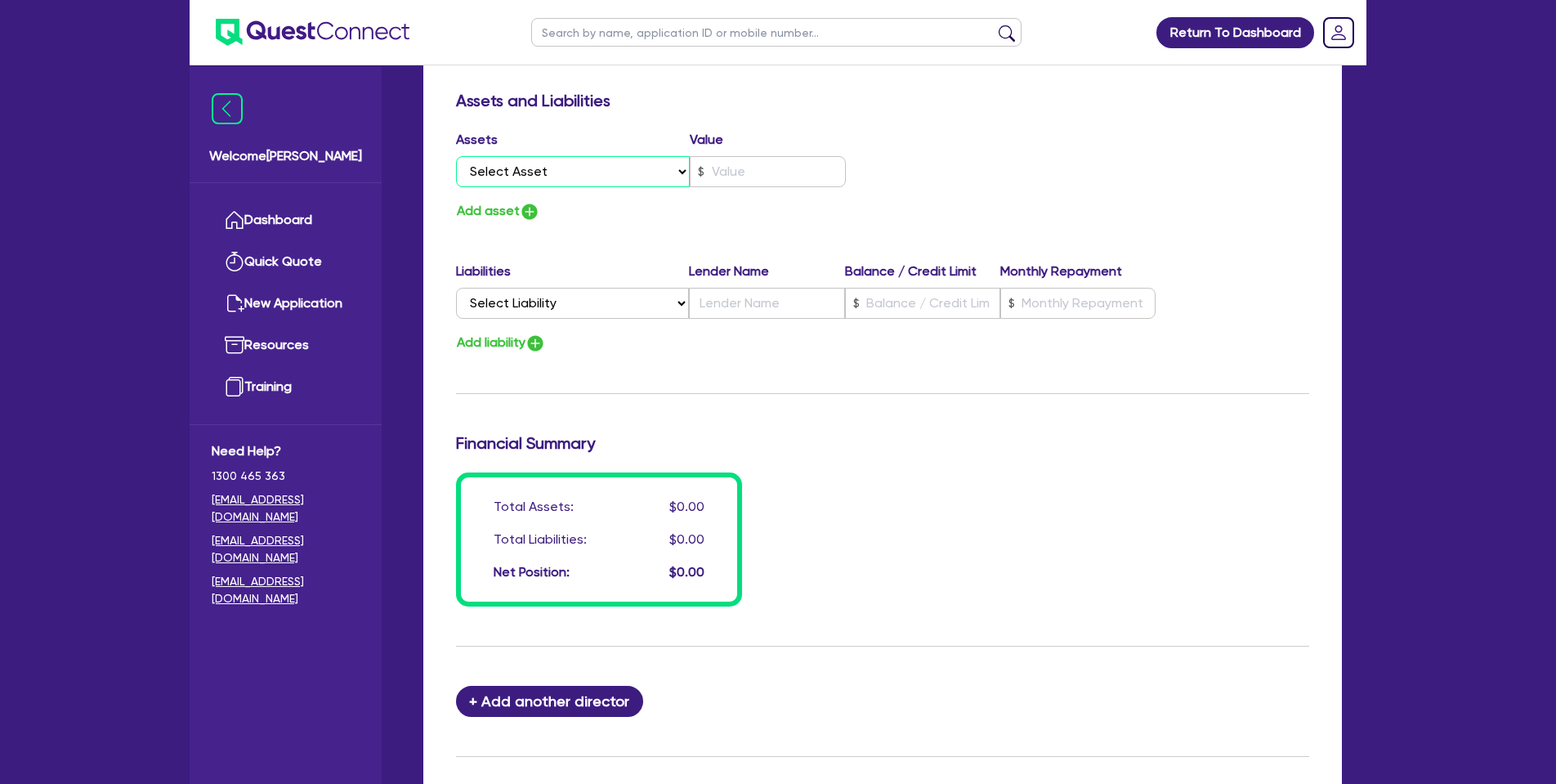
select select "PROPERTY"
type input "1"
type input "0419 621 258"
click at [738, 156] on input "text" at bounding box center [768, 172] width 156 height 31
type input "1"
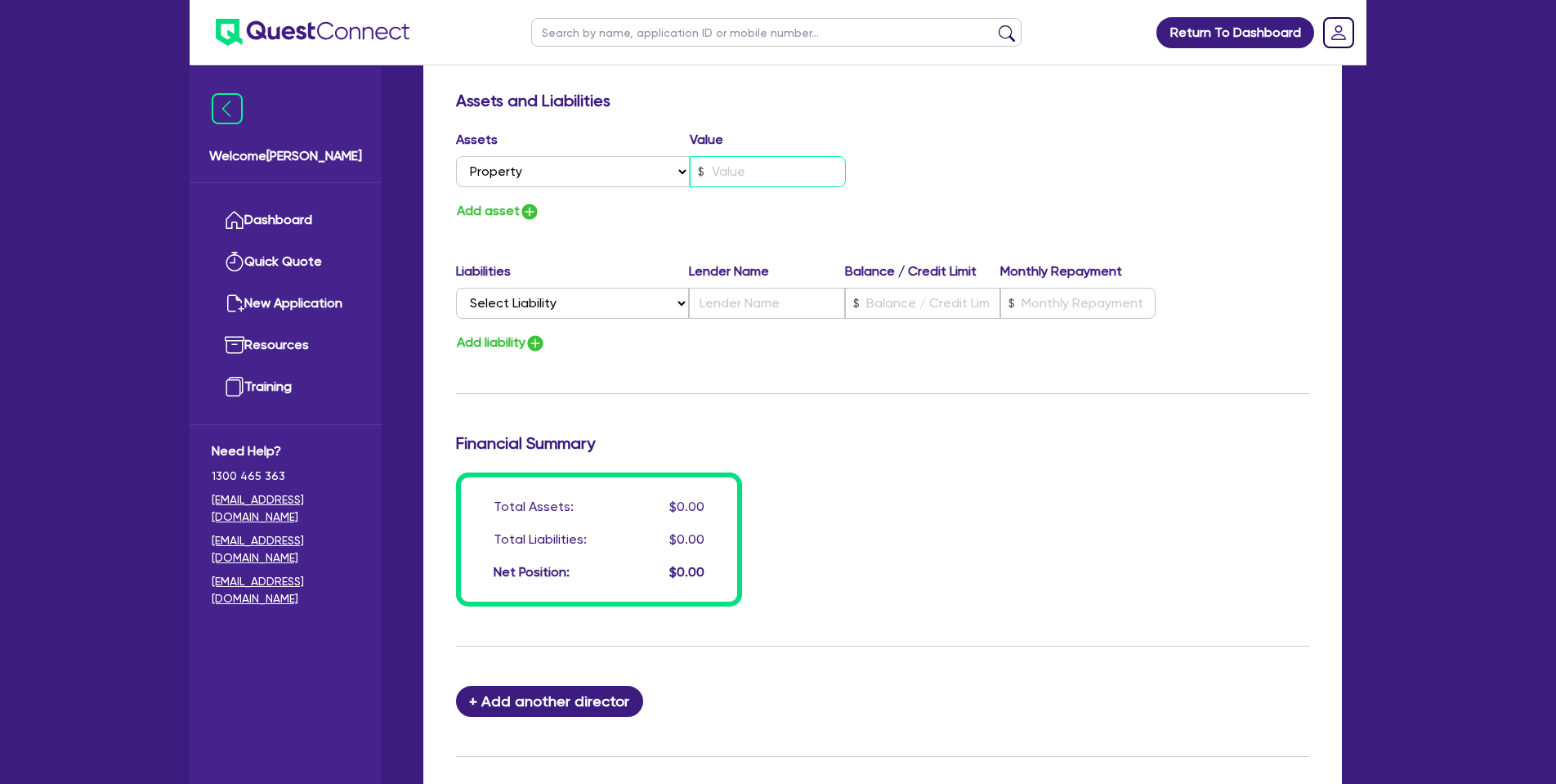
type input "0419 621 258"
type input "1"
type input "0419 621 258"
type input "18"
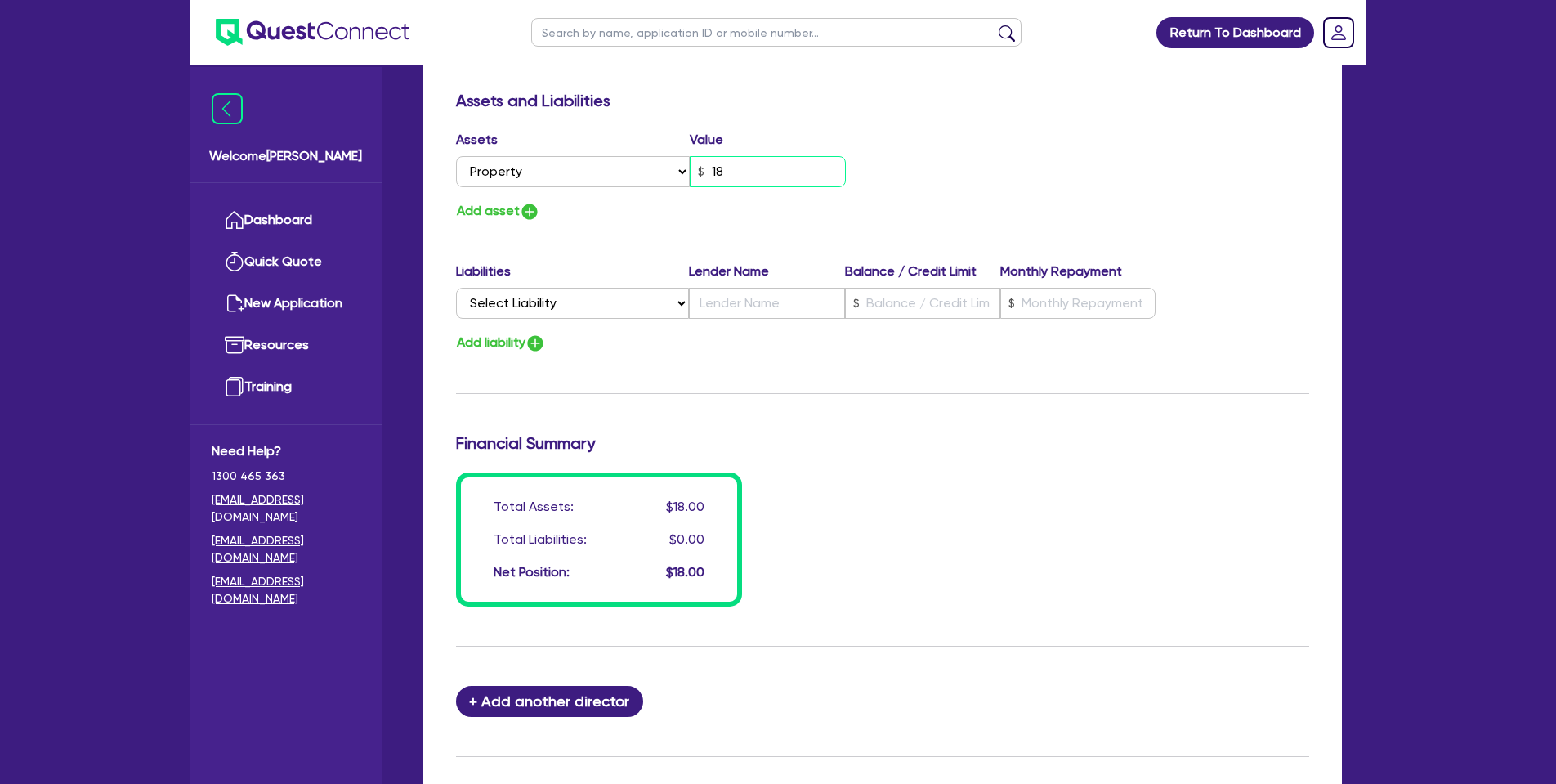
type input "1"
type input "0419 621 258"
type input "180"
type input "1"
type input "0419 621 258"
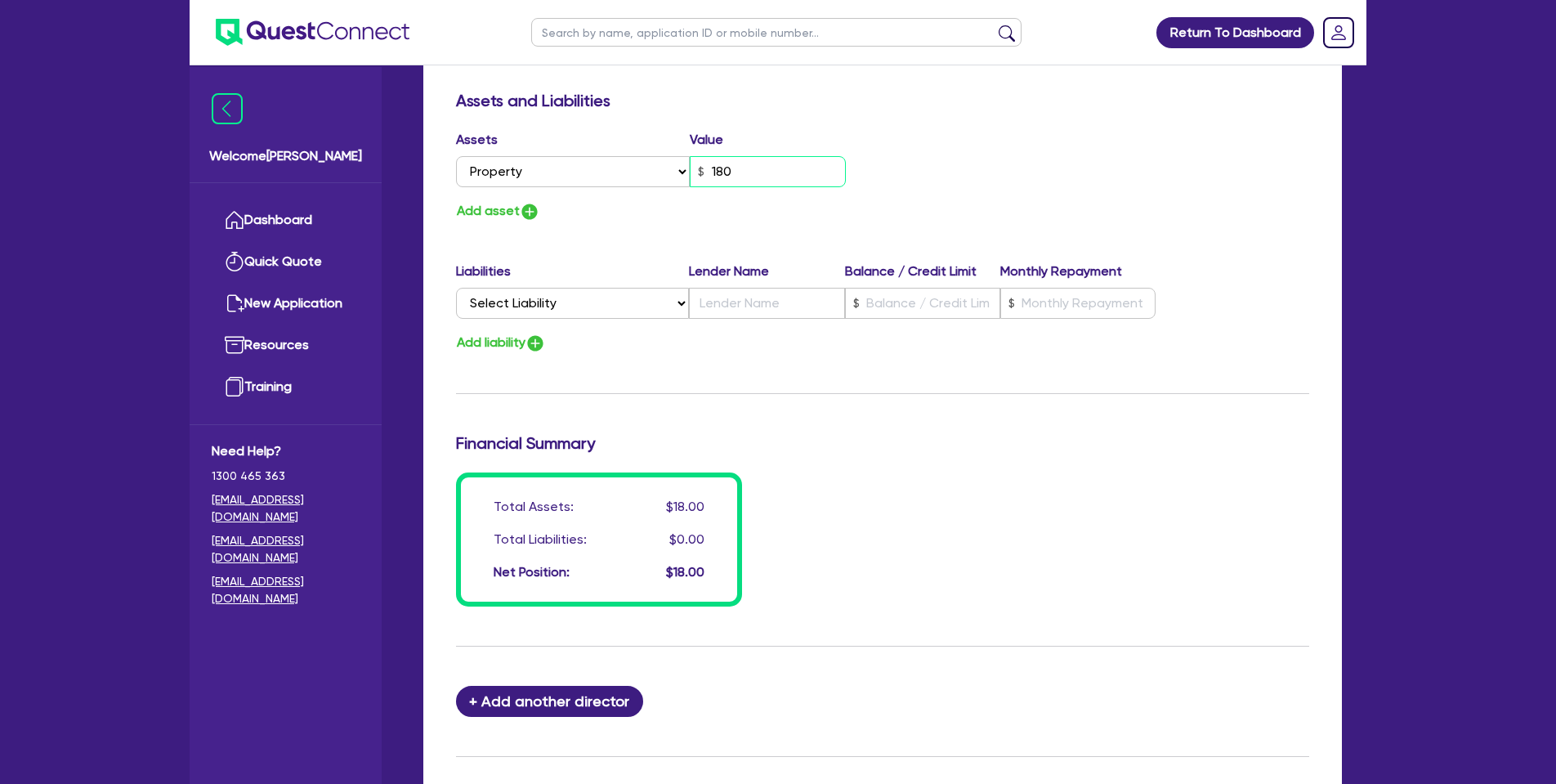
type input "1,800"
type input "1"
type input "0419 621 258"
type input "18,000"
type input "1"
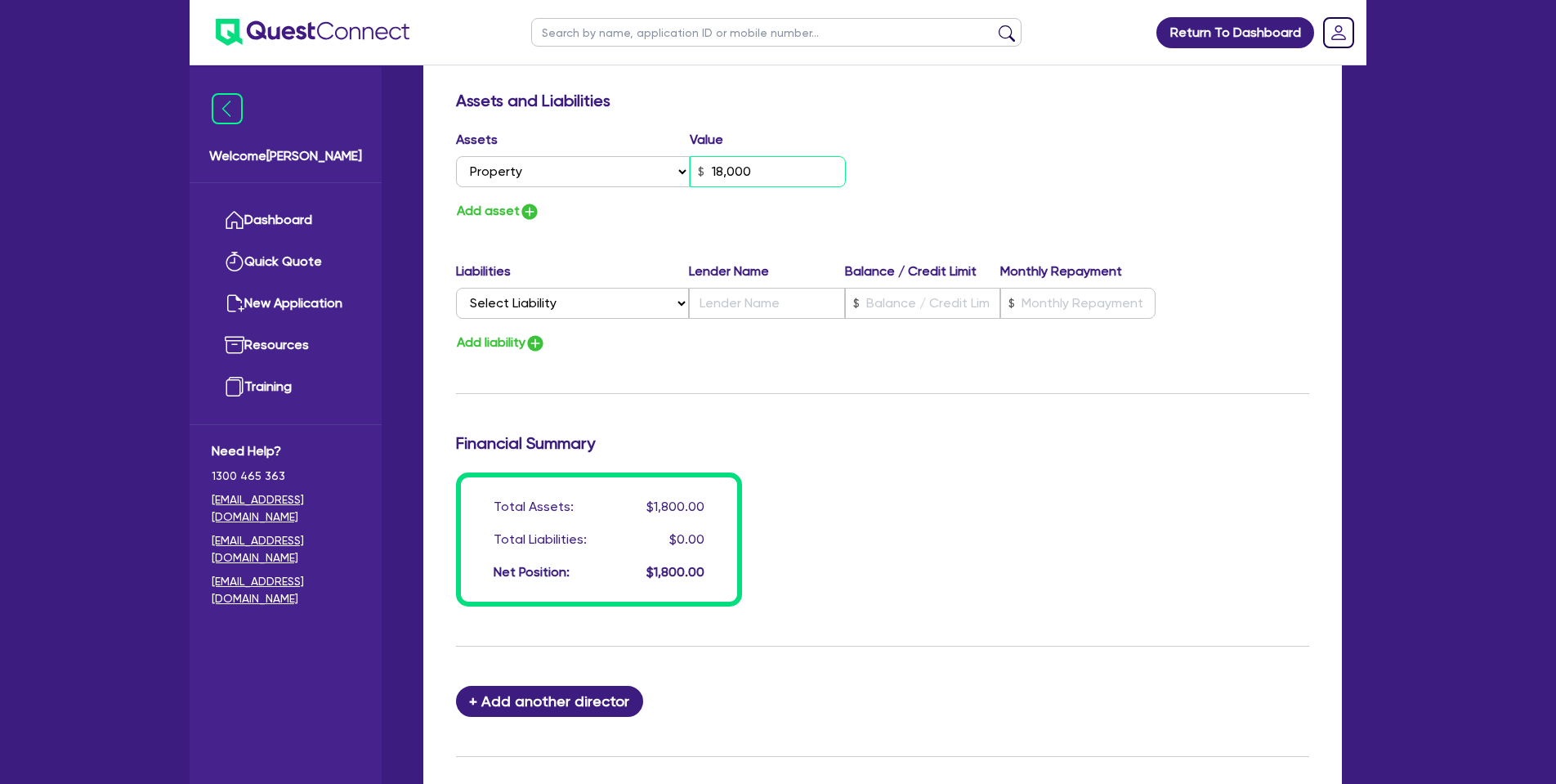
type input "0419 621 258"
type input "180,000"
type input "1"
type input "0419 621 258"
type input "1,800,000"
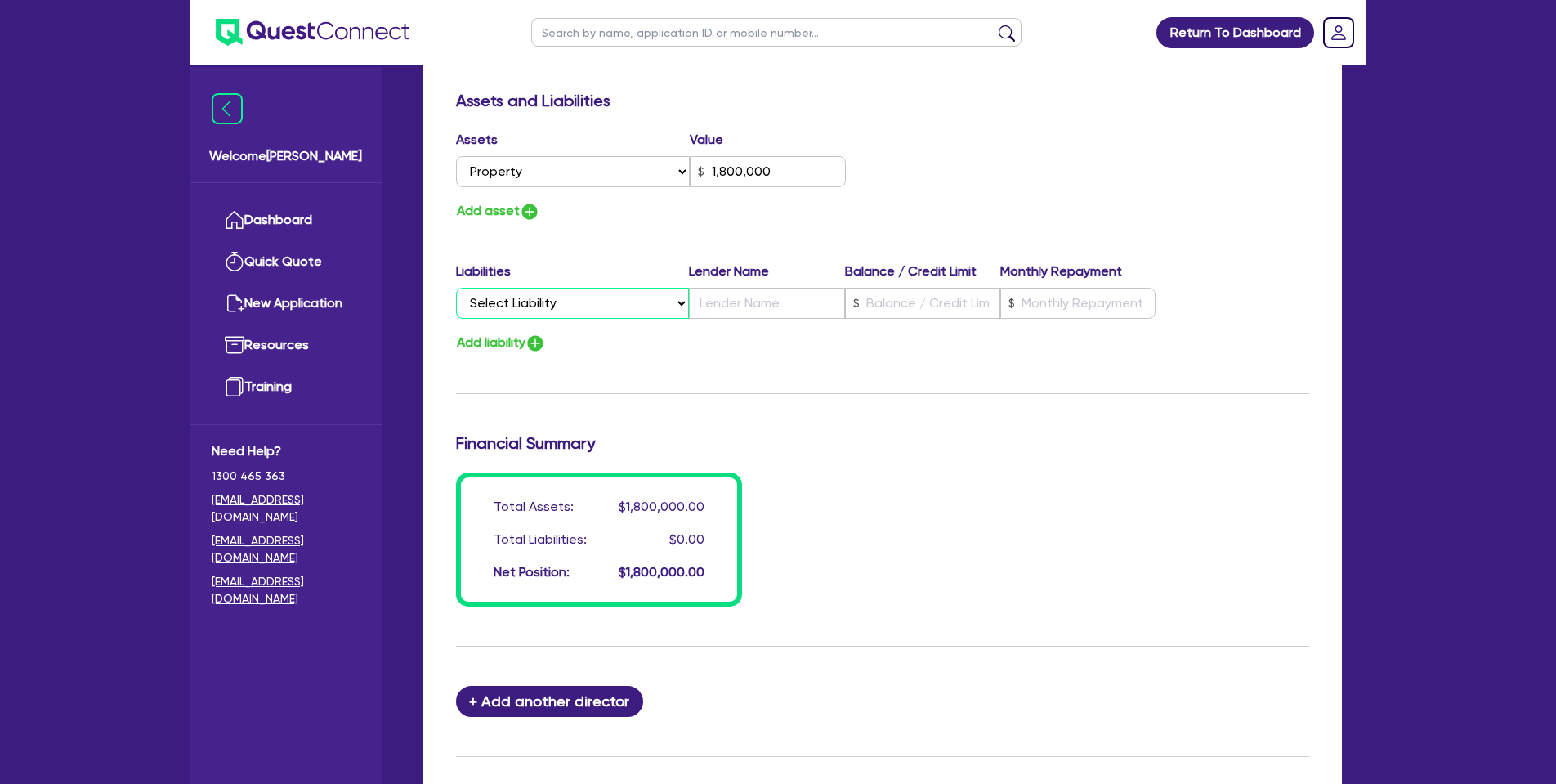
select select "MORTGAGE"
type input "1"
type input "0419 621 258"
type input "1,800,000"
type input "1"
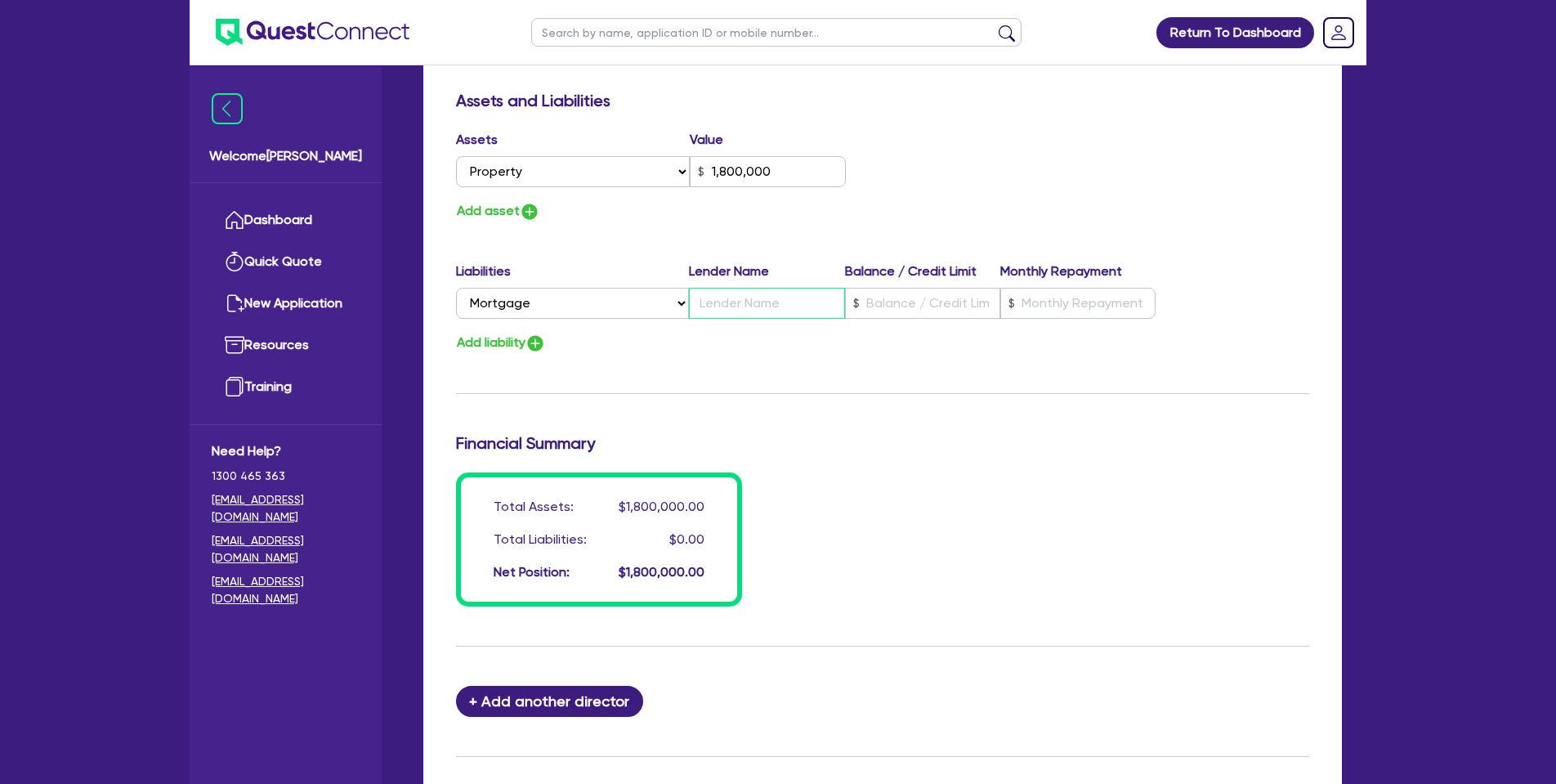
type input "0419 621 258"
type input "1,800,000"
type input "W"
type input "1"
type input "0419 621 258"
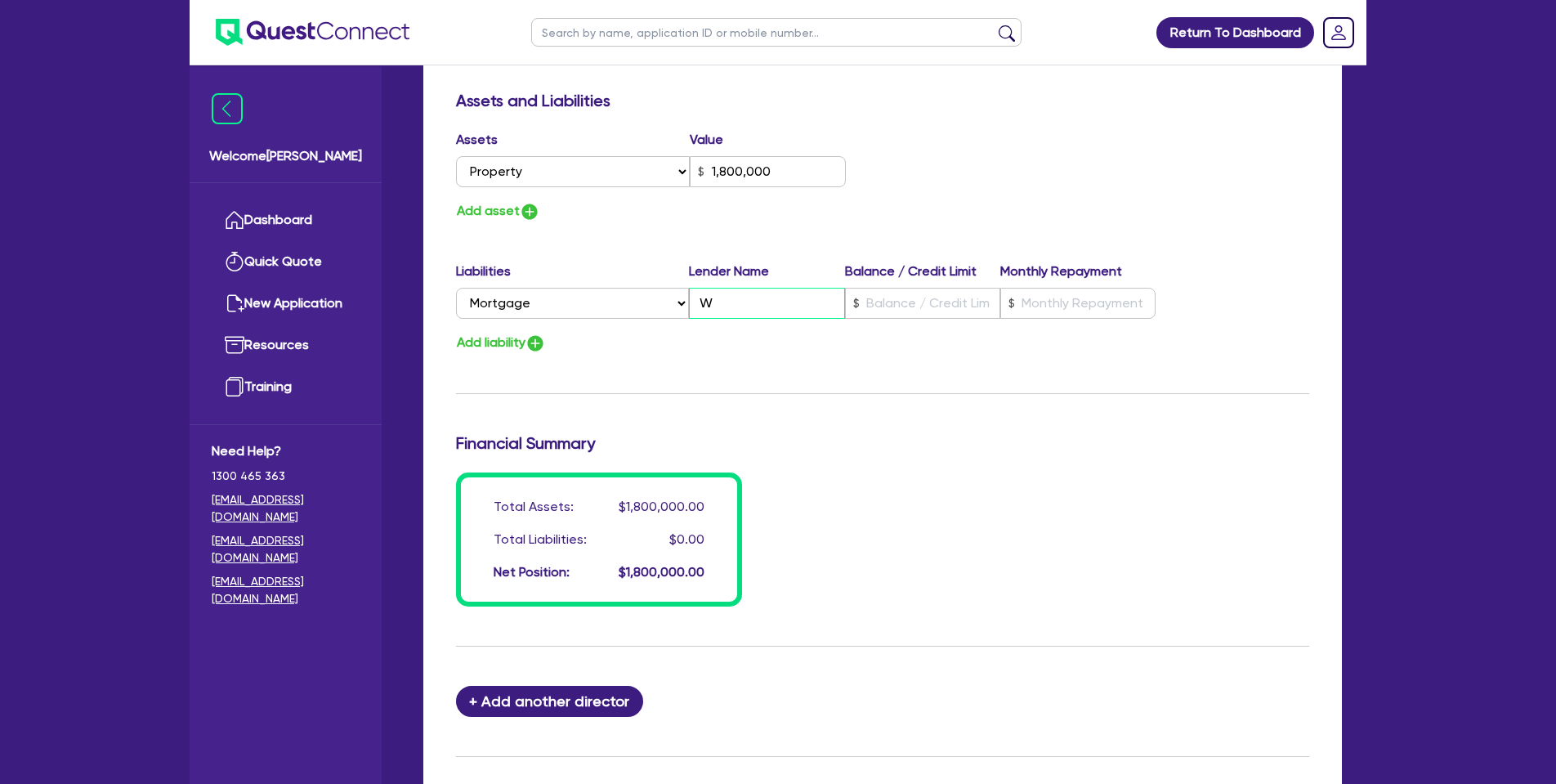
type input "1,800,000"
type input "WF"
type input "1"
type input "0419 621 258"
type input "1,800,000"
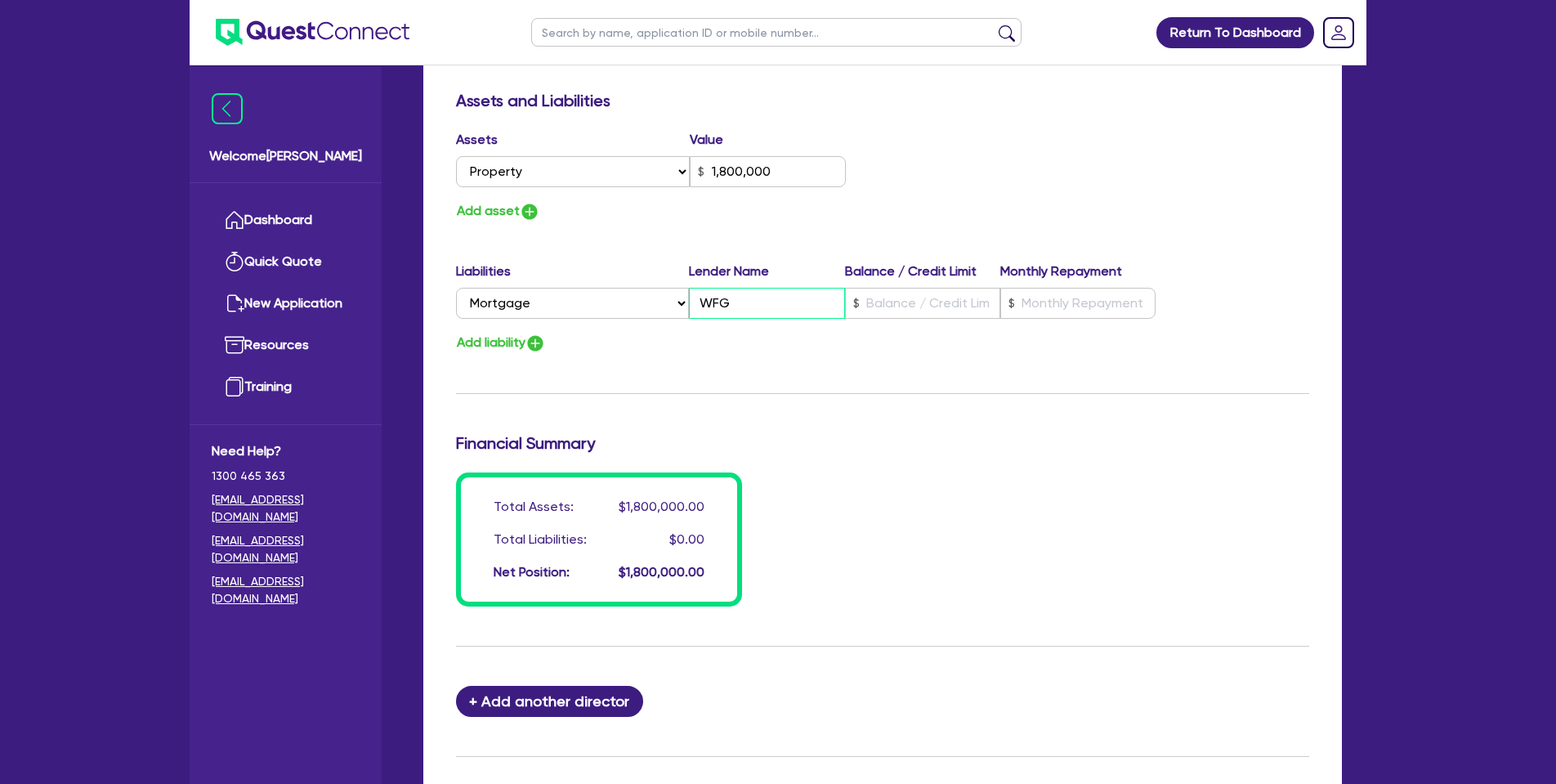
type input "WFG"
type input "1"
type input "0419 621 258"
type input "1,800,000"
type input "1"
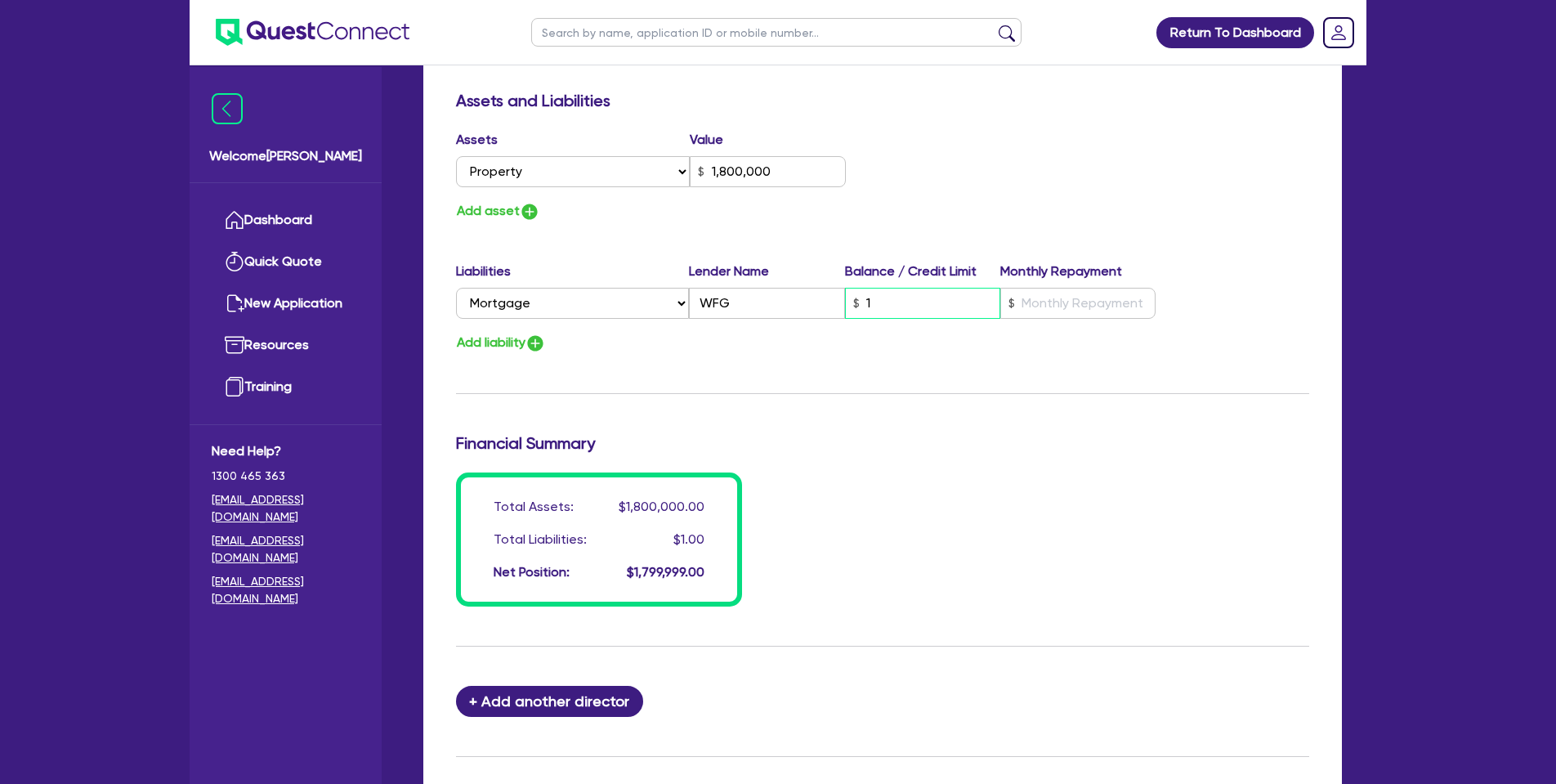
type input "1"
type input "0419 621 258"
type input "1,800,000"
type input "14"
type input "1"
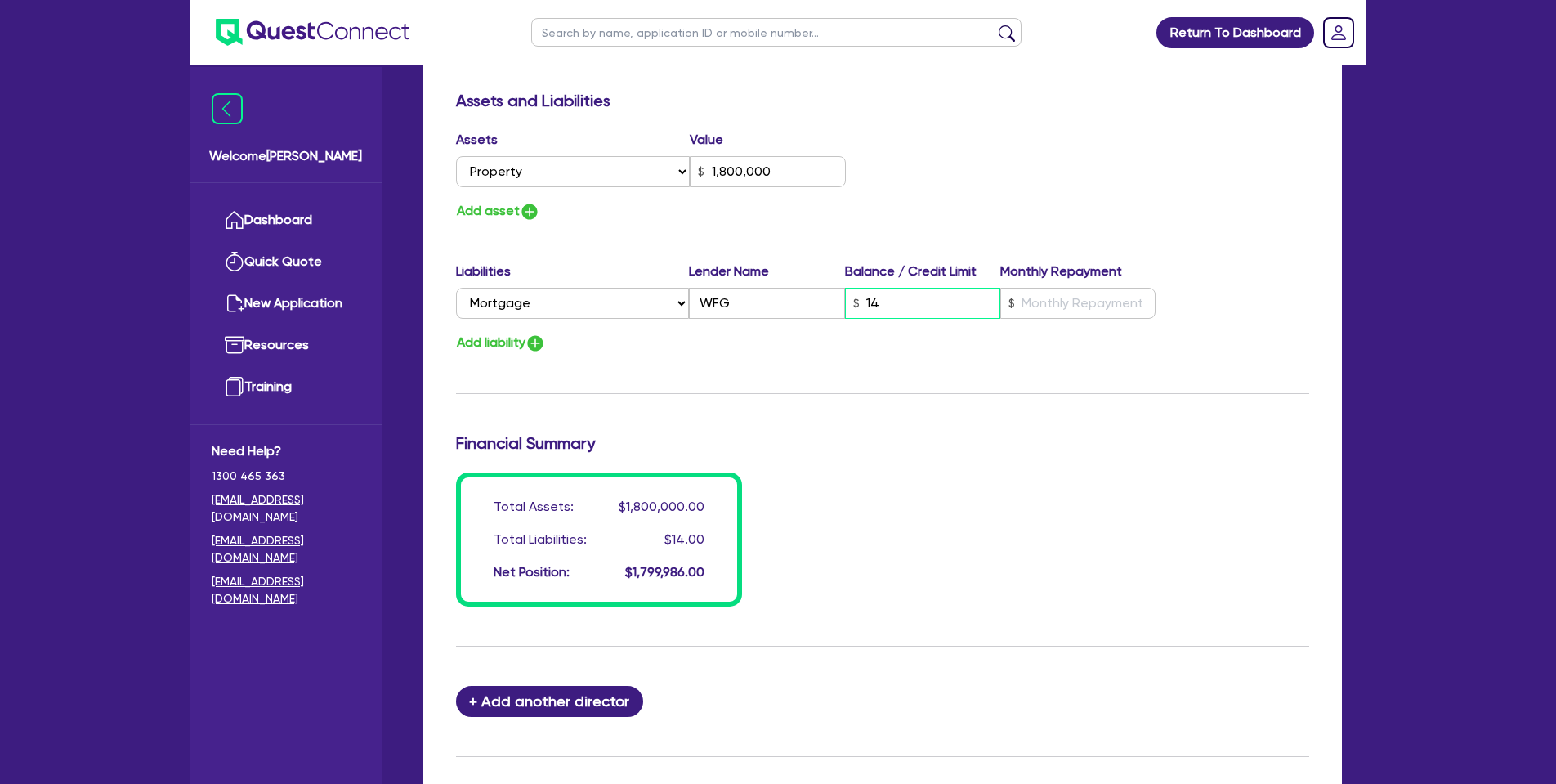
type input "0419 621 258"
type input "1,800,000"
type input "148"
type input "1"
type input "0419 621 258"
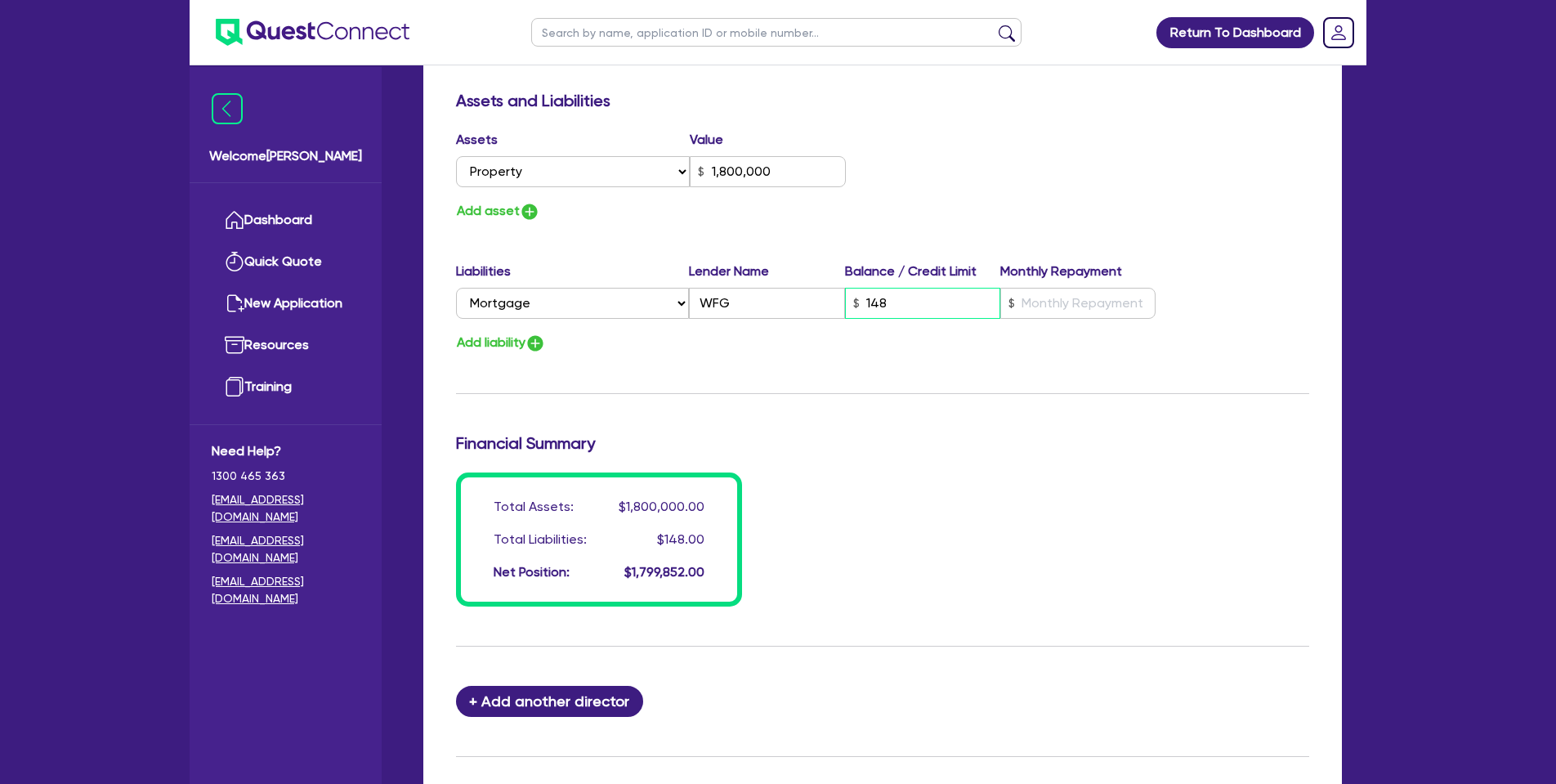
type input "1,800,000"
type input "1,480"
type input "1"
type input "0419 621 258"
type input "1,800,000"
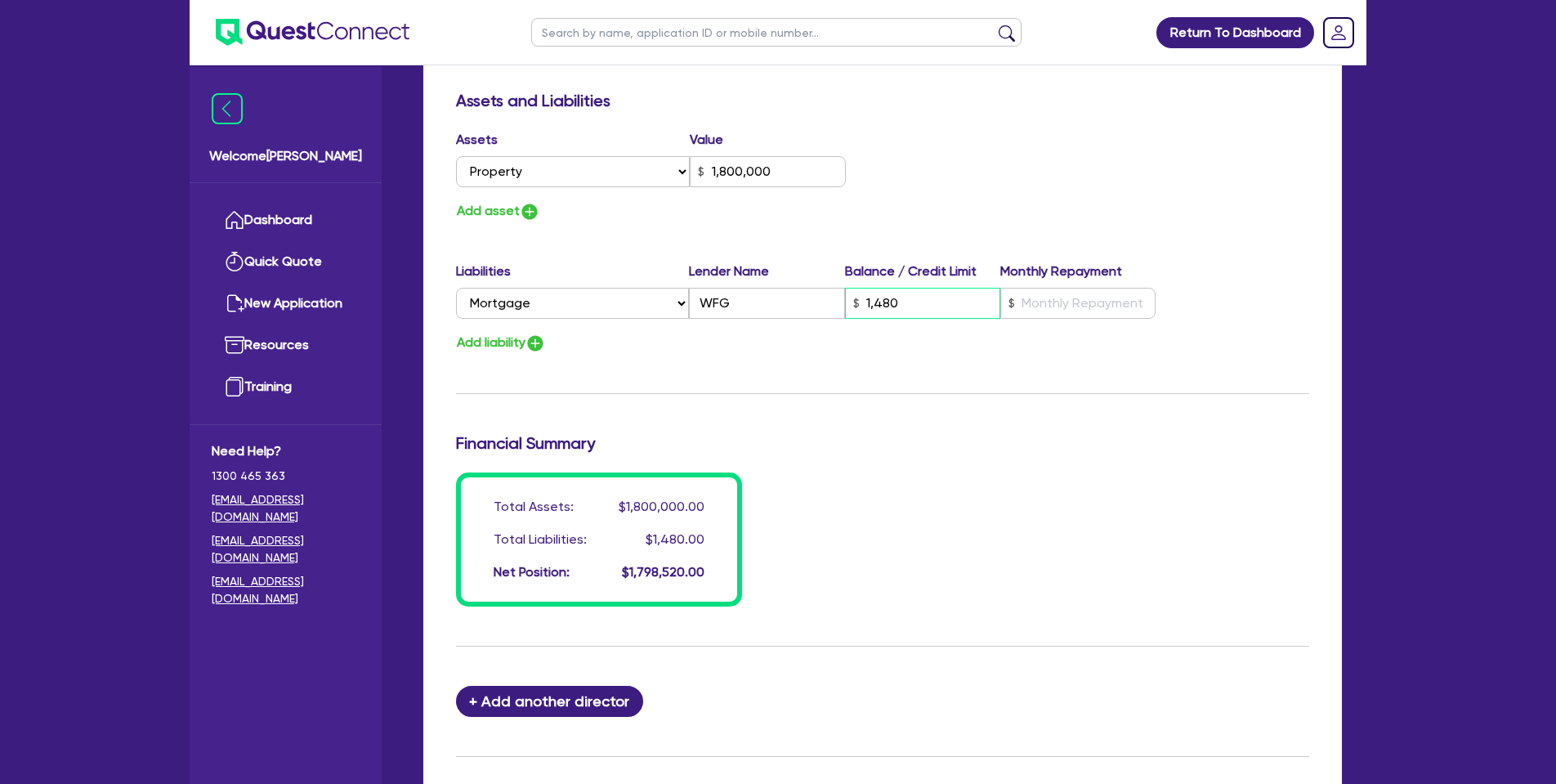
type input "14,800"
type input "1"
type input "0419 621 258"
type input "1,800,000"
type input "148,000"
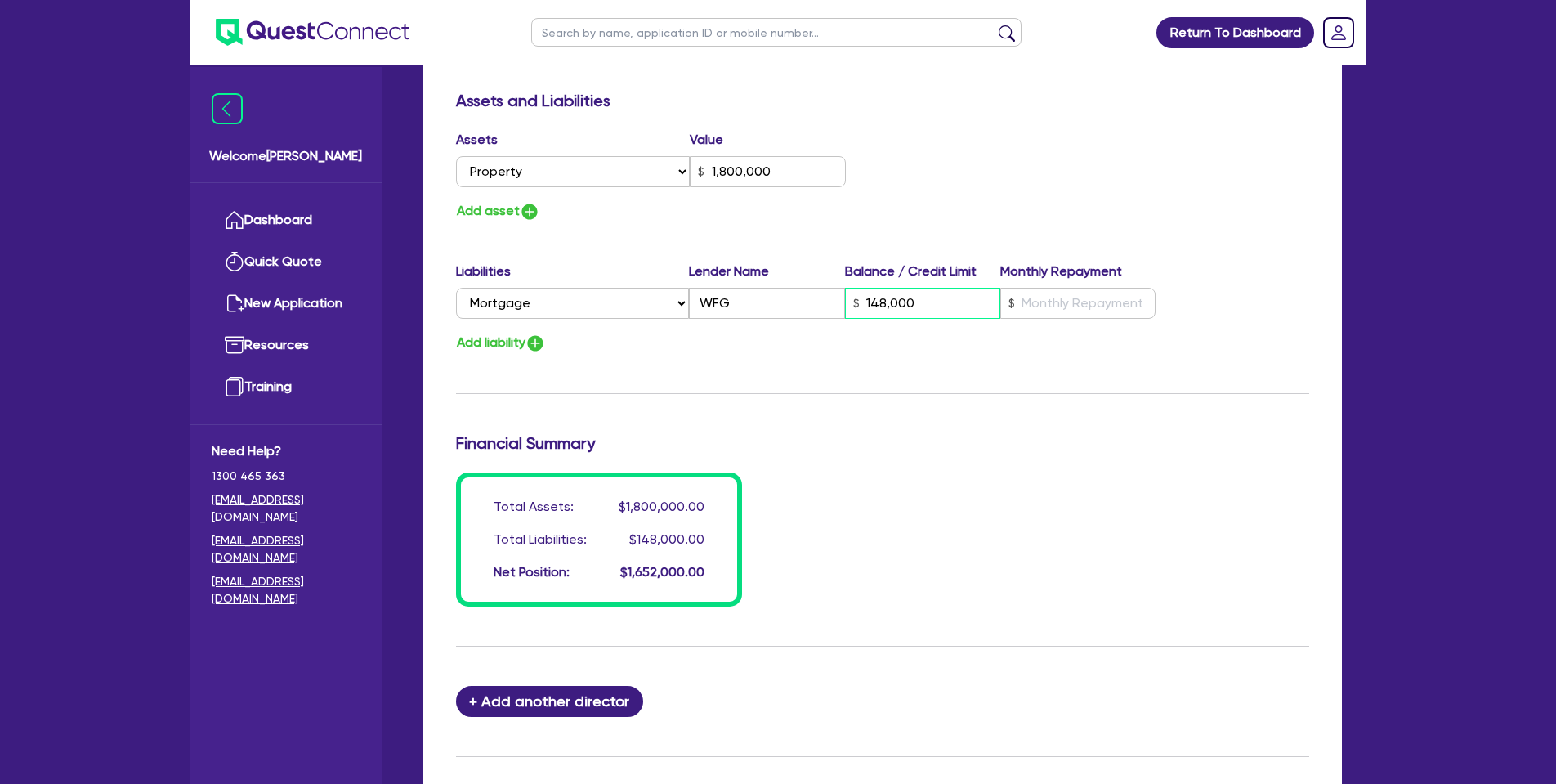
type input "1"
type input "0419 621 258"
type input "1,800,000"
type input "1,480,000"
click at [1102, 288] on input "text" at bounding box center [1077, 304] width 155 height 31
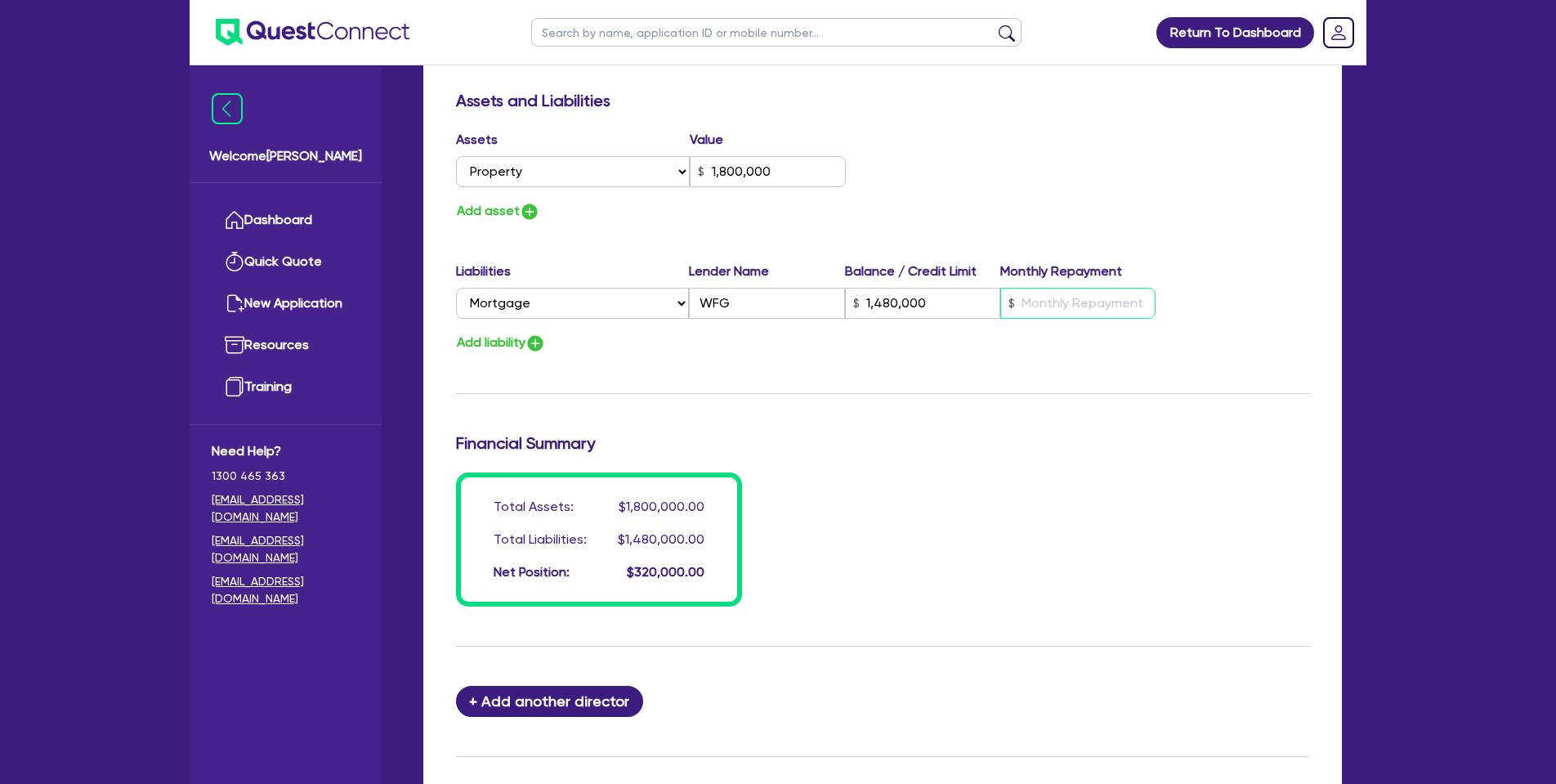
type input "1"
type input "0419 621 258"
type input "1,800,000"
type input "1,480,000"
type input "0"
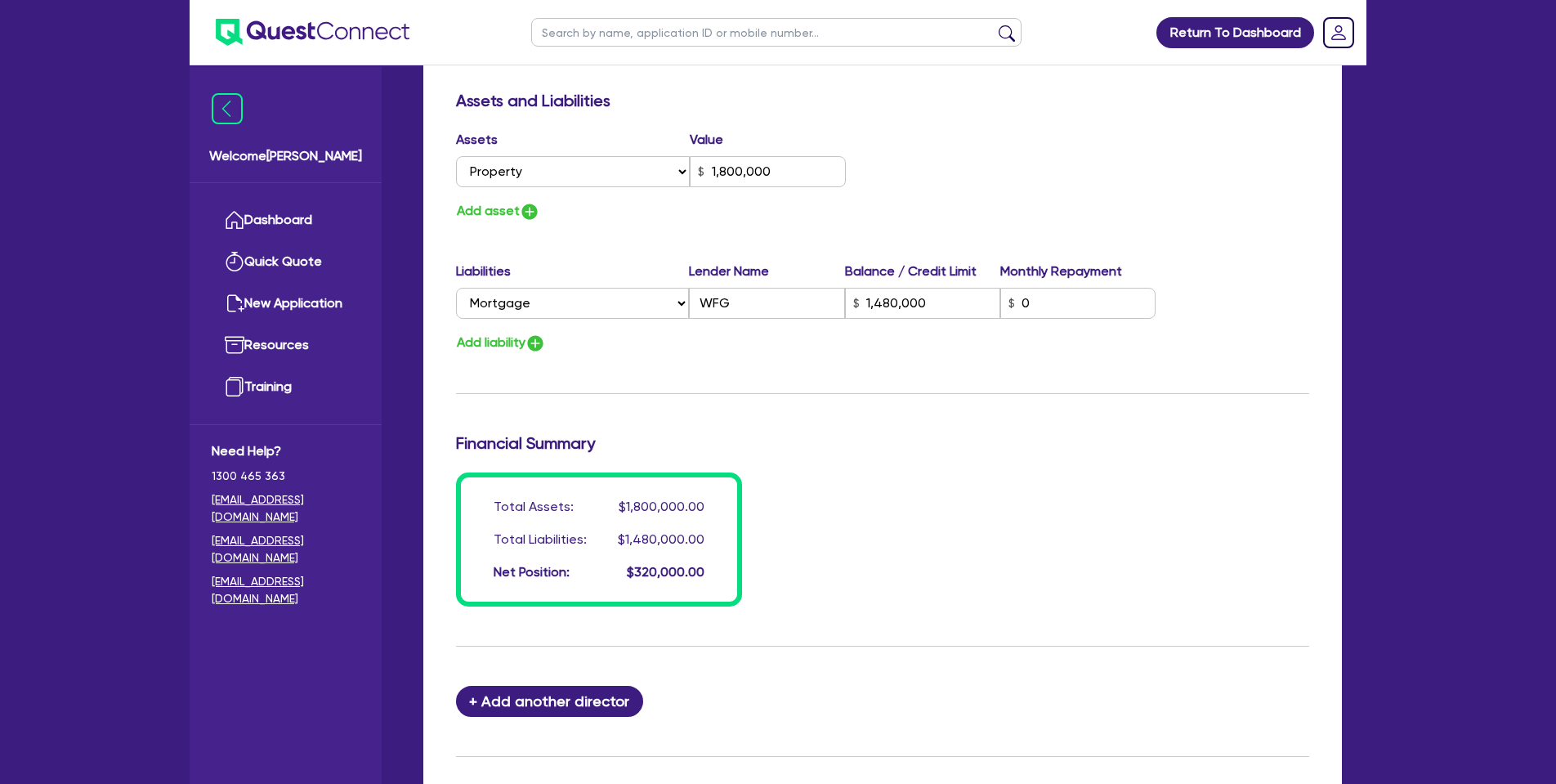
click at [964, 390] on div "Update residential status for Director #1 Boarding is only acceptable when the …" at bounding box center [883, 2] width 854 height 1209
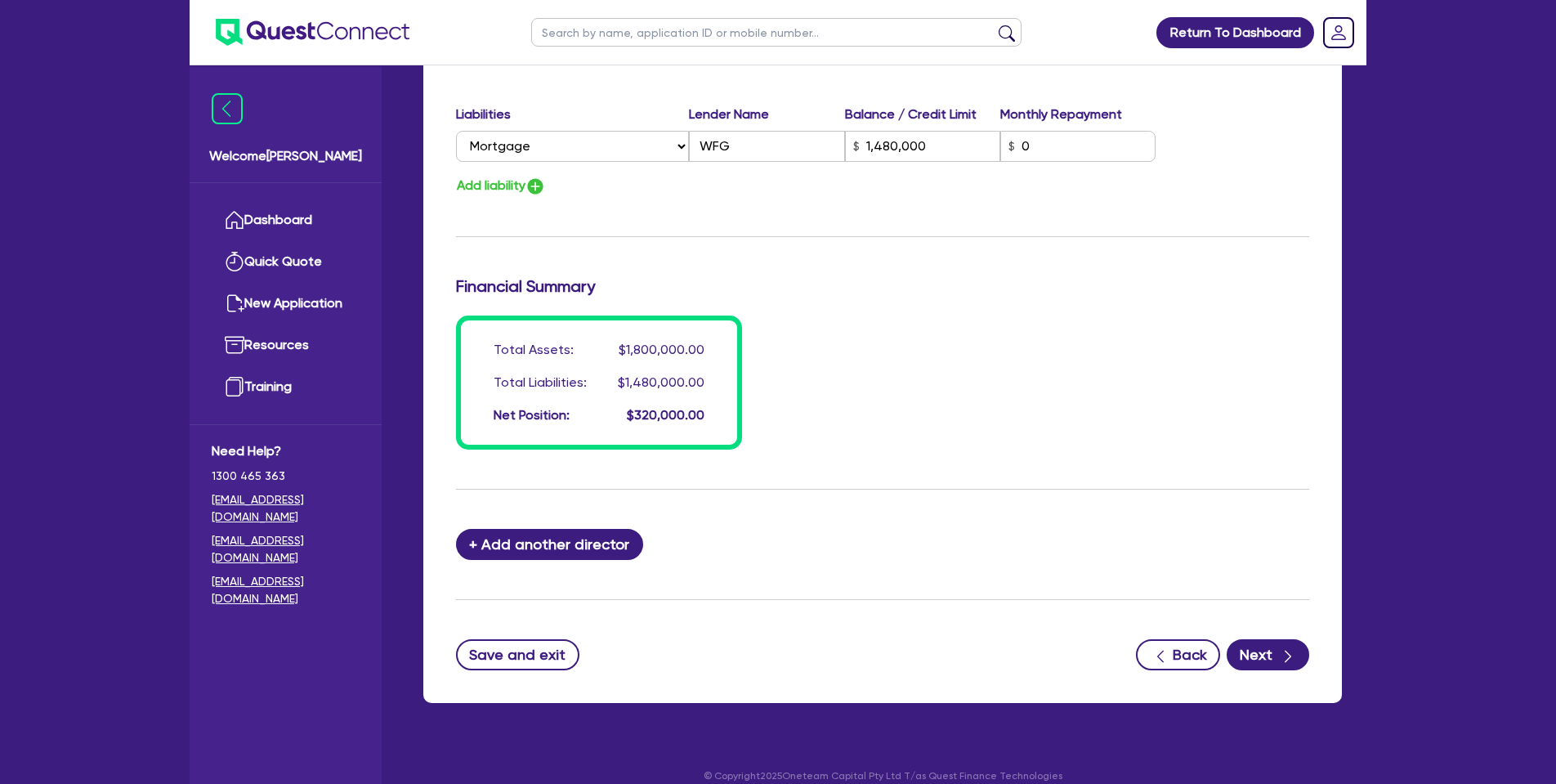
scroll to position [1111, 0]
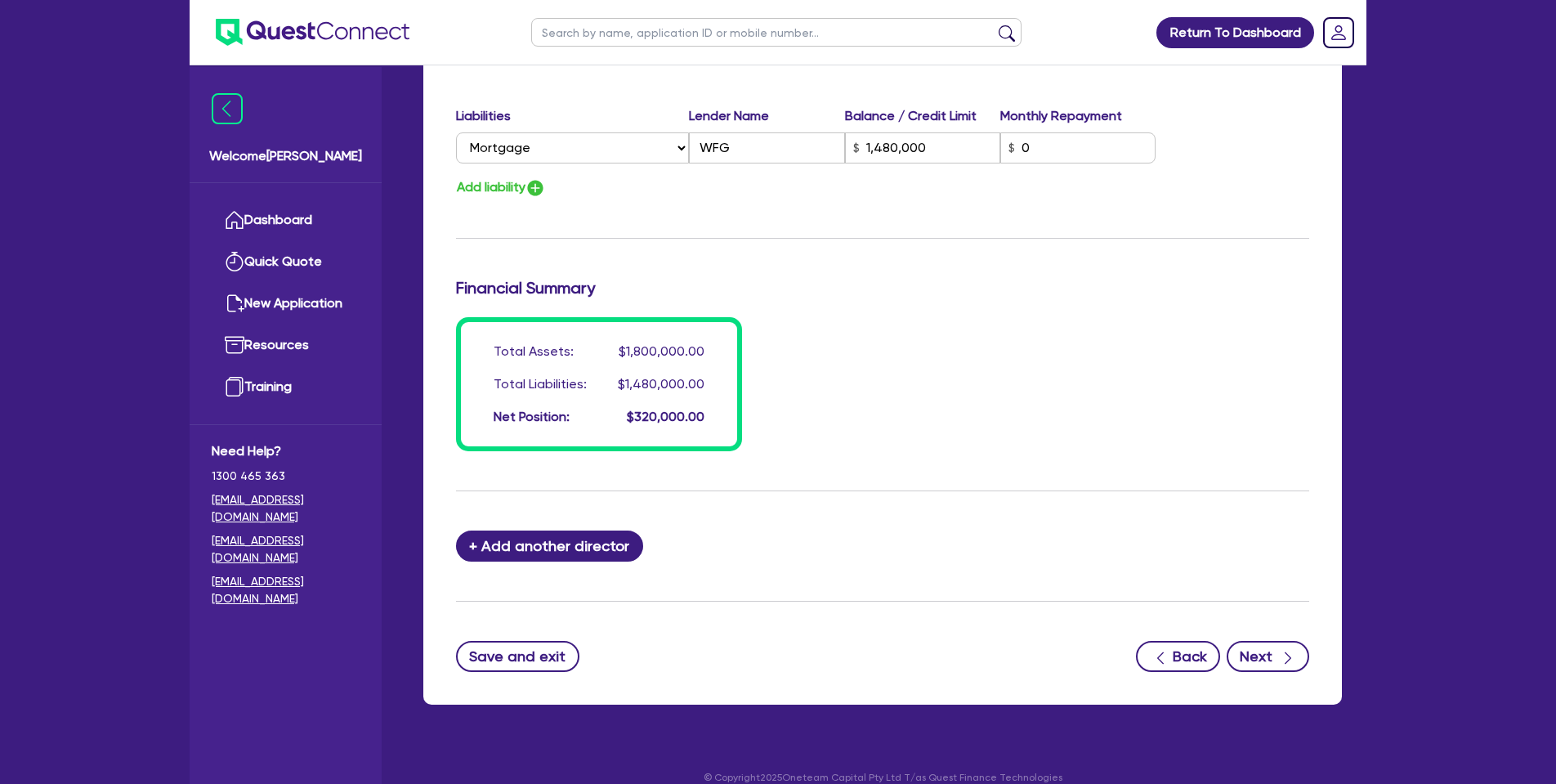
click at [1255, 640] on button "Next" at bounding box center [1268, 656] width 83 height 31
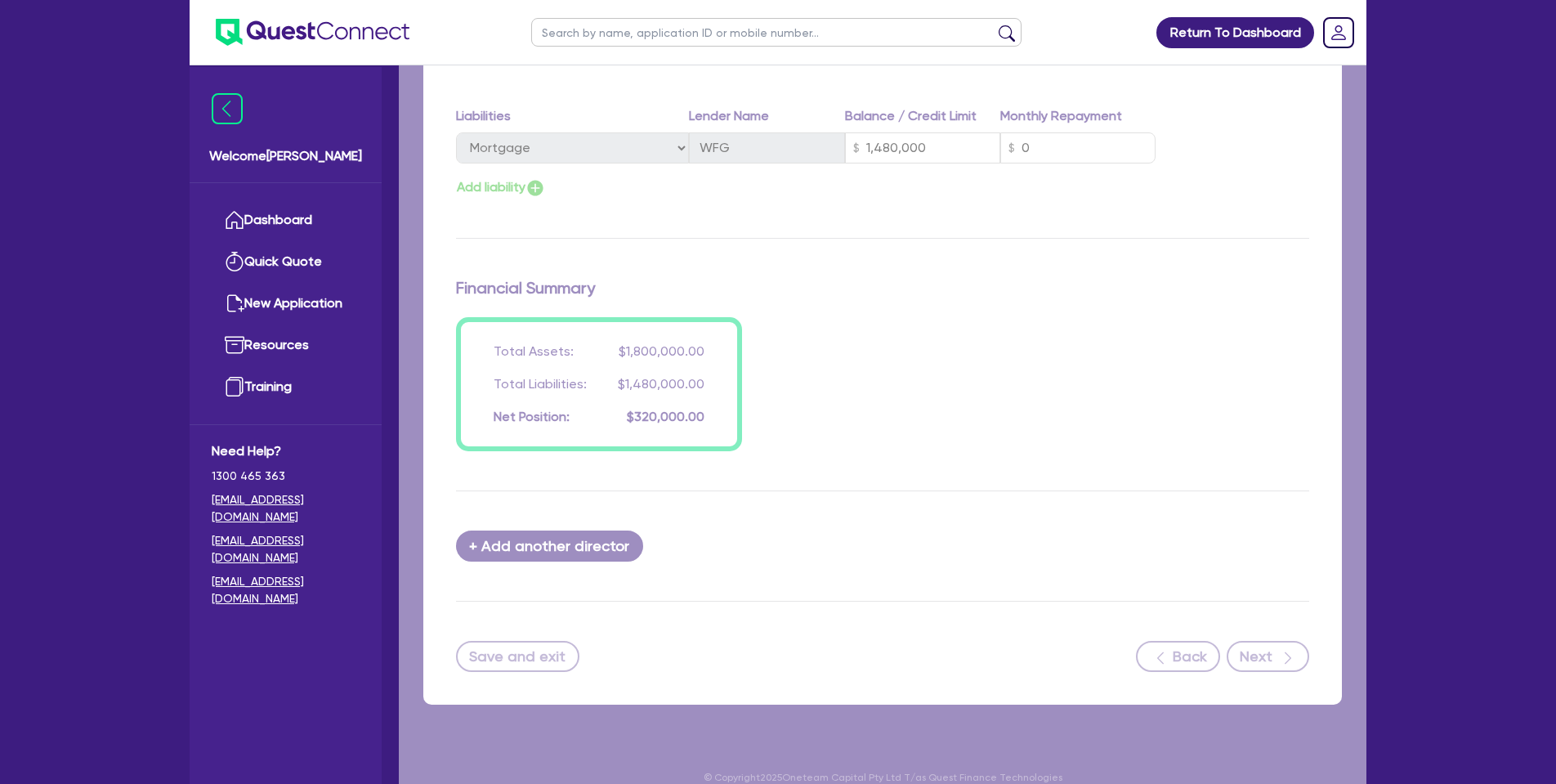
select select "CARS_AND_LIGHT_TRUCKS"
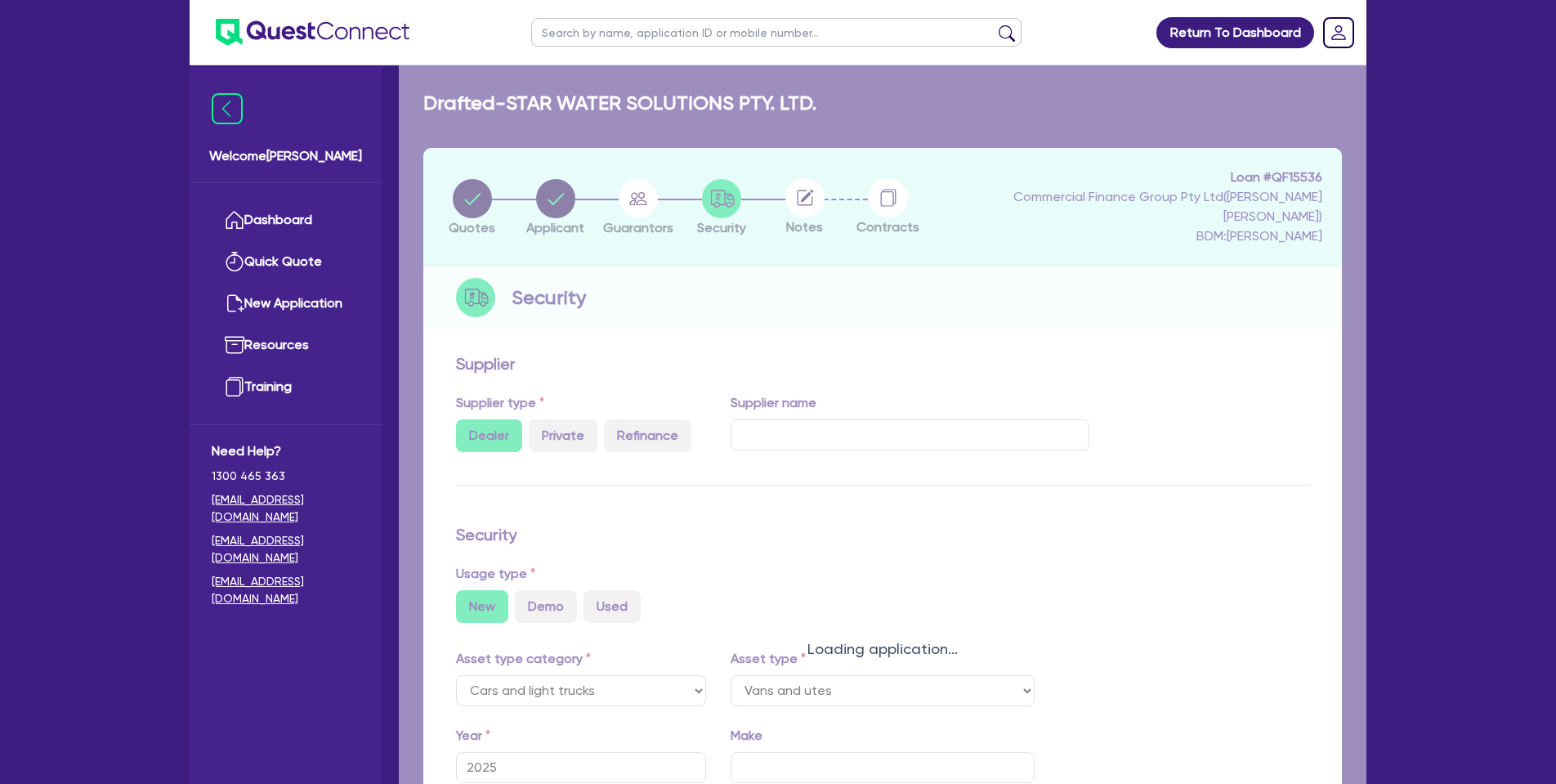
select select "VANS_AND_UTES"
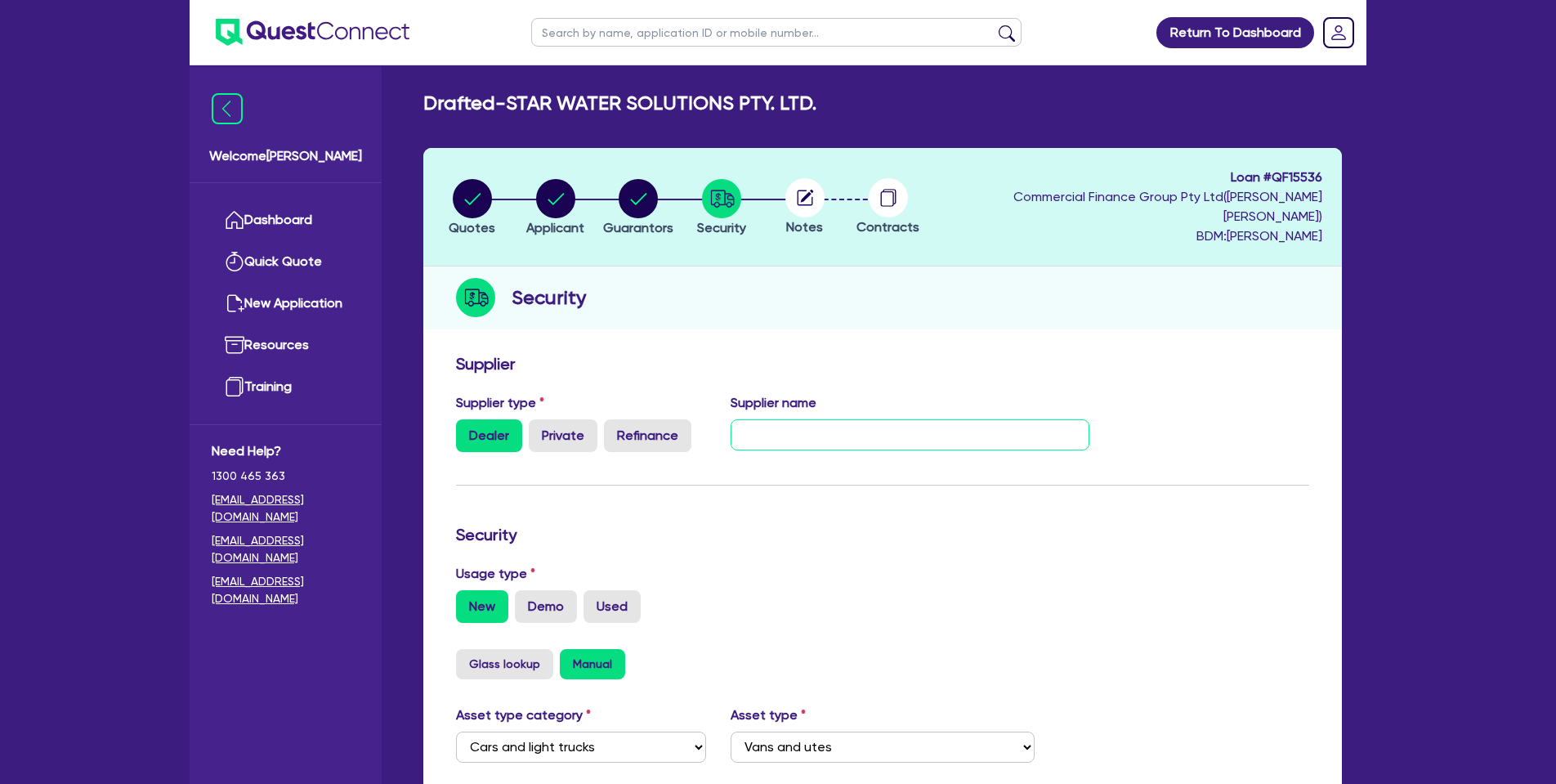
click at [820, 419] on input "text" at bounding box center [910, 434] width 359 height 31
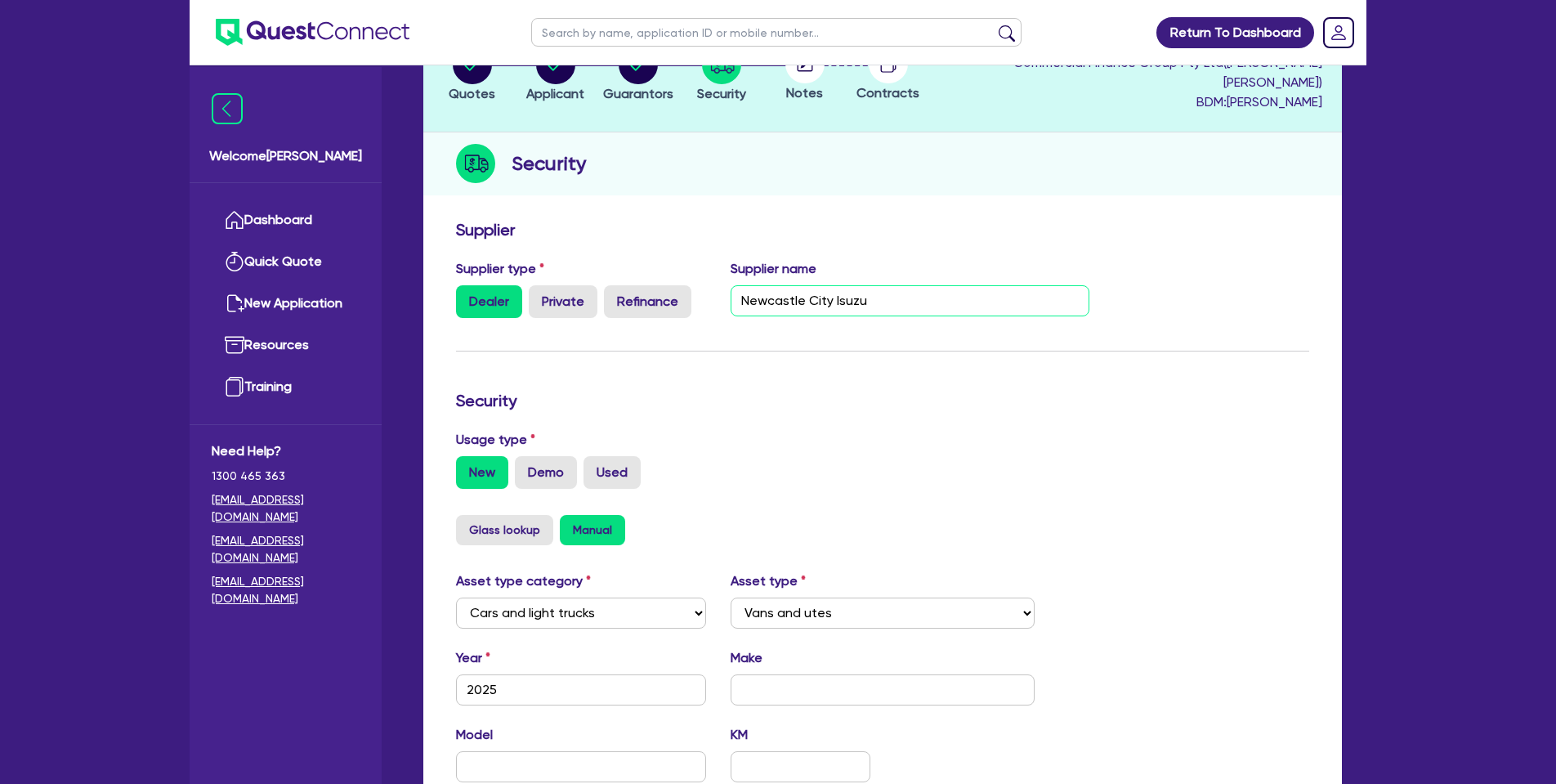
scroll to position [258, 0]
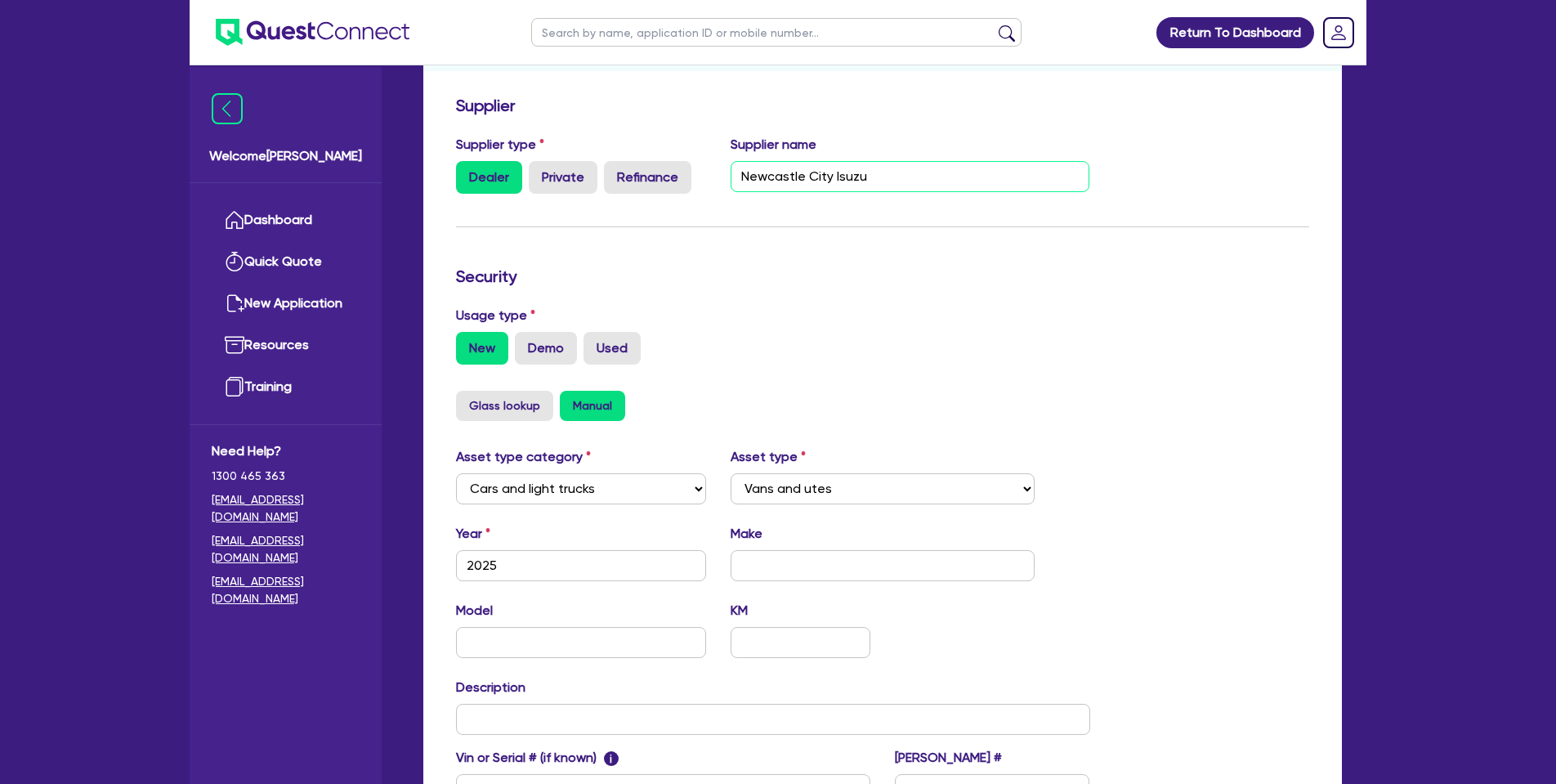
type input "Newcastle City Isuzu"
click at [786, 554] on input "text" at bounding box center [883, 565] width 305 height 31
click at [487, 391] on button "Glass lookup" at bounding box center [505, 405] width 98 height 30
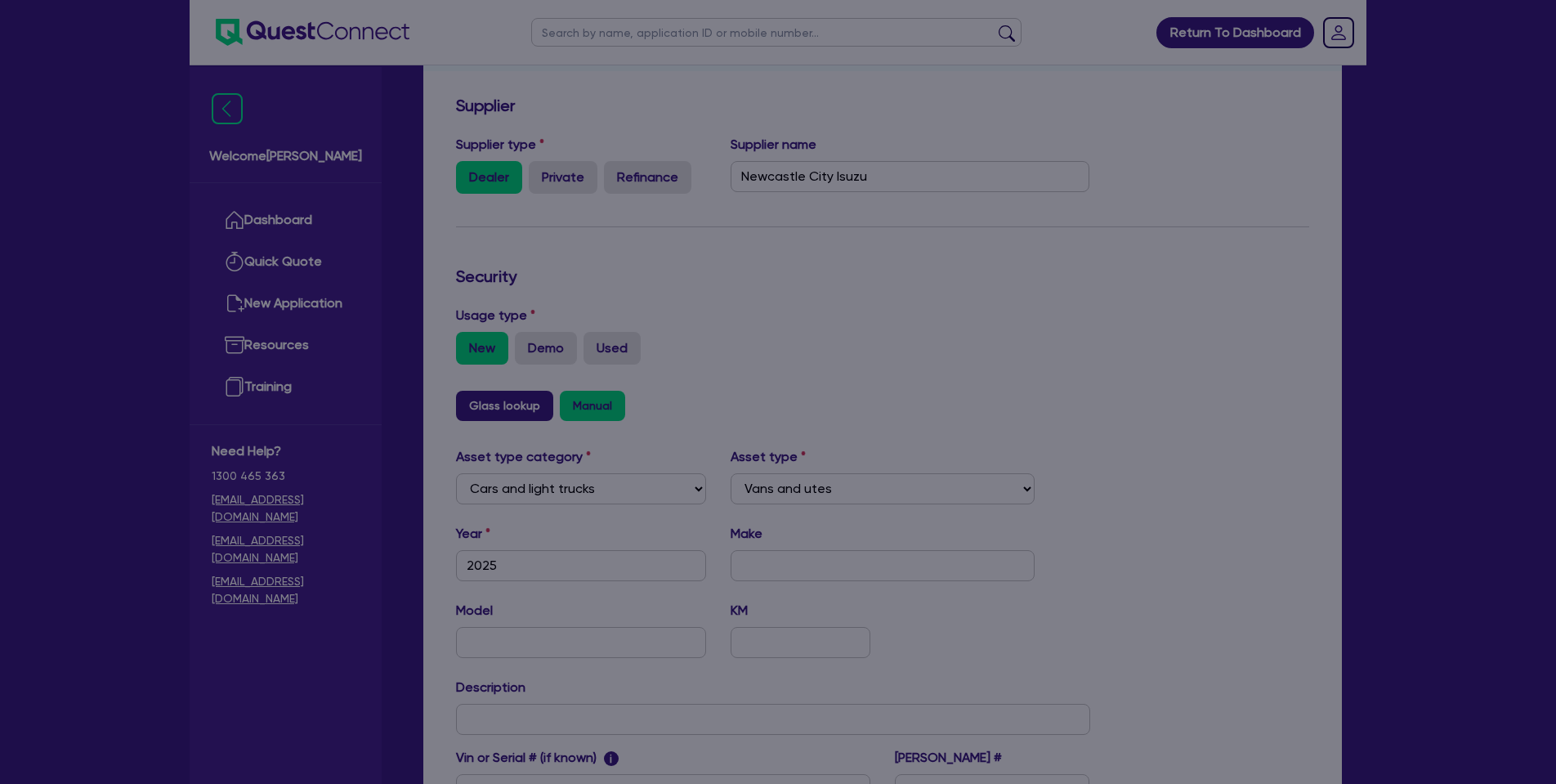
select select "2025"
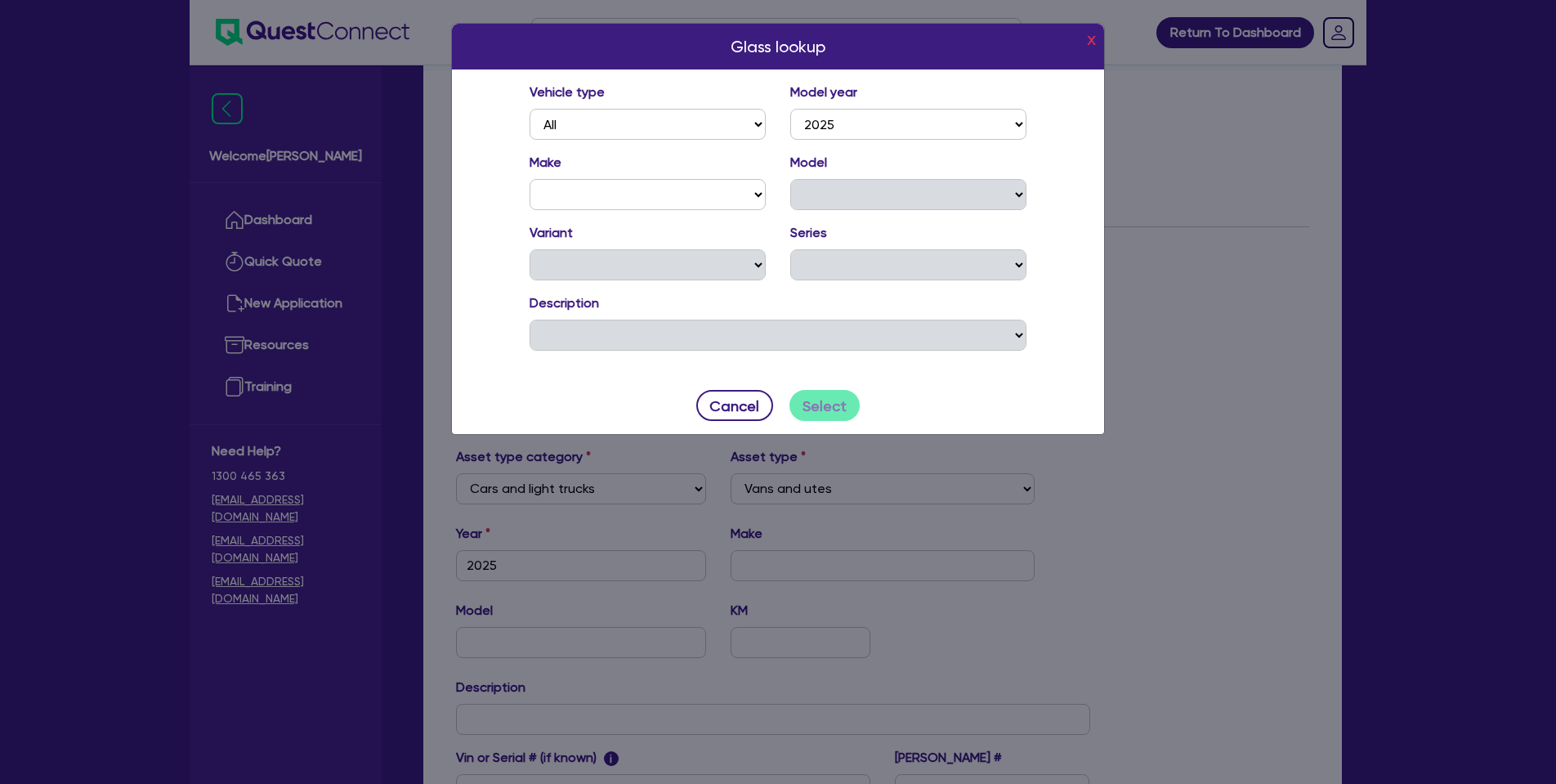
click at [664, 104] on div "Vehicle type All" at bounding box center [648, 111] width 261 height 58
select select "ISU"
select select "MUX"
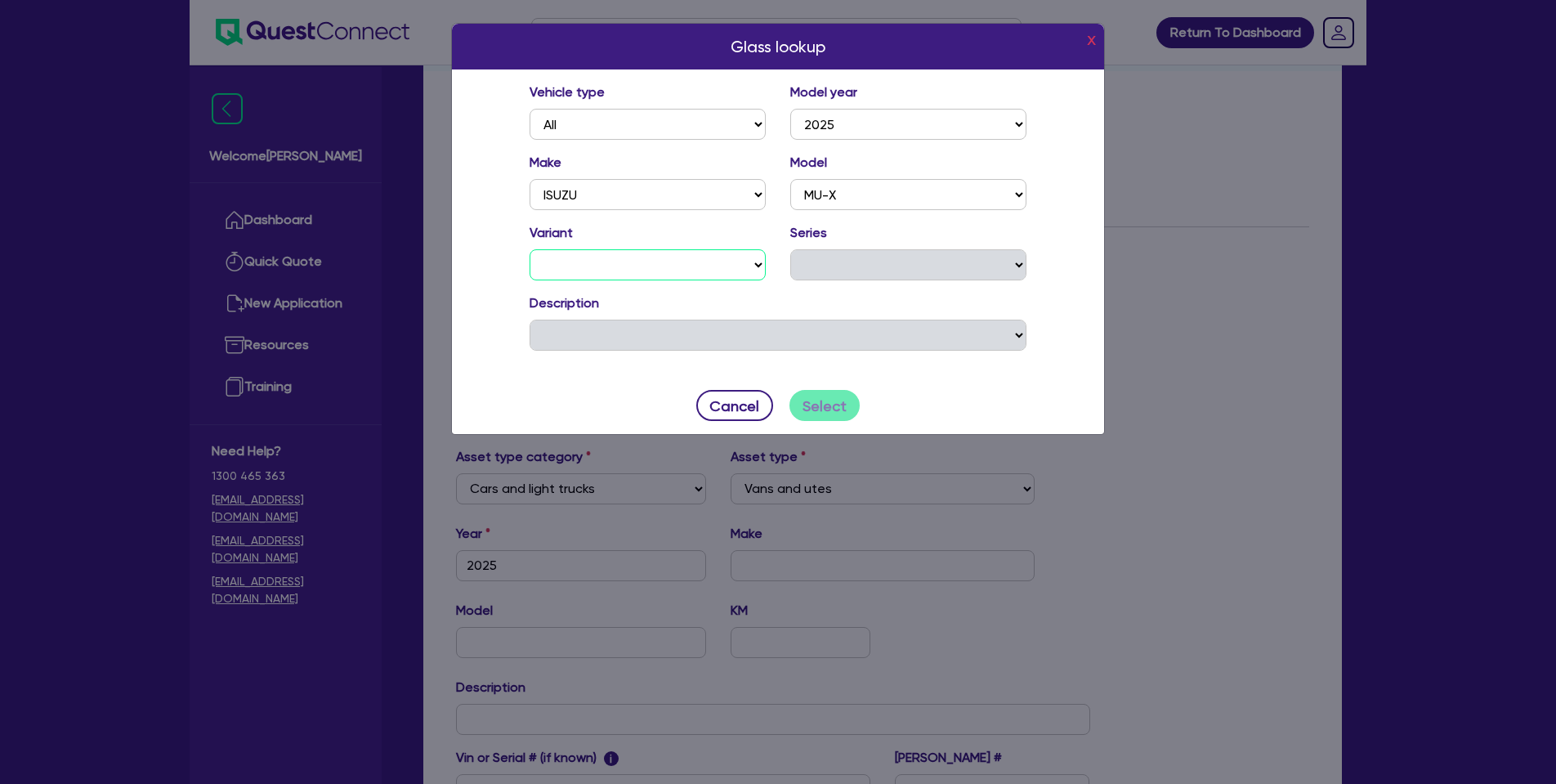
select select "X-TERRAIN (4x4)"
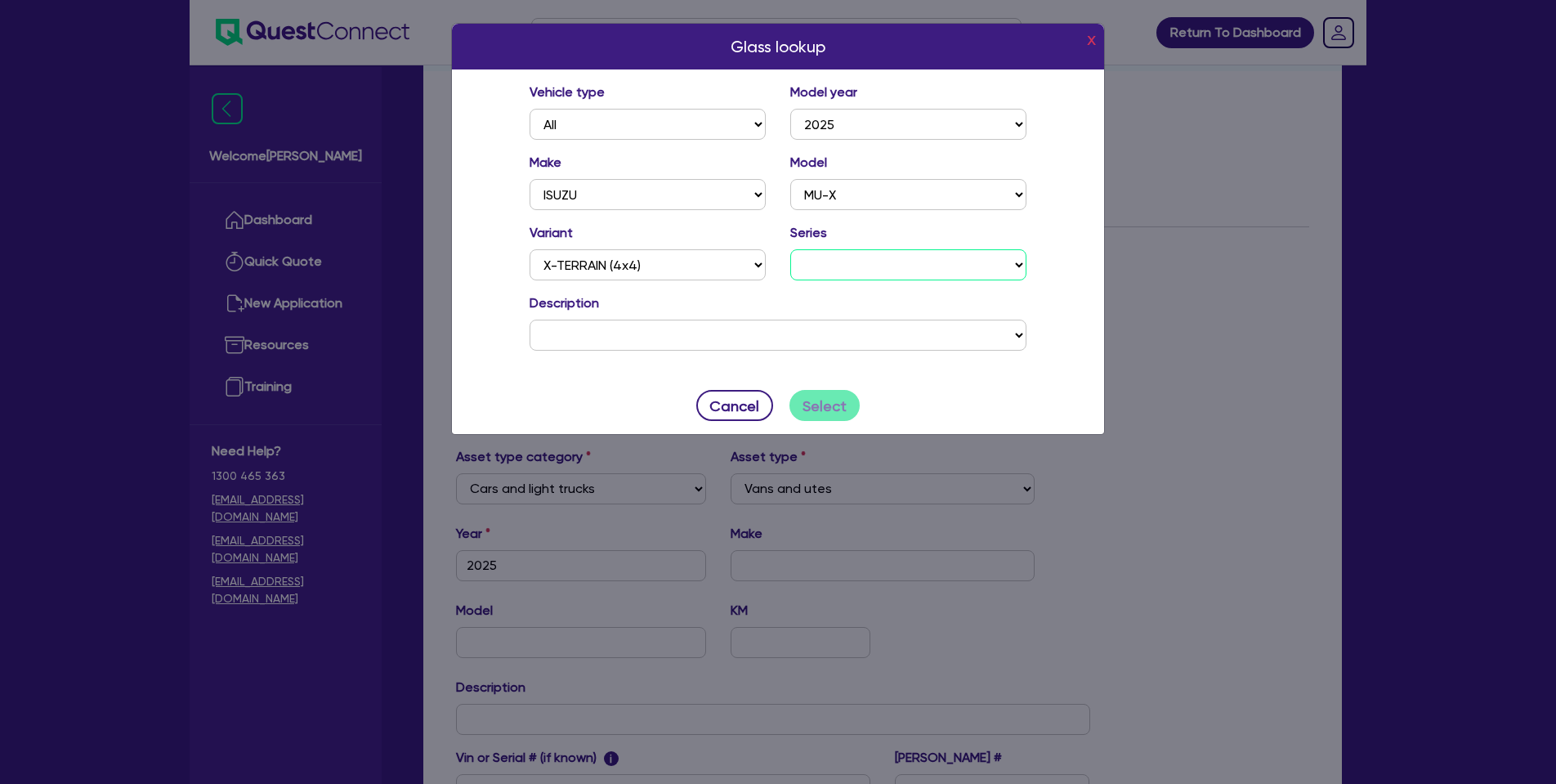
select select "25"
select select "0FYI25"
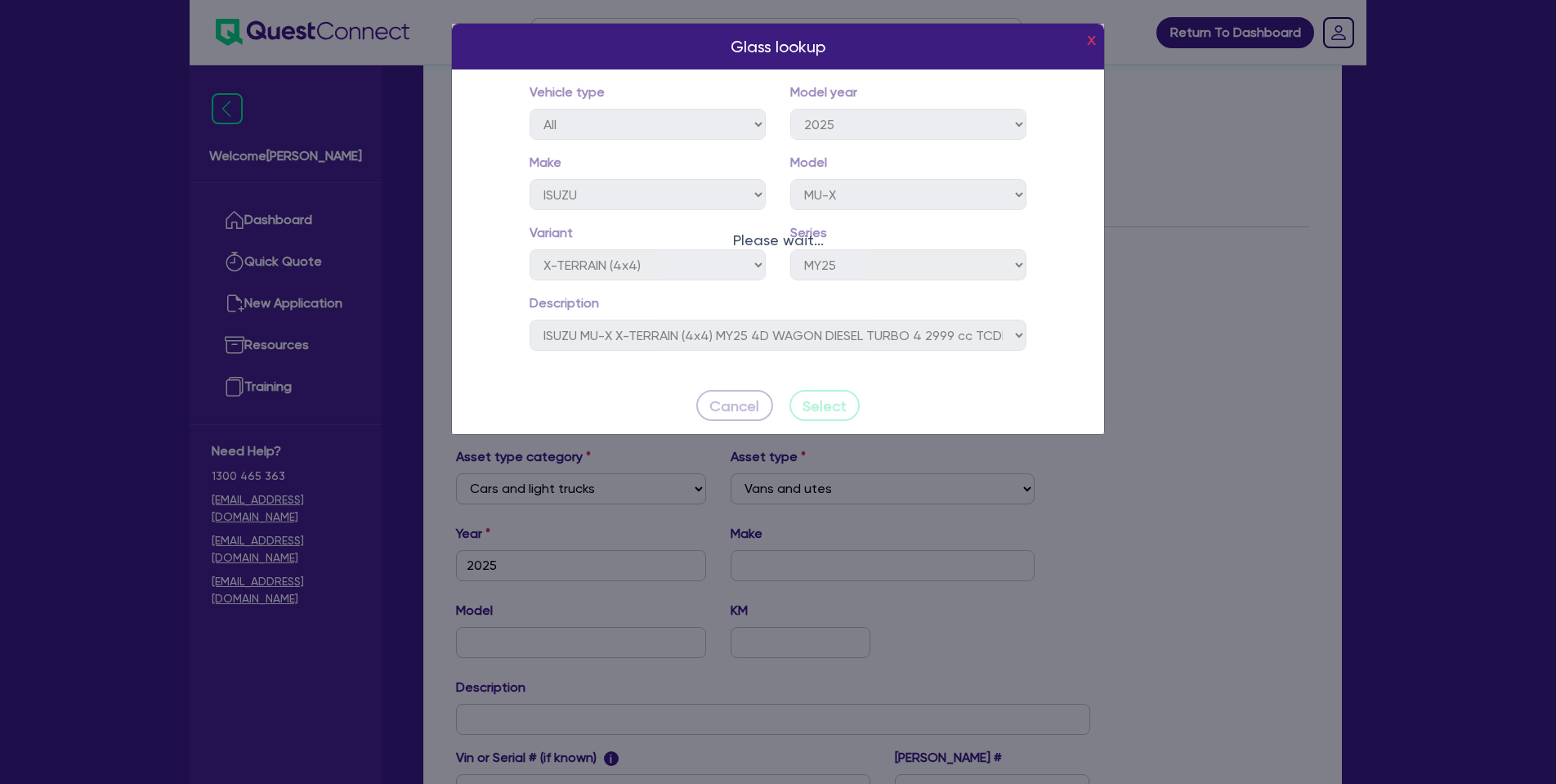
type input "14,000"
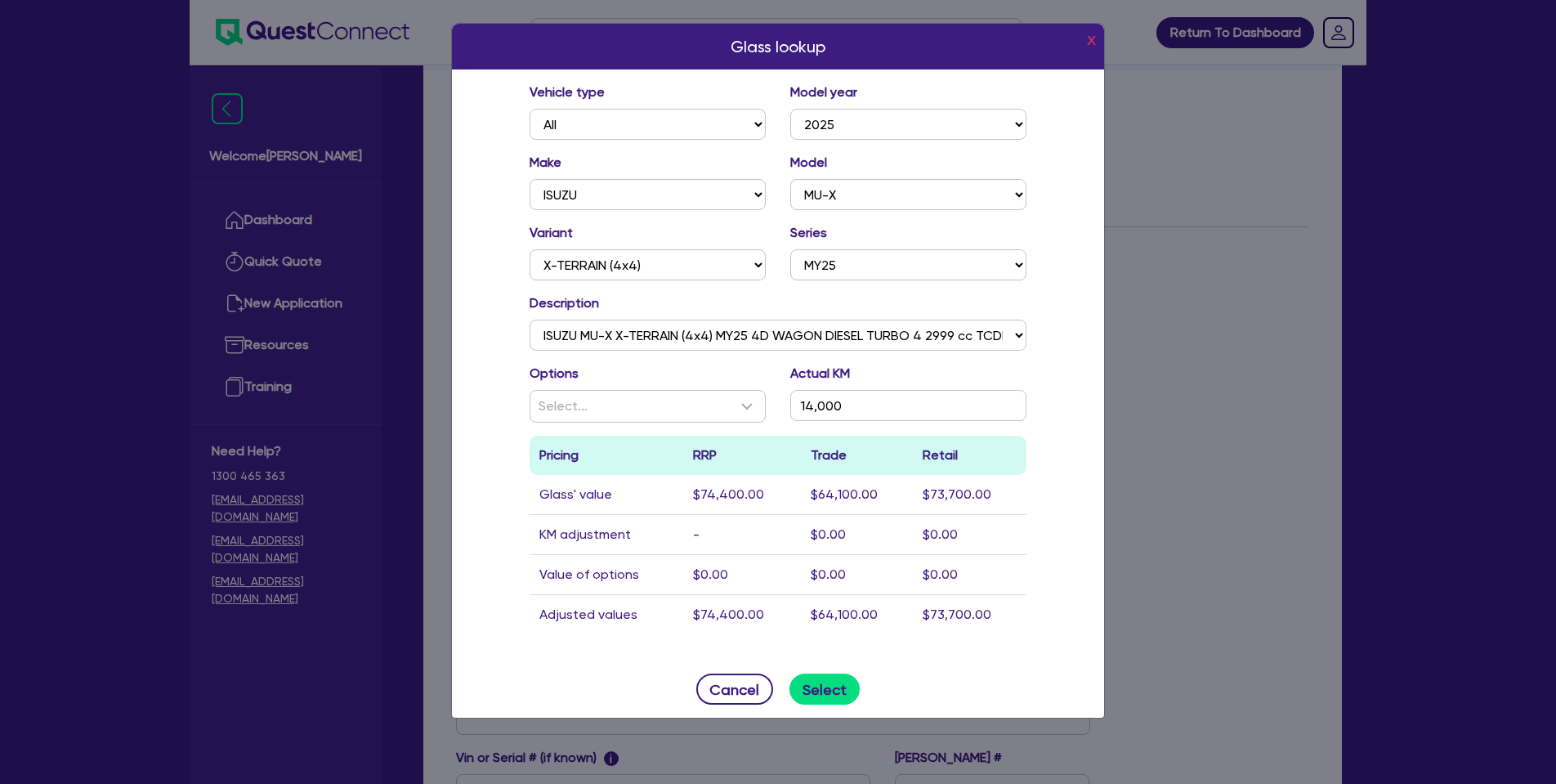
click at [644, 423] on div "Options Select... Actual KM 14,000" at bounding box center [778, 399] width 522 height 72
click at [651, 410] on div "Select..." at bounding box center [637, 406] width 198 height 20
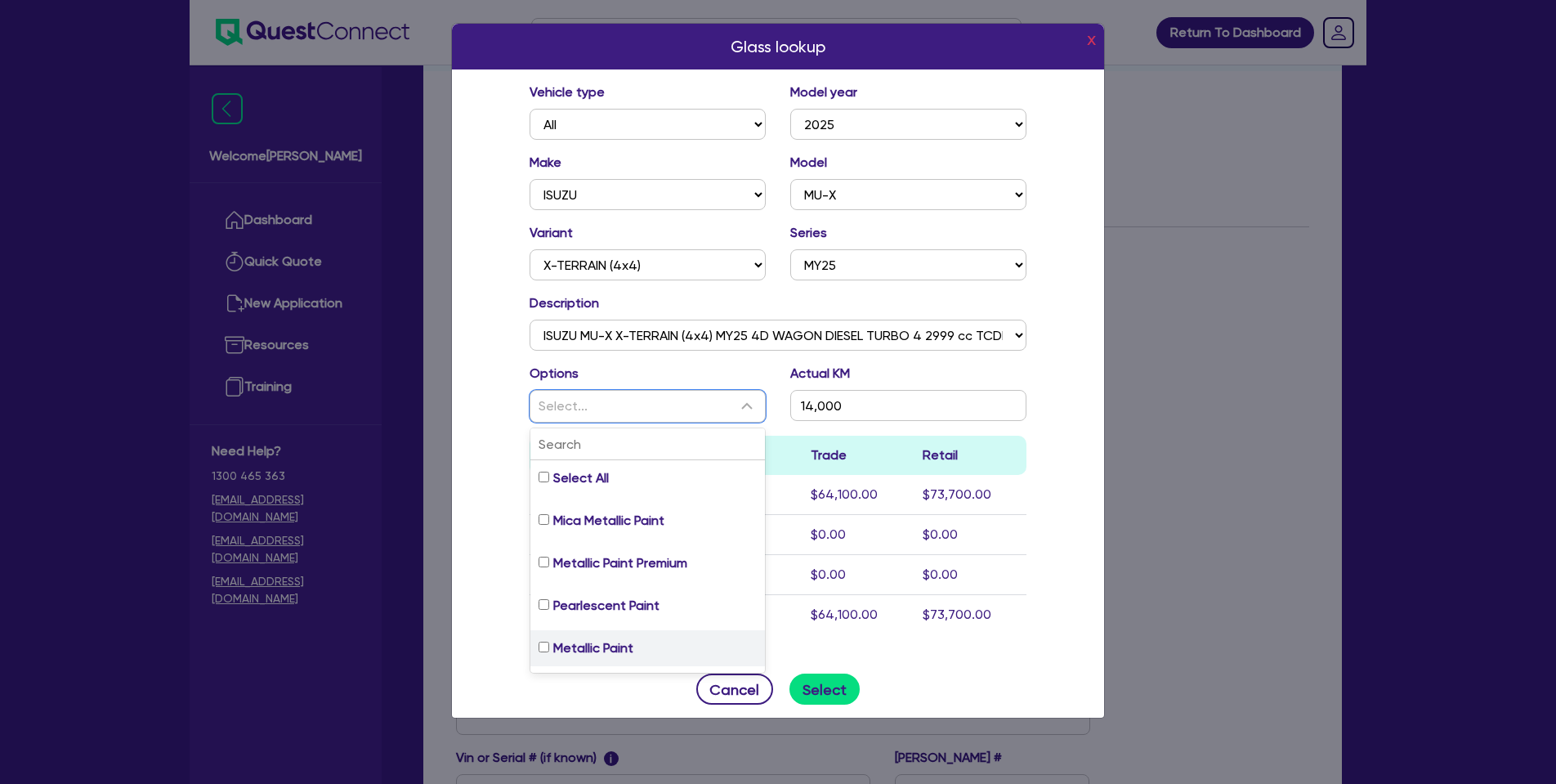
click at [583, 648] on span "Metallic Paint" at bounding box center [594, 648] width 80 height 20
click at [549, 648] on input "Metallic Paint" at bounding box center [543, 646] width 11 height 11
checkbox input "true"
click at [784, 618] on td "$74,400.00" at bounding box center [742, 614] width 117 height 40
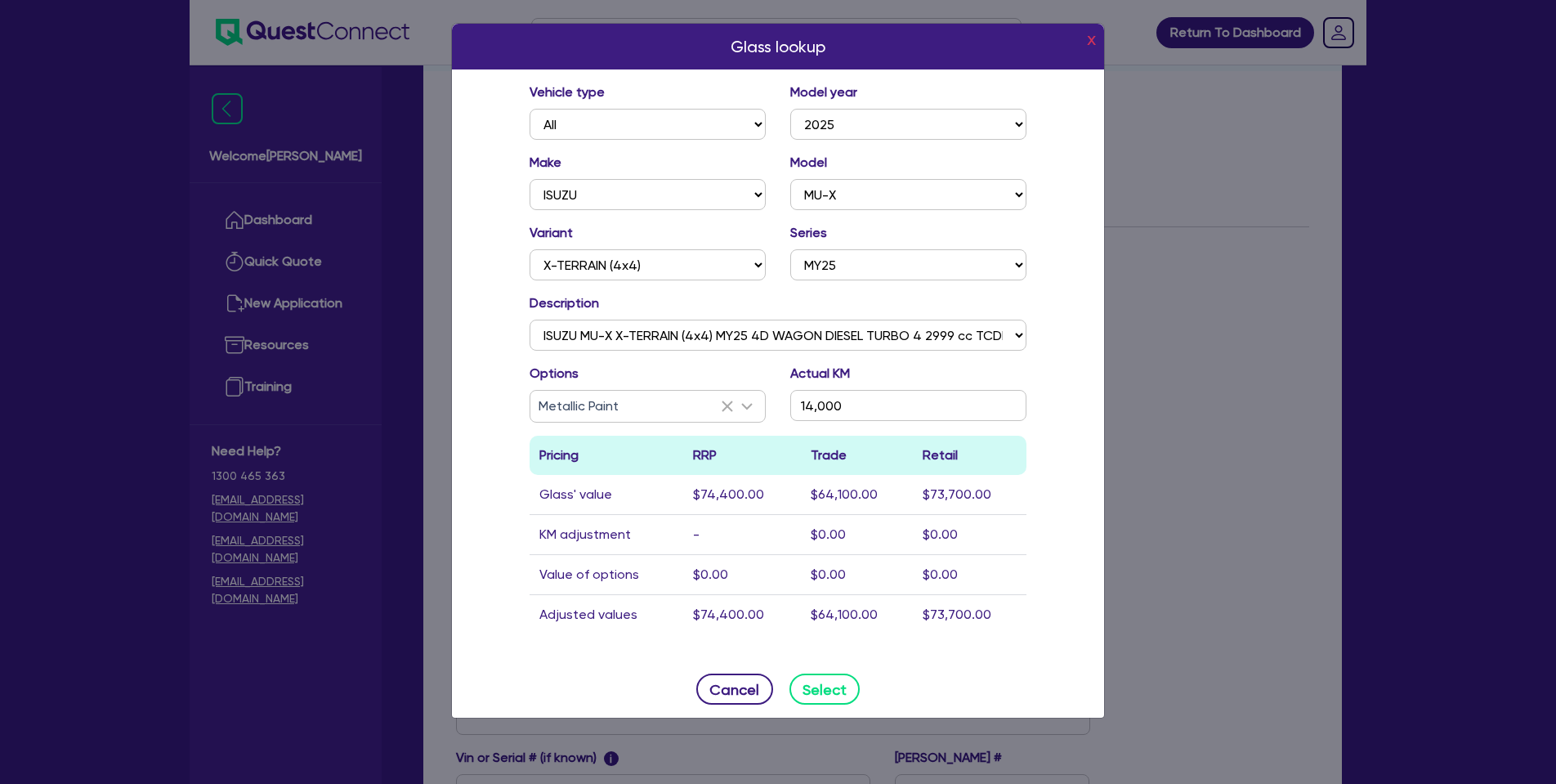
click at [837, 681] on button "Select" at bounding box center [824, 689] width 71 height 31
type input "ISUZU"
type input "MU-X"
type input "14,000"
type input "$74,400"
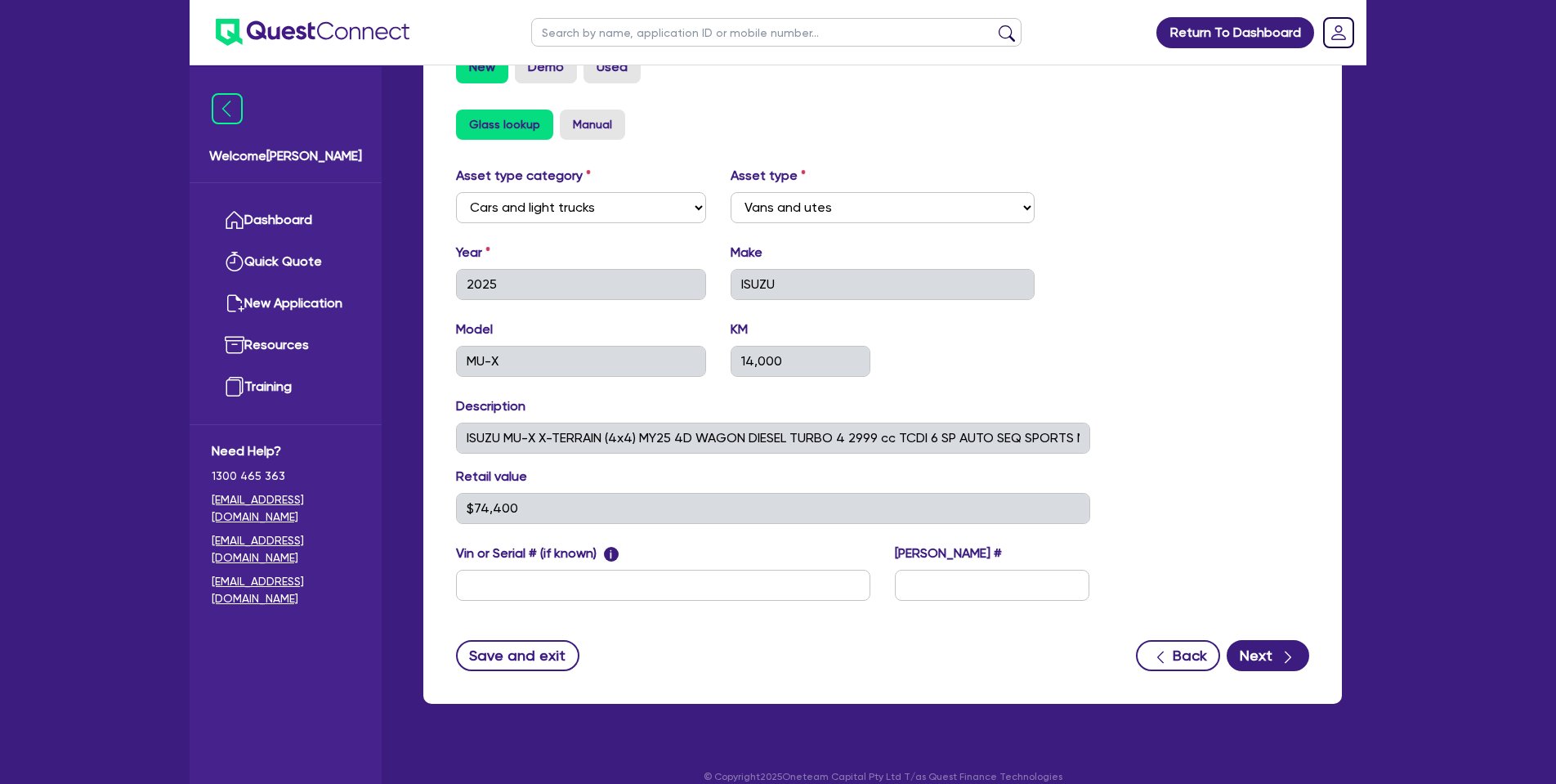
scroll to position [538, 0]
click at [793, 570] on input "text" at bounding box center [663, 586] width 414 height 31
paste input "[VEHICLE_IDENTIFICATION_NUMBER]"
type input "[VEHICLE_IDENTIFICATION_NUMBER]"
click at [960, 570] on input "text" at bounding box center [991, 586] width 194 height 31
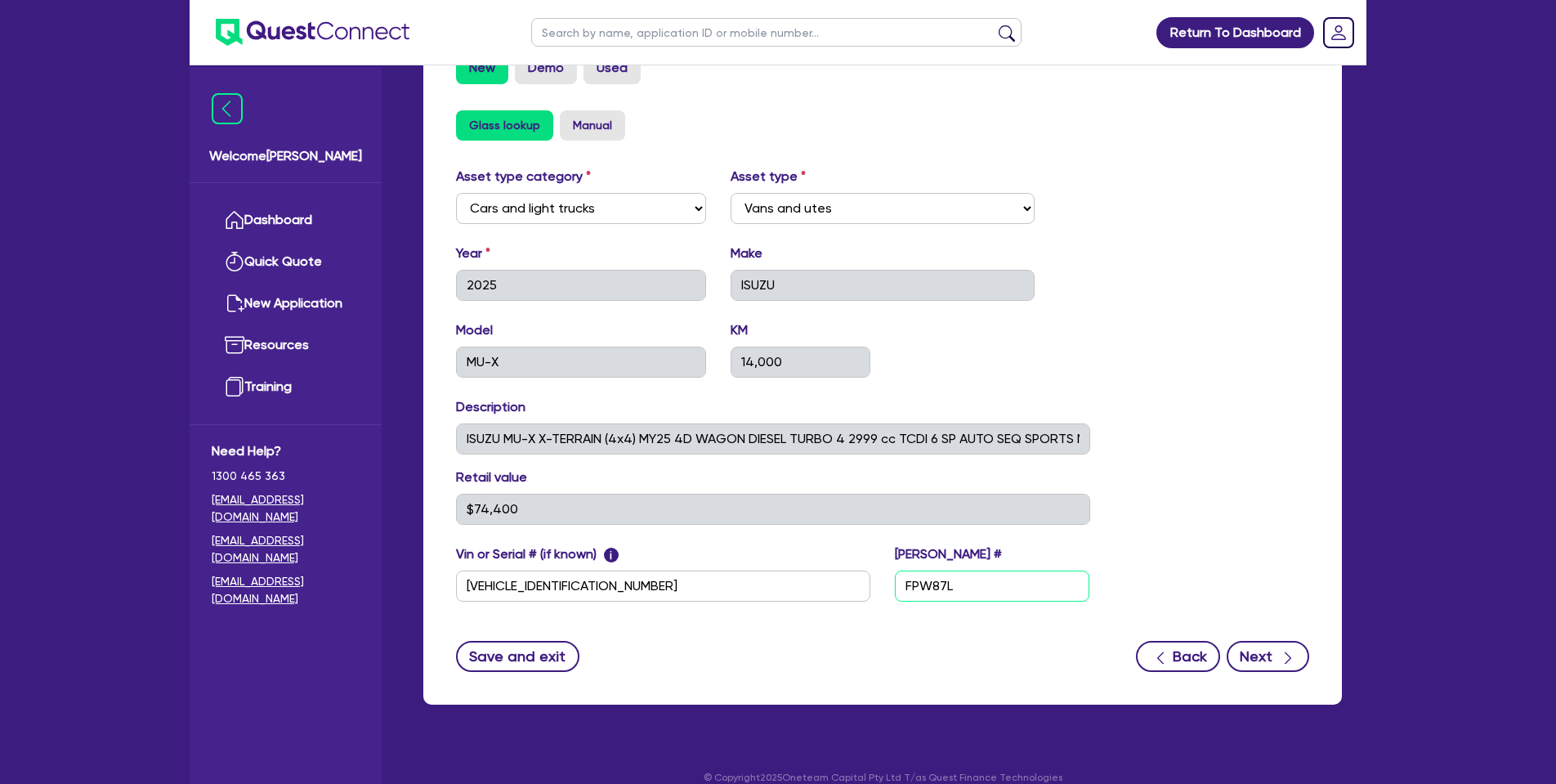
type input "FPW87L"
click at [1289, 649] on icon "button" at bounding box center [1287, 657] width 17 height 17
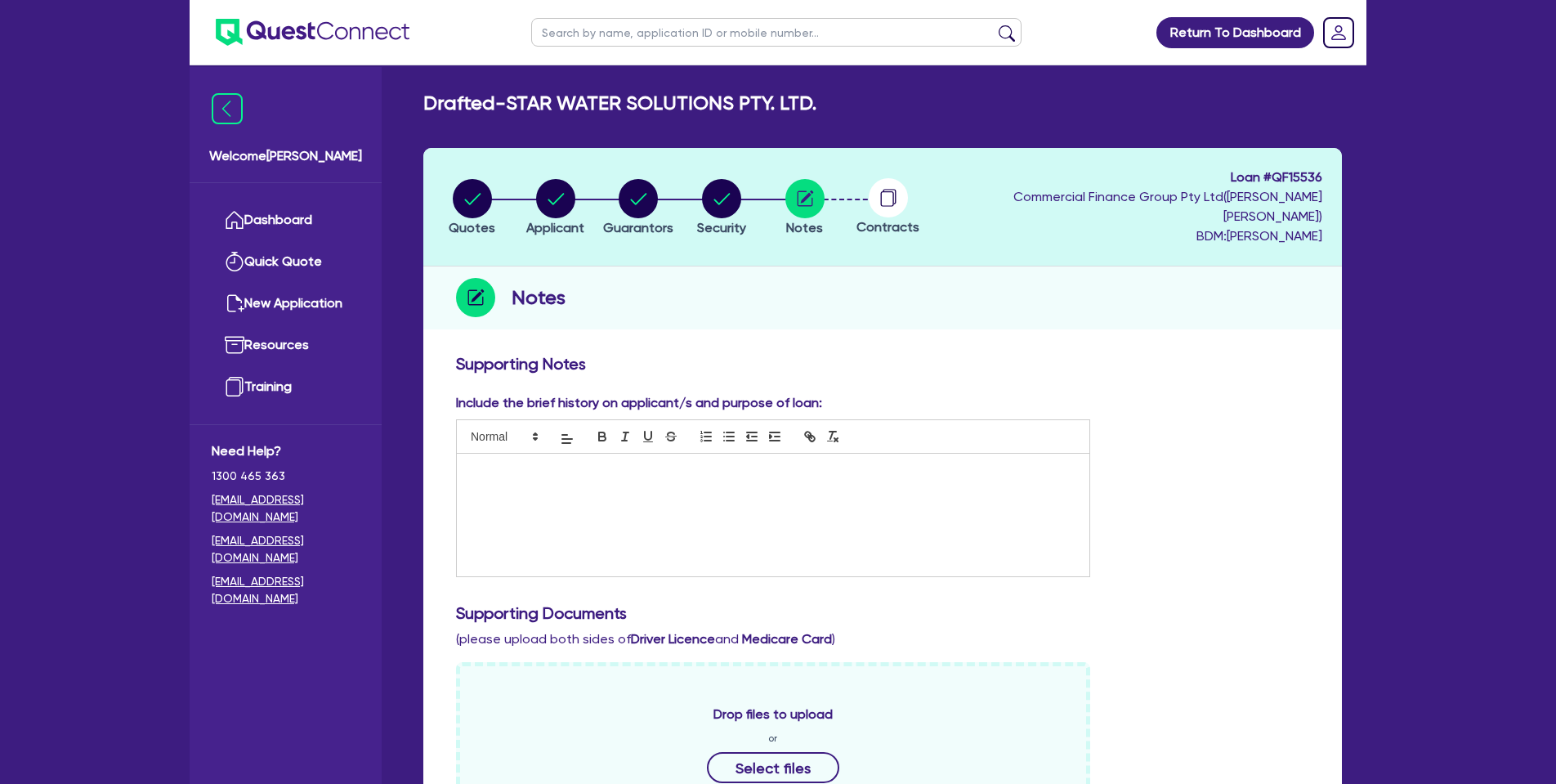
click at [659, 480] on div at bounding box center [774, 515] width 633 height 123
click at [475, 493] on p "Client has a paid supplier default that is in the process of being removed." at bounding box center [773, 500] width 609 height 15
click at [496, 523] on p "T" at bounding box center [773, 530] width 609 height 15
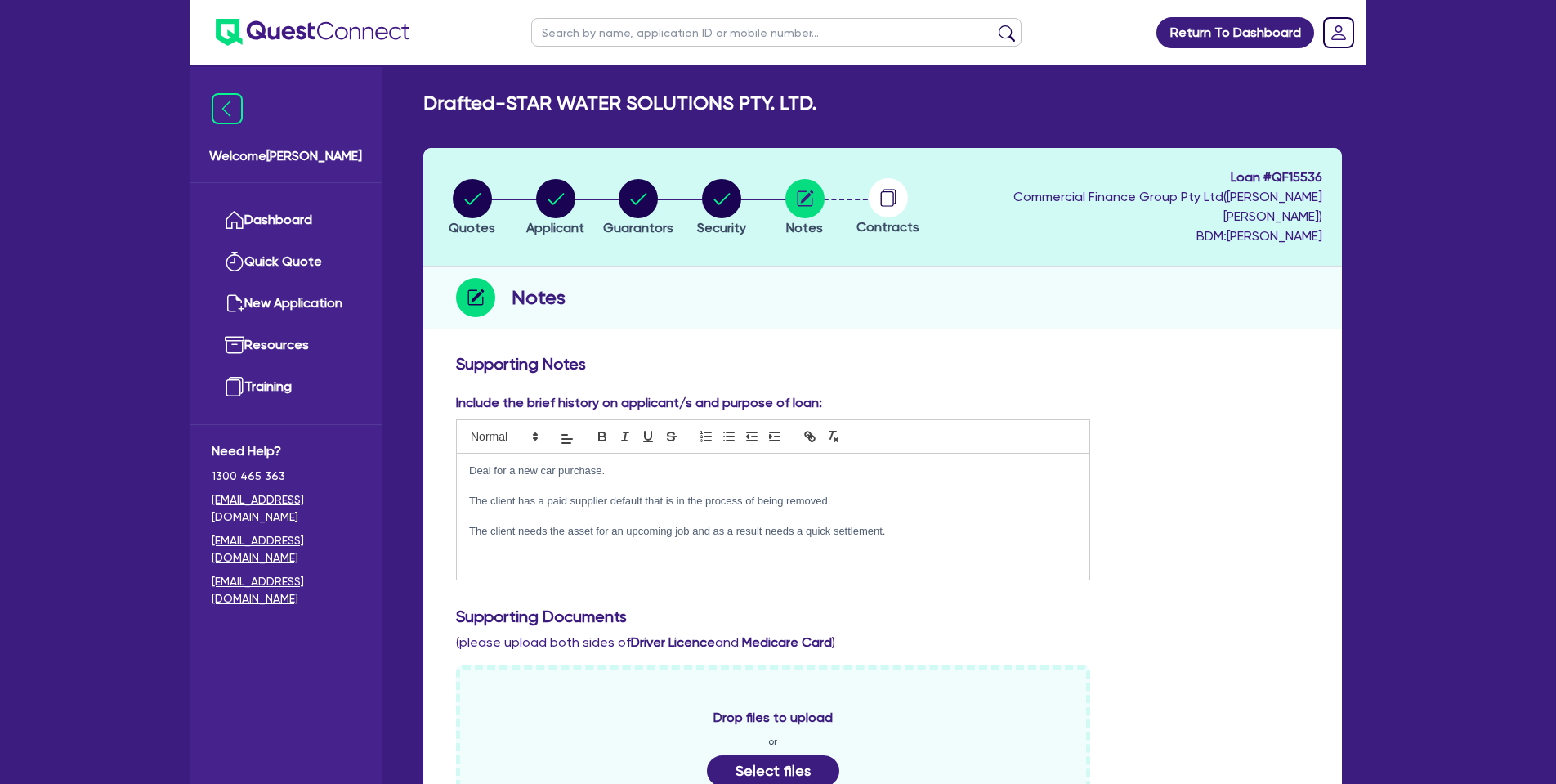
click at [799, 755] on button "Select files" at bounding box center [774, 770] width 133 height 31
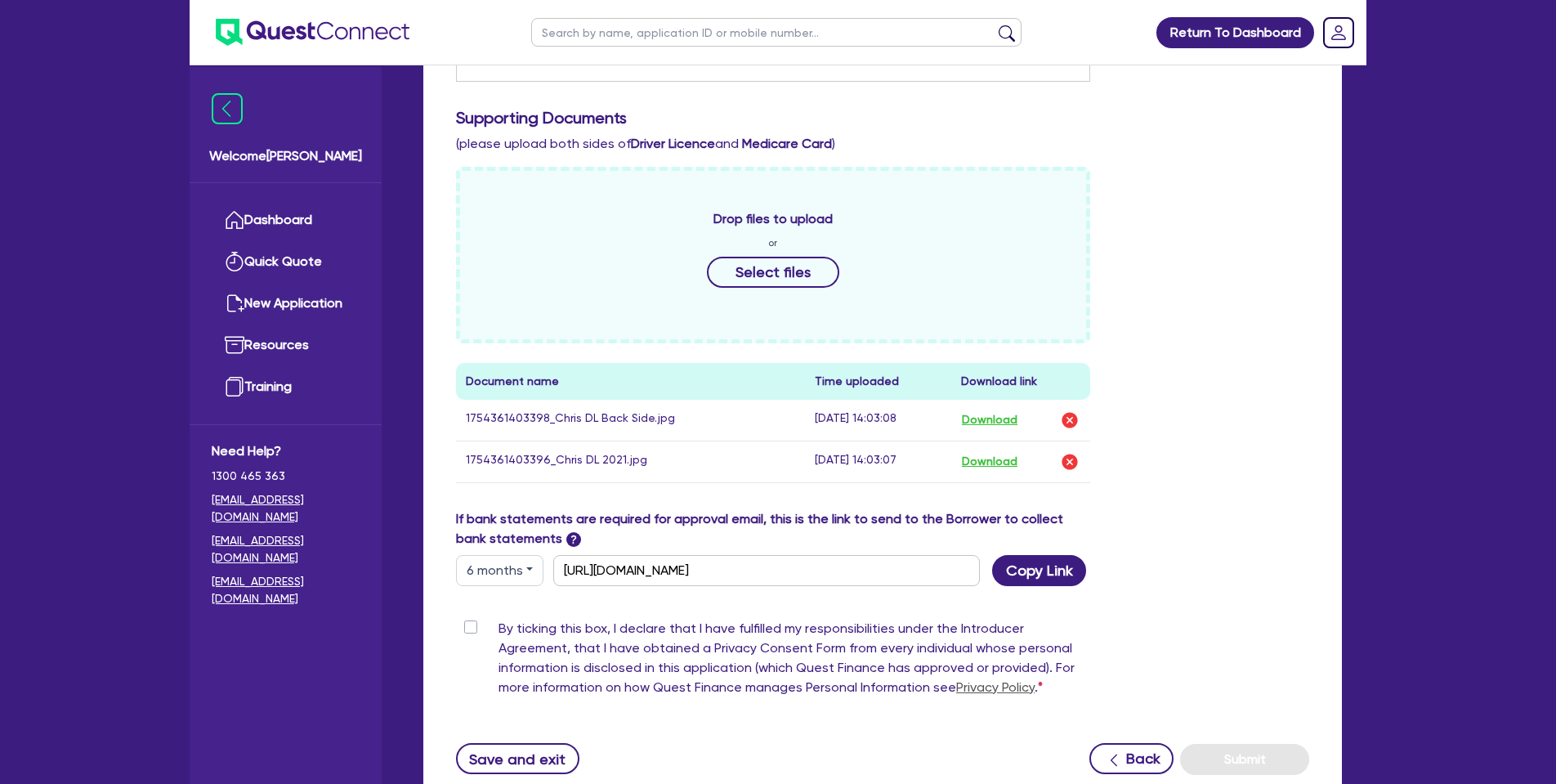
scroll to position [509, 0]
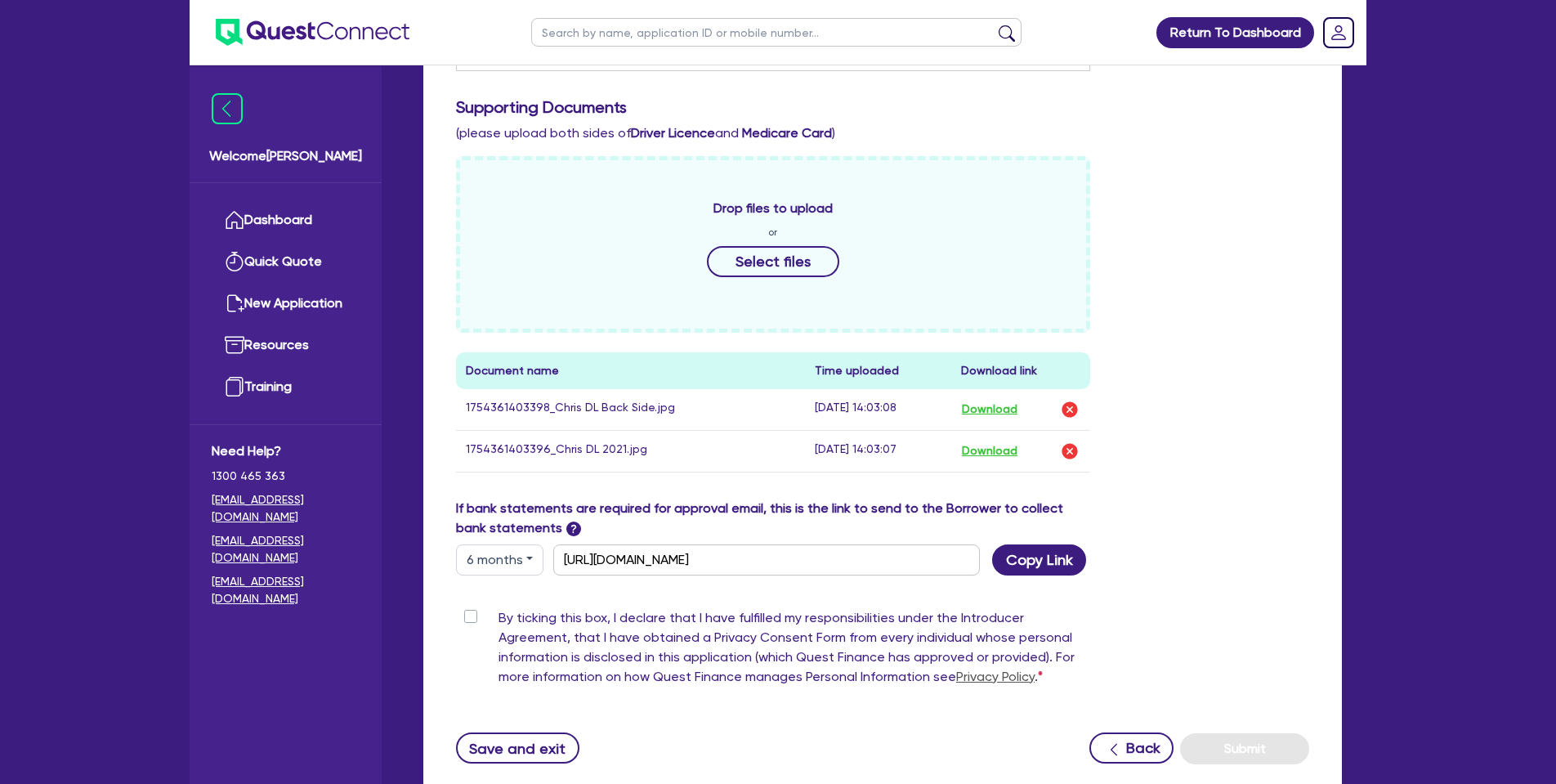
click at [498, 608] on label "By ticking this box, I declare that I have fulfilled my responsibilities under …" at bounding box center [794, 650] width 592 height 85
click at [465, 608] on input "By ticking this box, I declare that I have fulfilled my responsibilities under …" at bounding box center [462, 616] width 13 height 16
checkbox input "true"
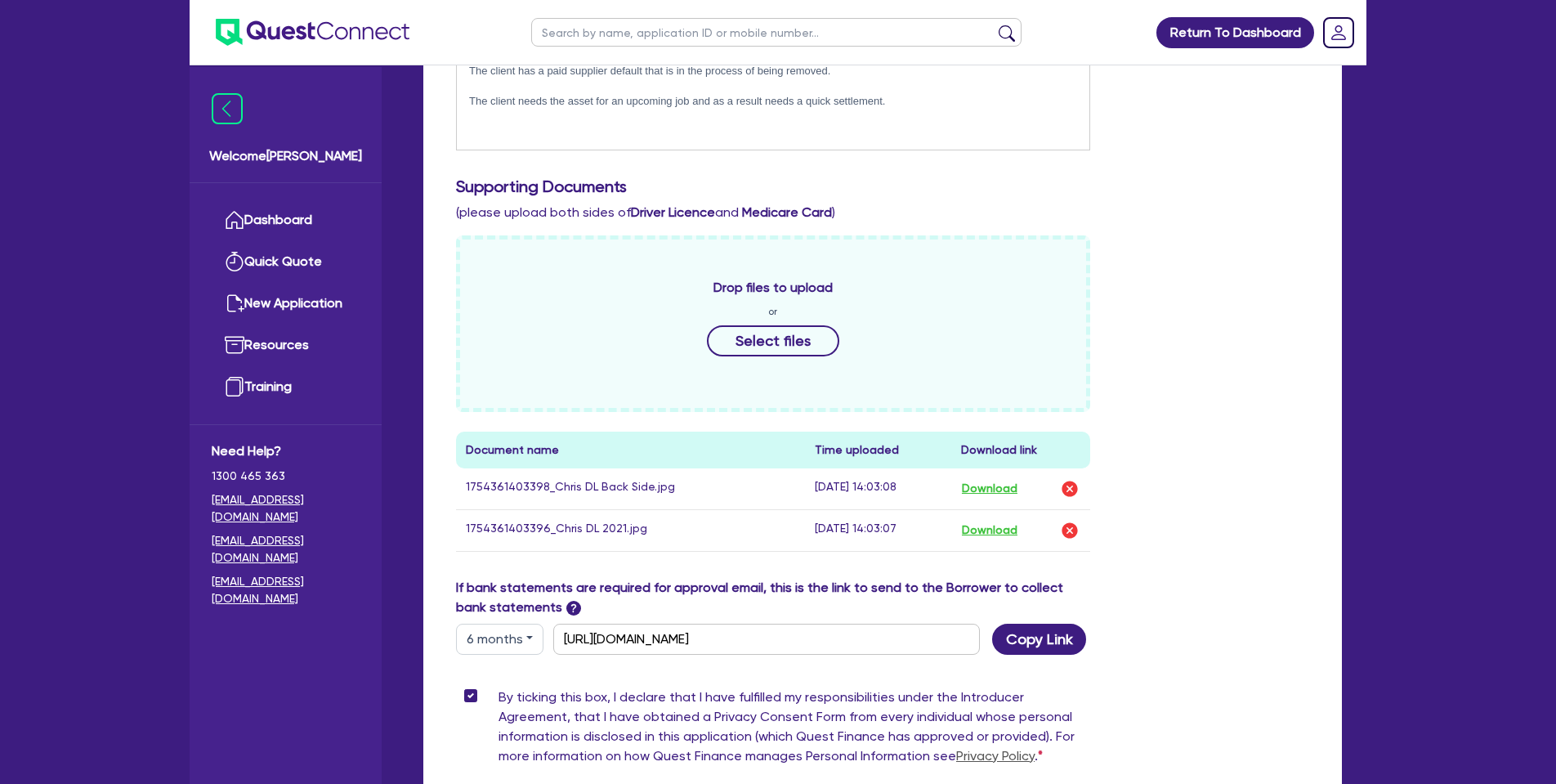
scroll to position [442, 0]
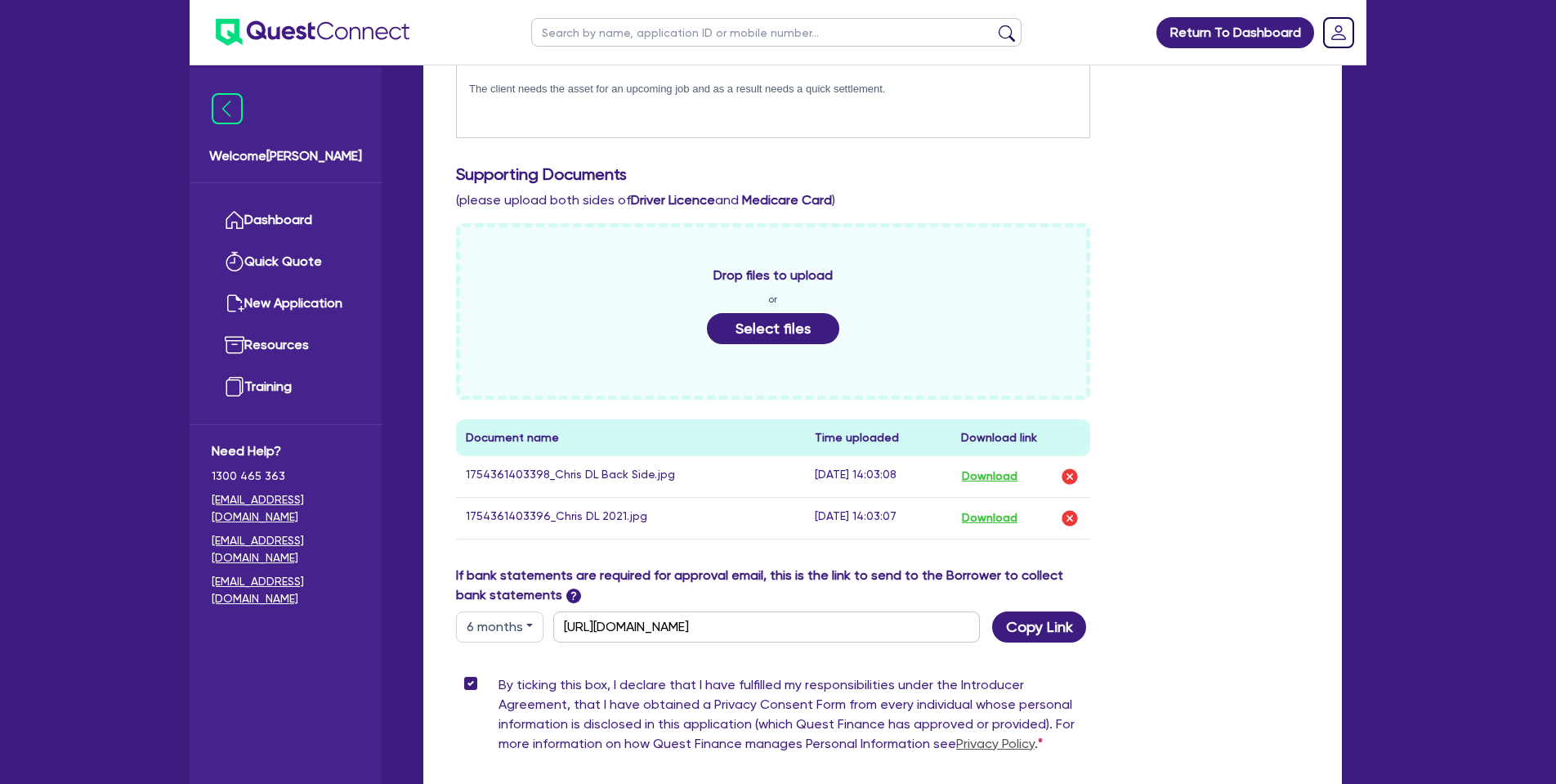
click at [766, 312] on button "Select files" at bounding box center [774, 328] width 133 height 31
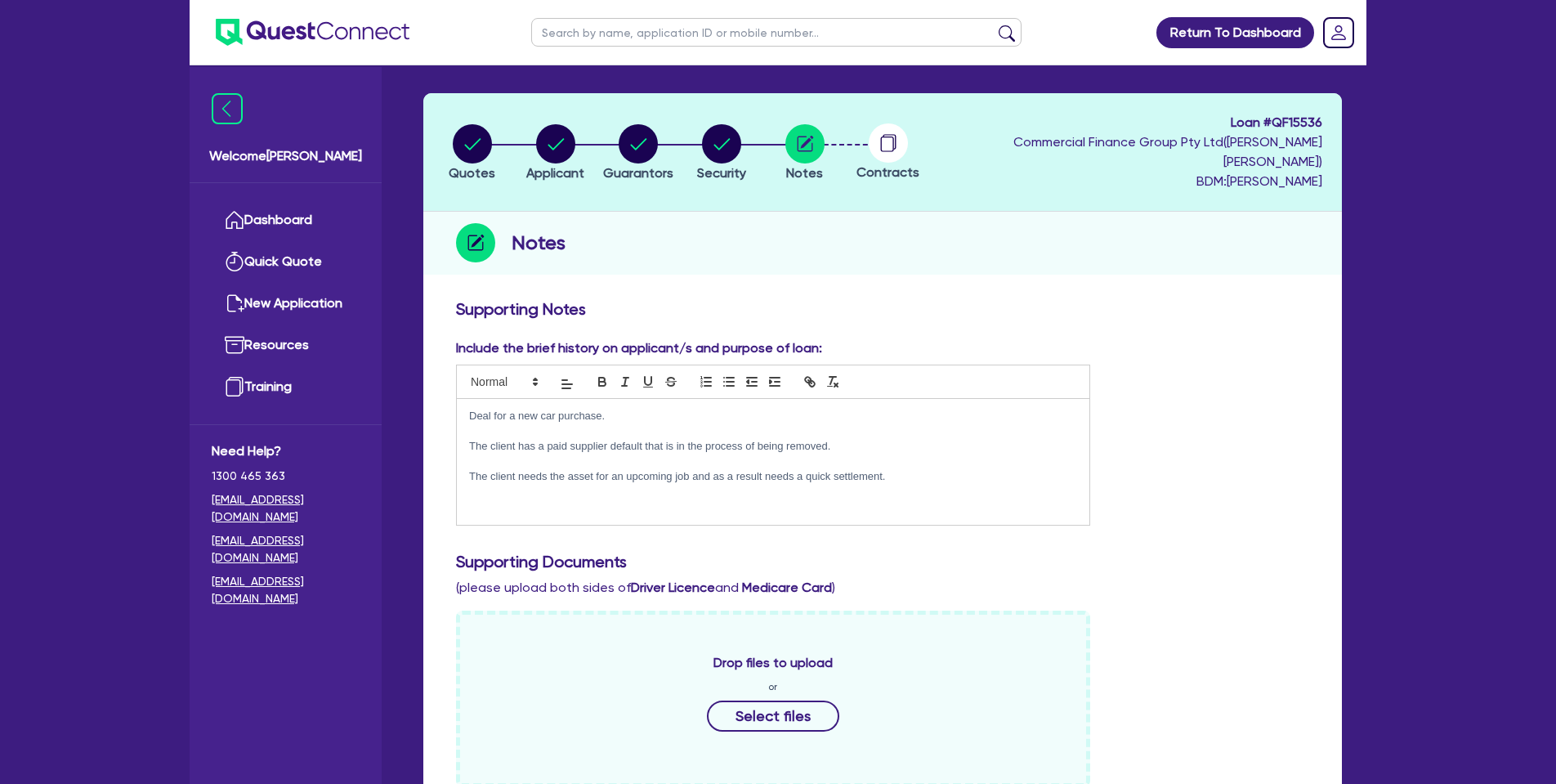
scroll to position [109, 0]
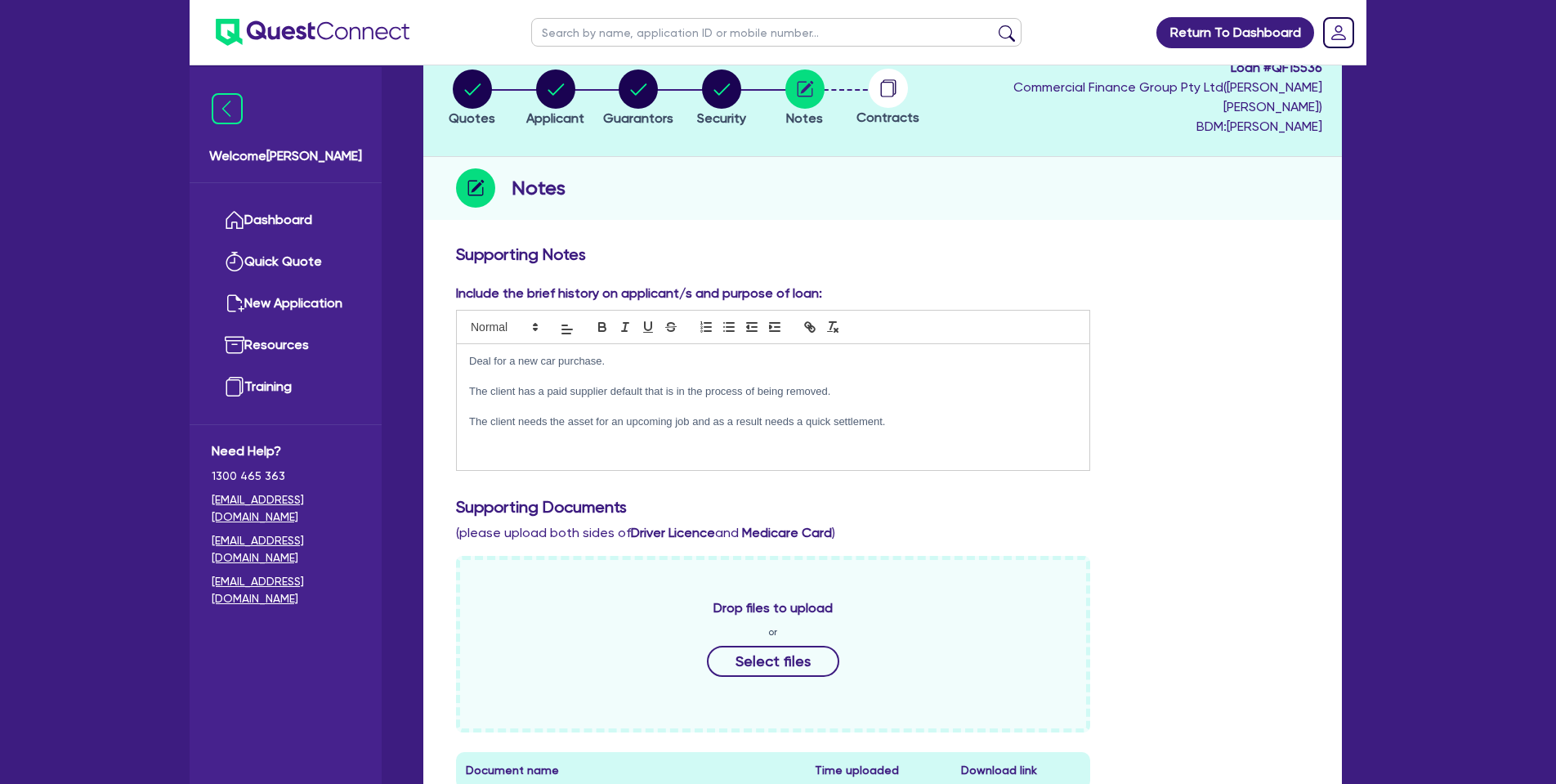
click at [834, 384] on p "The client has a paid supplier default that is in the process of being removed." at bounding box center [773, 391] width 609 height 15
click at [651, 439] on div "Deal for a new car purchase. The client has a paid supplier default that is in …" at bounding box center [774, 406] width 633 height 125
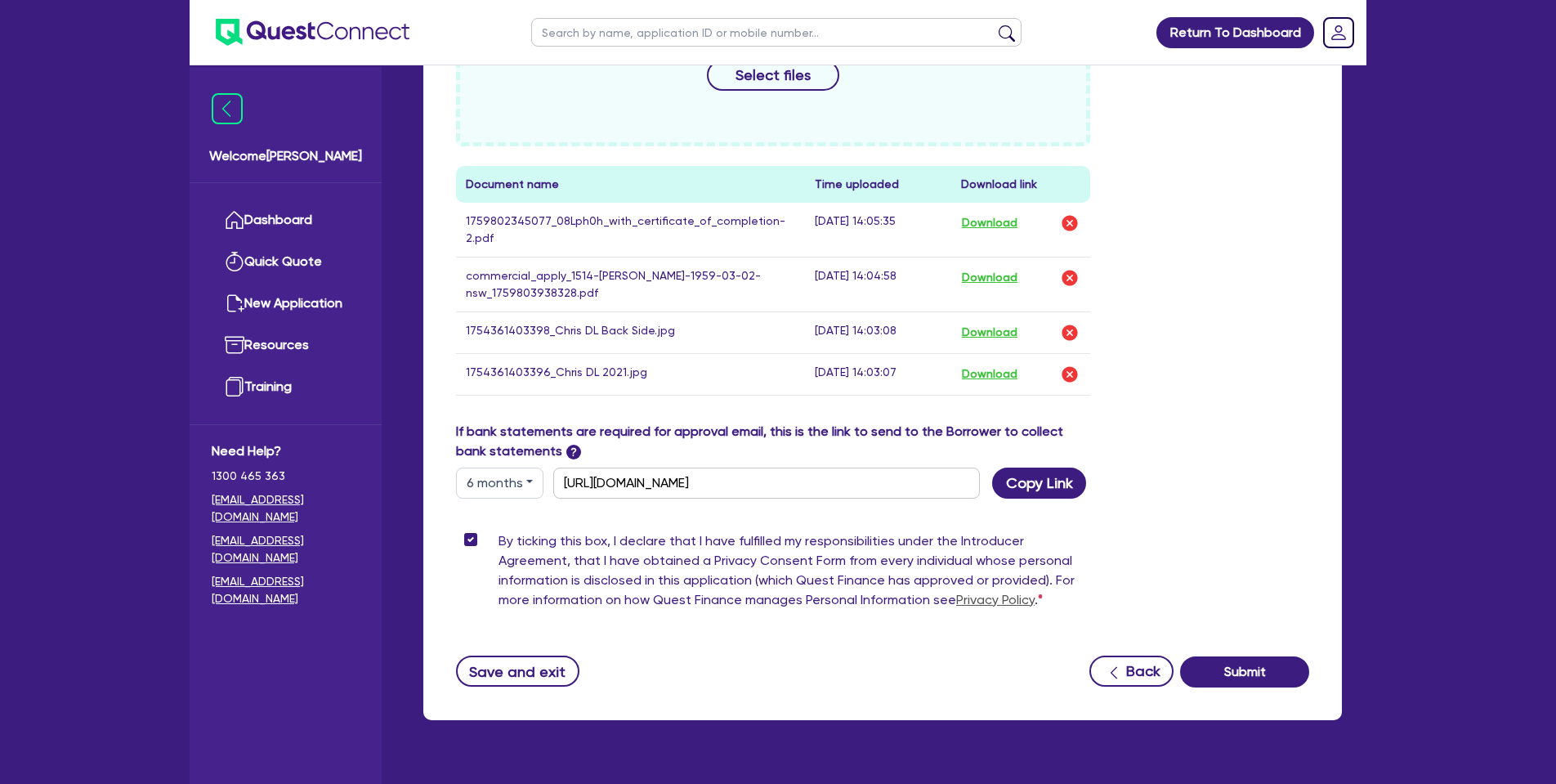
scroll to position [694, 0]
click at [537, 656] on button "Save and exit" at bounding box center [518, 672] width 123 height 31
